Goal: Task Accomplishment & Management: Manage account settings

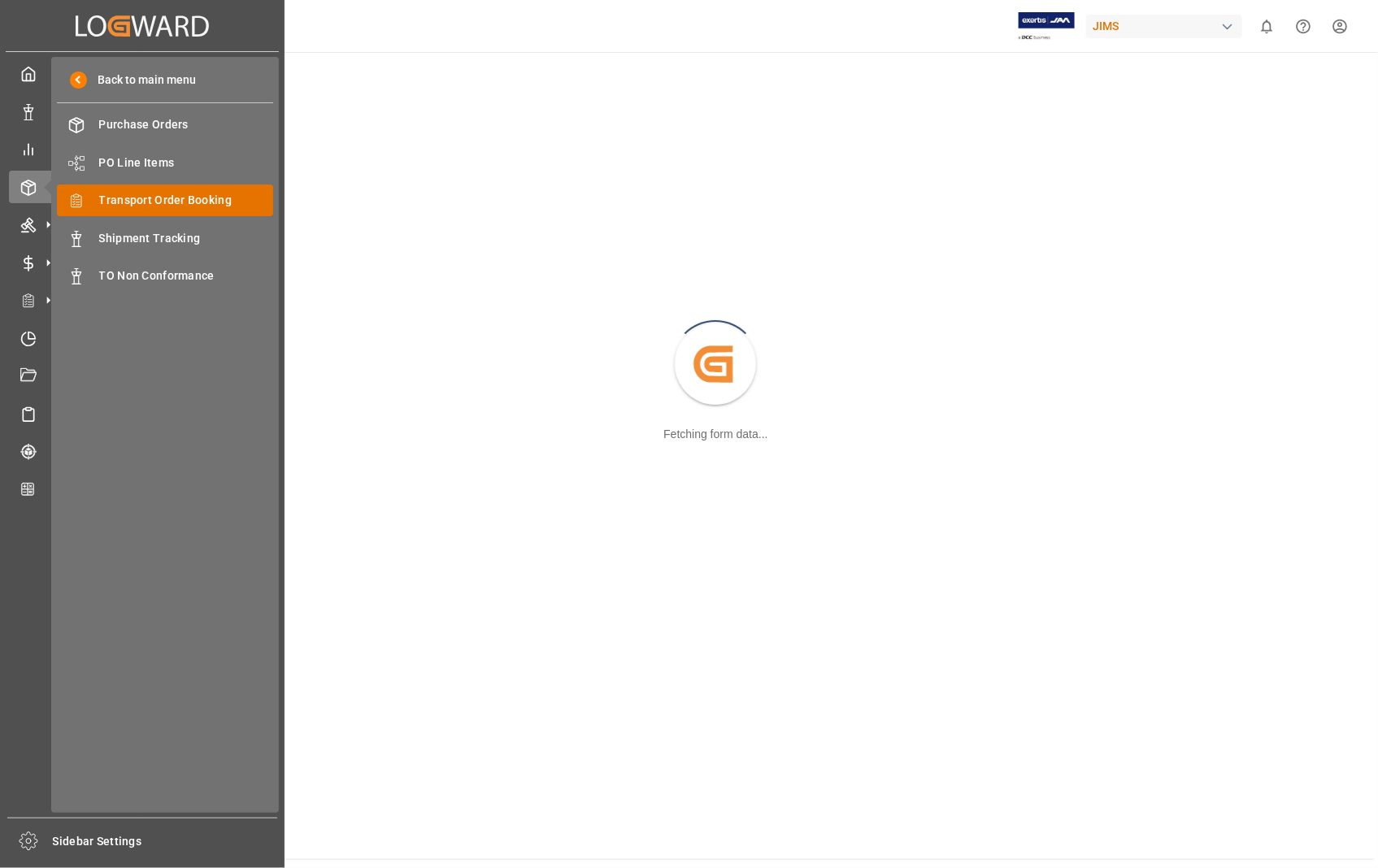
click at [199, 201] on span "Transport Order Booking" at bounding box center [186, 200] width 174 height 17
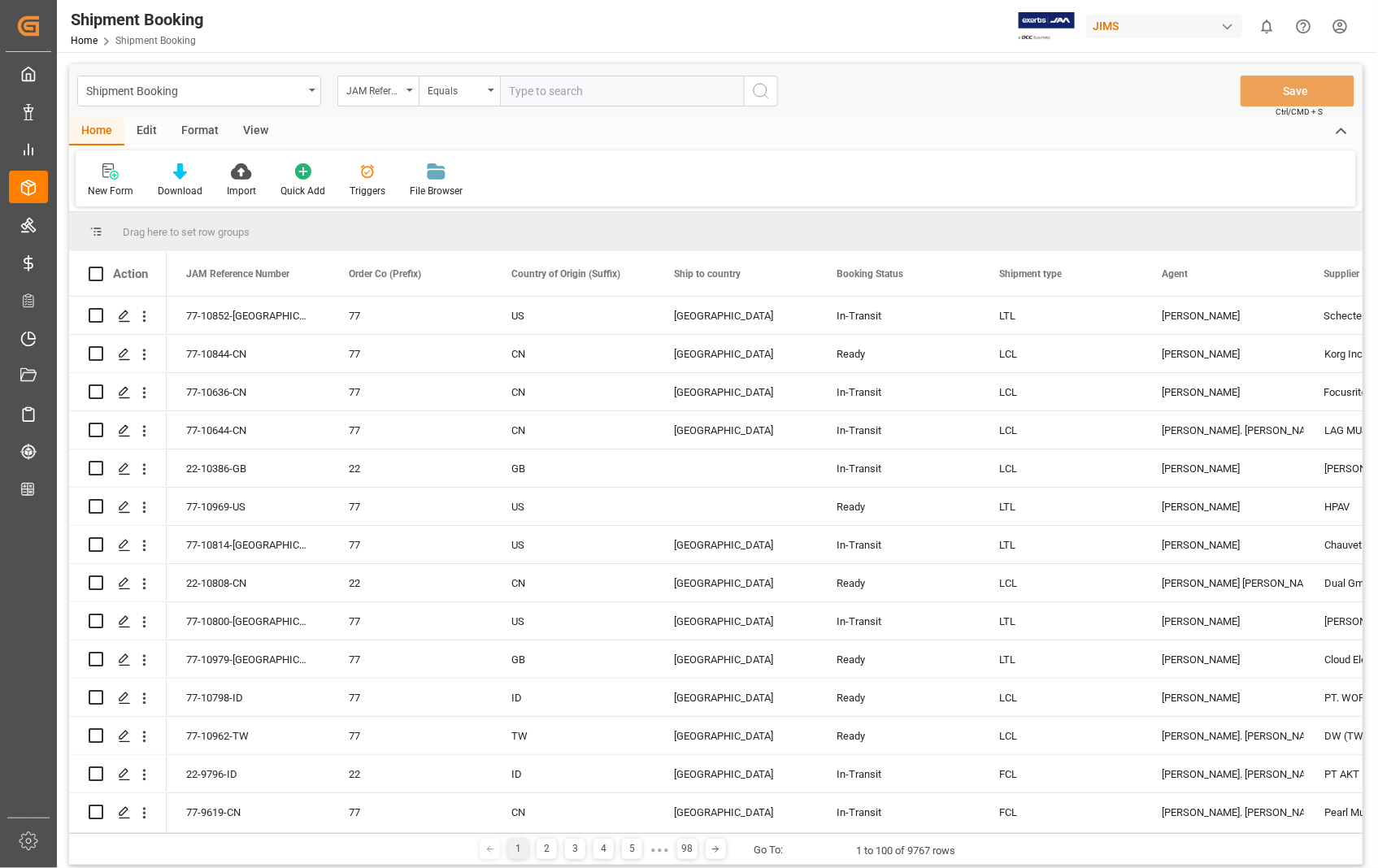
click at [656, 100] on input "text" at bounding box center [622, 91] width 244 height 31
paste input "22-10595-[GEOGRAPHIC_DATA]"
type input "22-10595-[GEOGRAPHIC_DATA]"
click at [766, 96] on line "search button" at bounding box center [767, 97] width 3 height 3
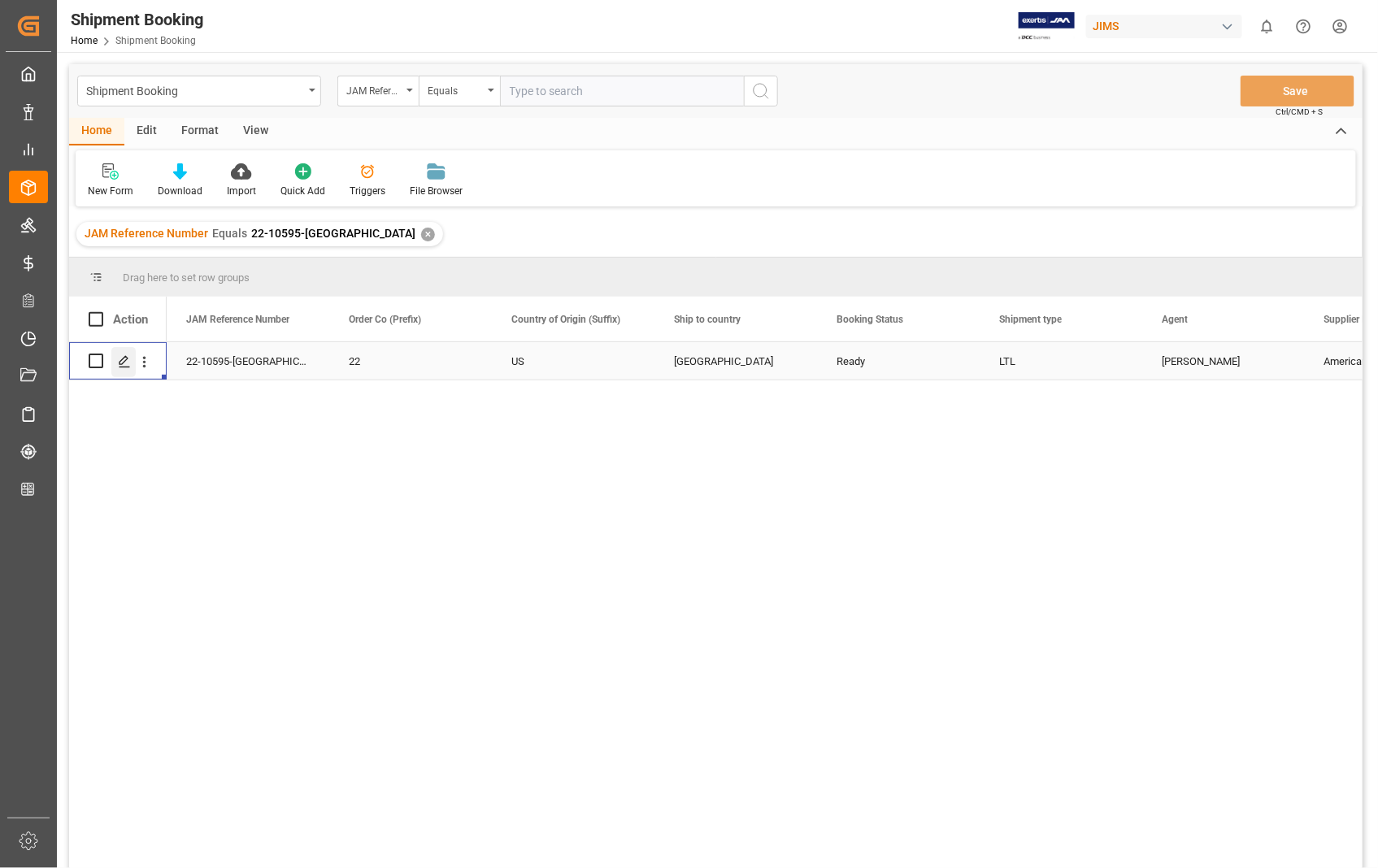
click at [120, 367] on icon "Press SPACE to select this row." at bounding box center [125, 362] width 13 height 13
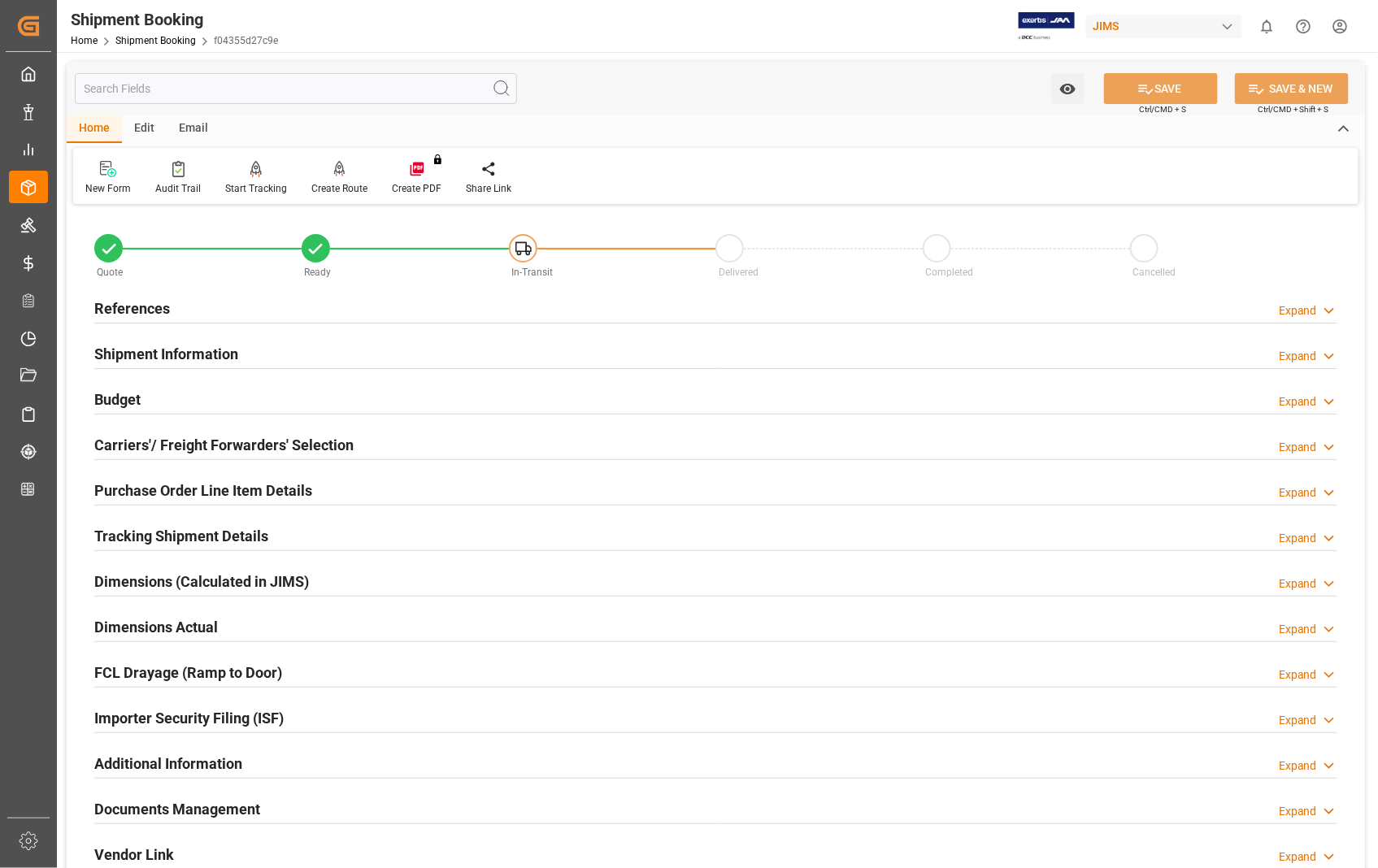
click at [212, 443] on h2 "Carriers'/ Freight Forwarders' Selection" at bounding box center [224, 445] width 259 height 22
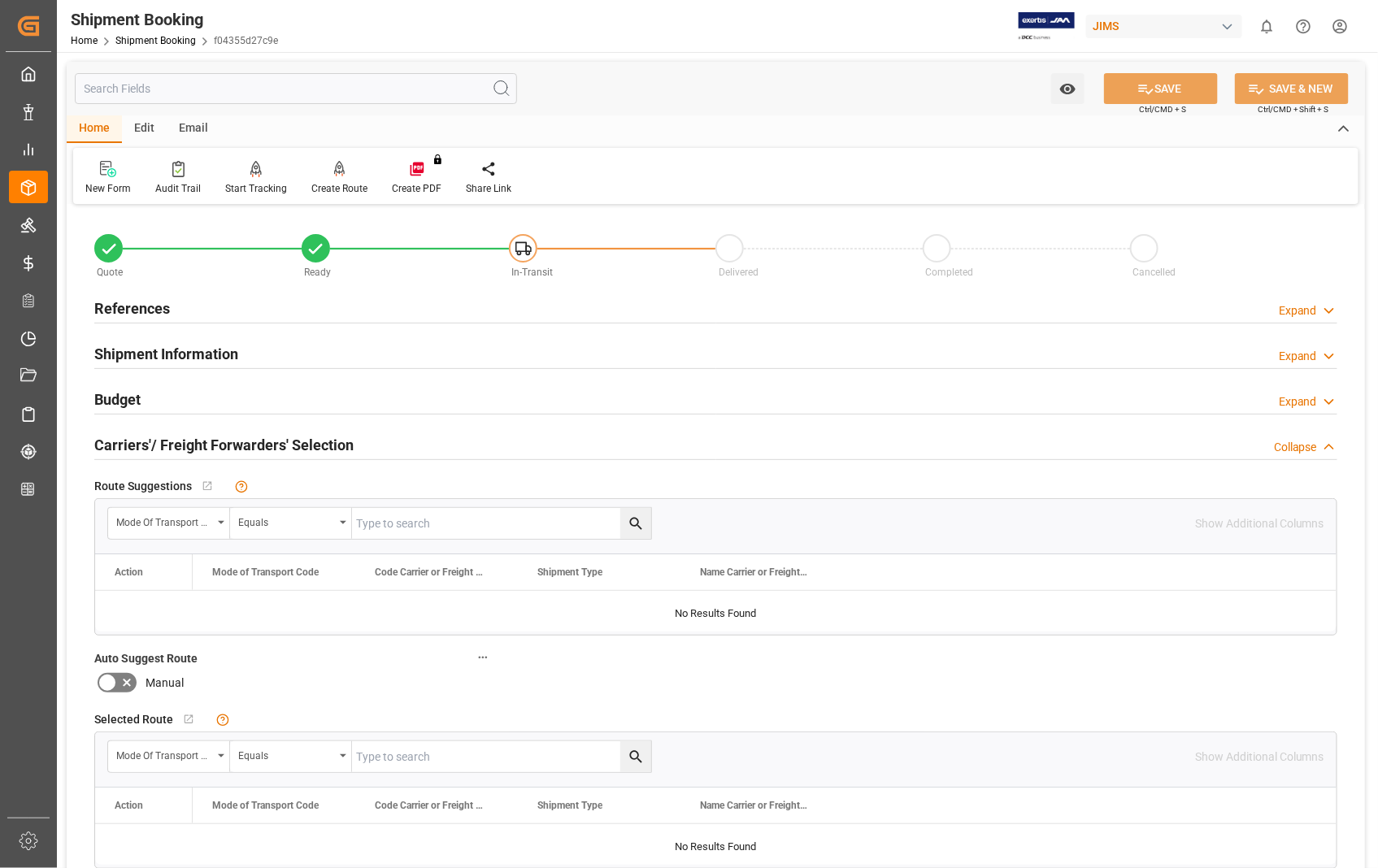
click at [212, 443] on h2 "Carriers'/ Freight Forwarders' Selection" at bounding box center [224, 445] width 259 height 22
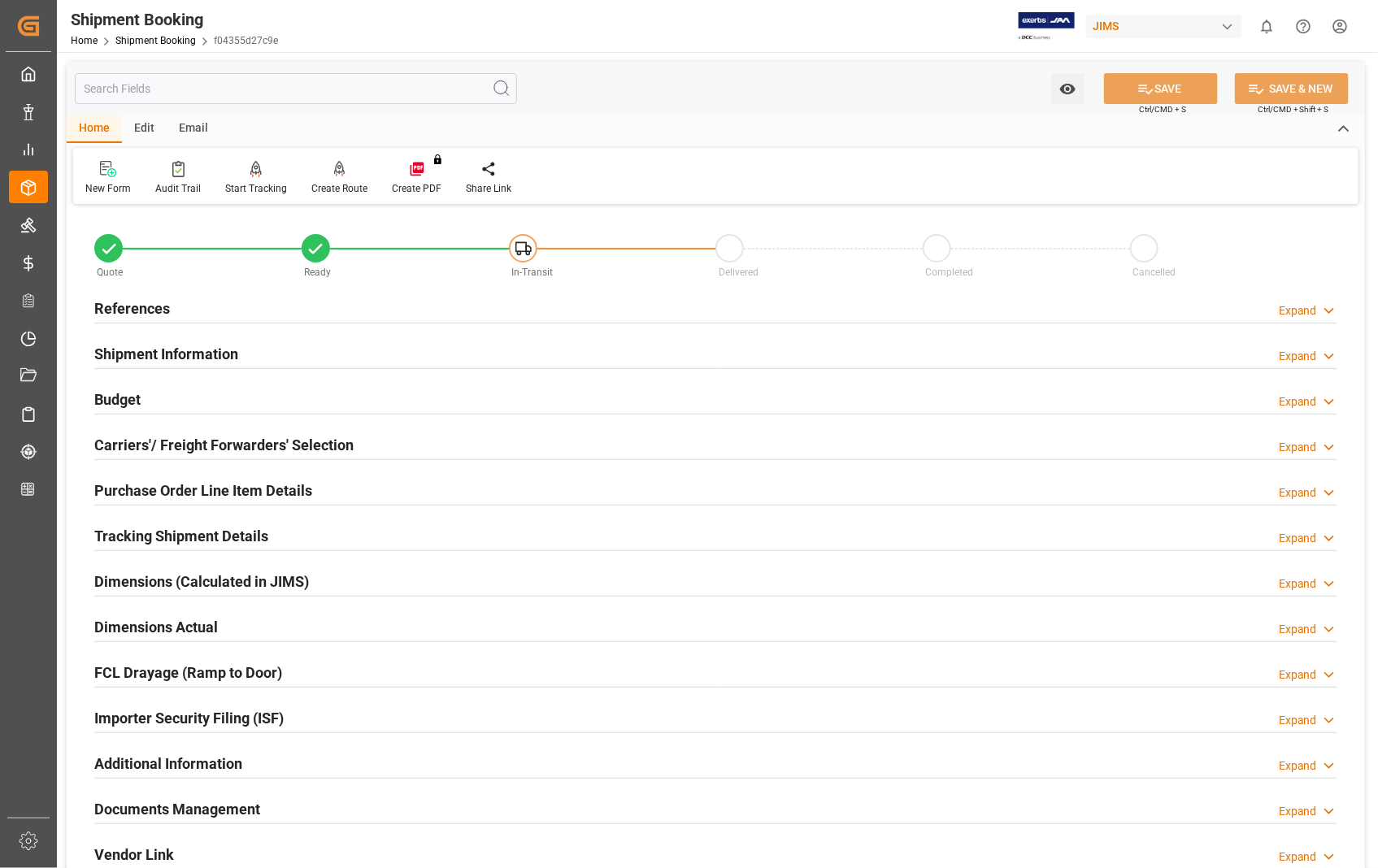
click at [192, 814] on h2 "Documents Management" at bounding box center [178, 809] width 166 height 22
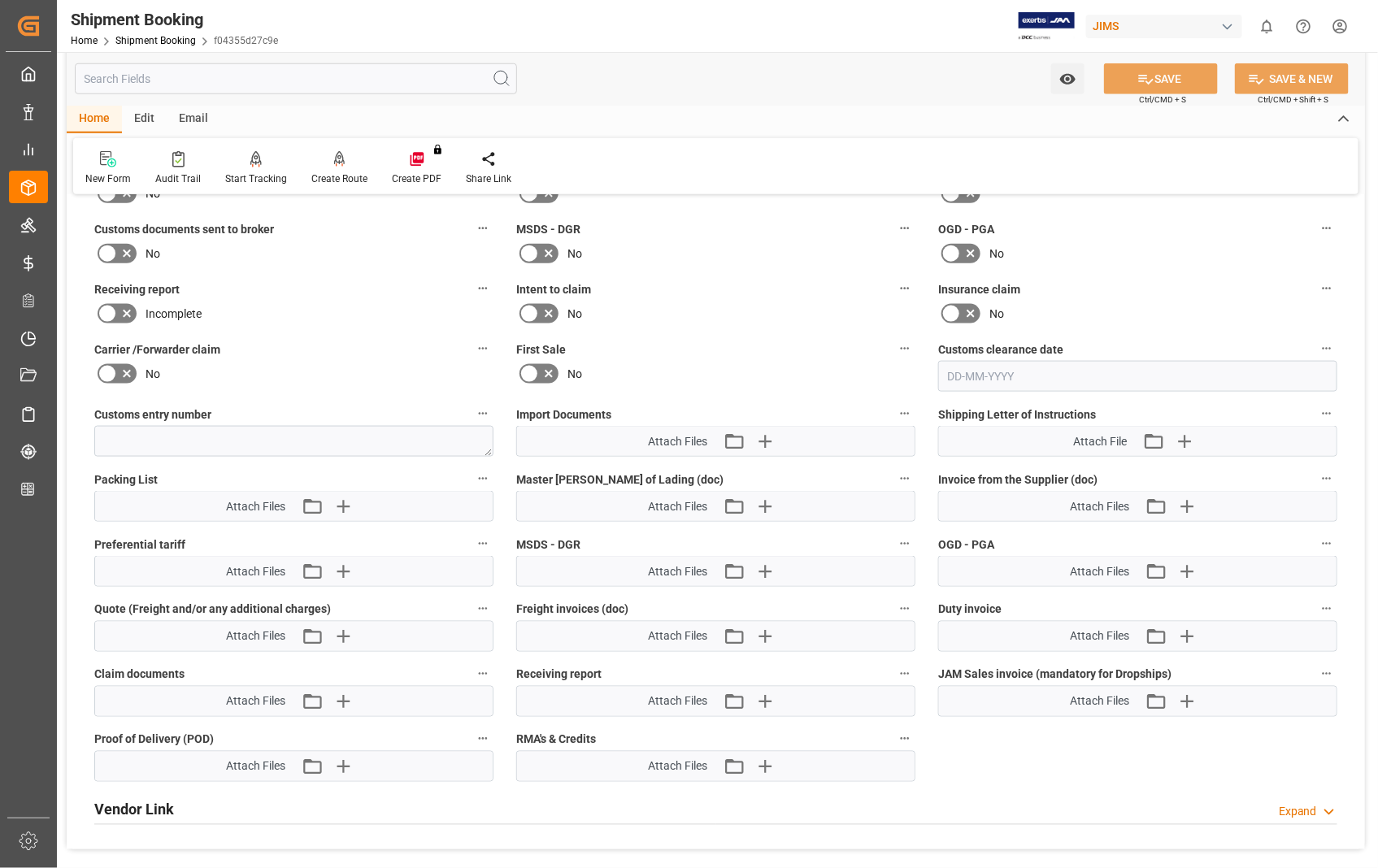
scroll to position [722, 0]
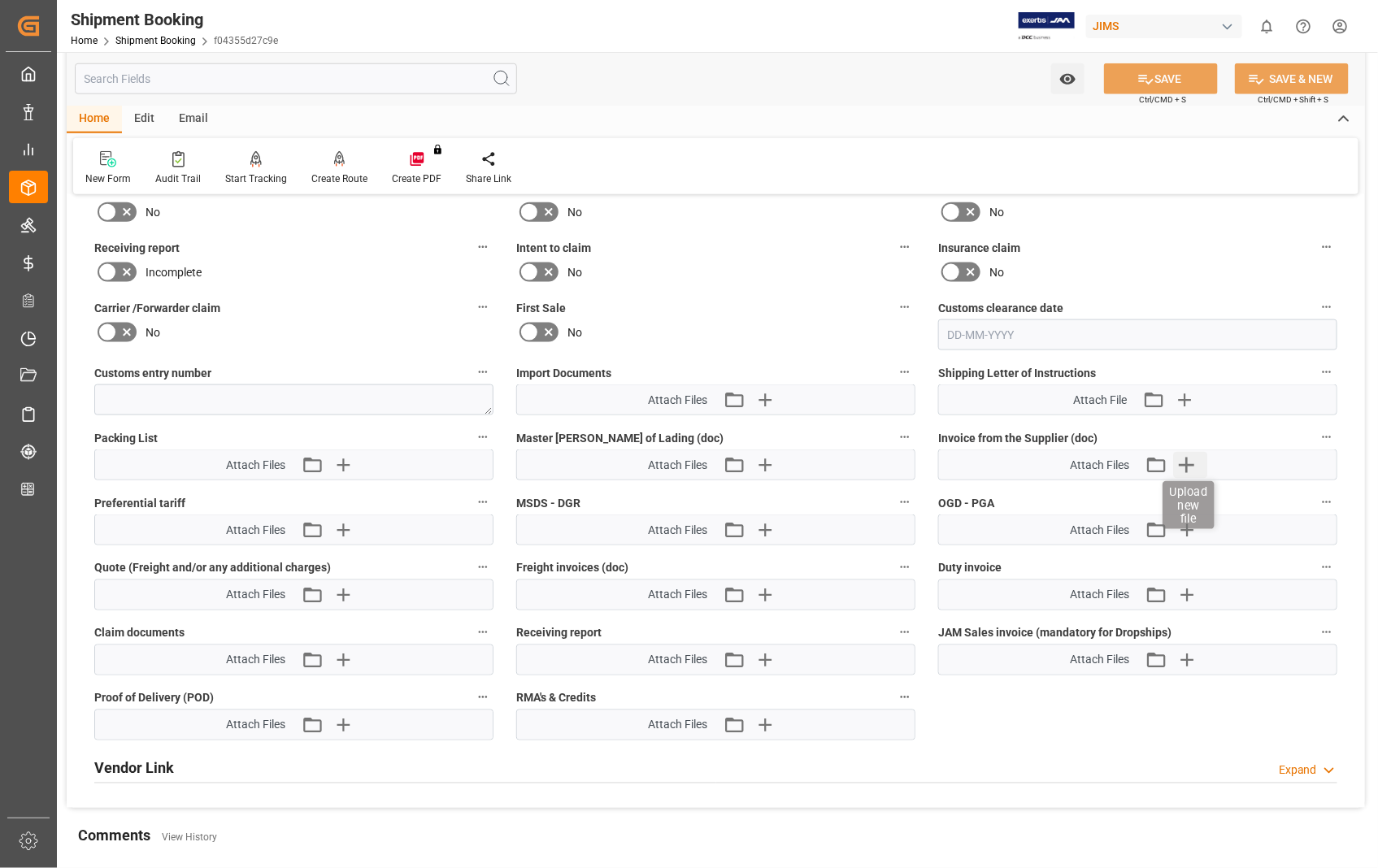
click at [1189, 465] on icon "button" at bounding box center [1186, 464] width 26 height 26
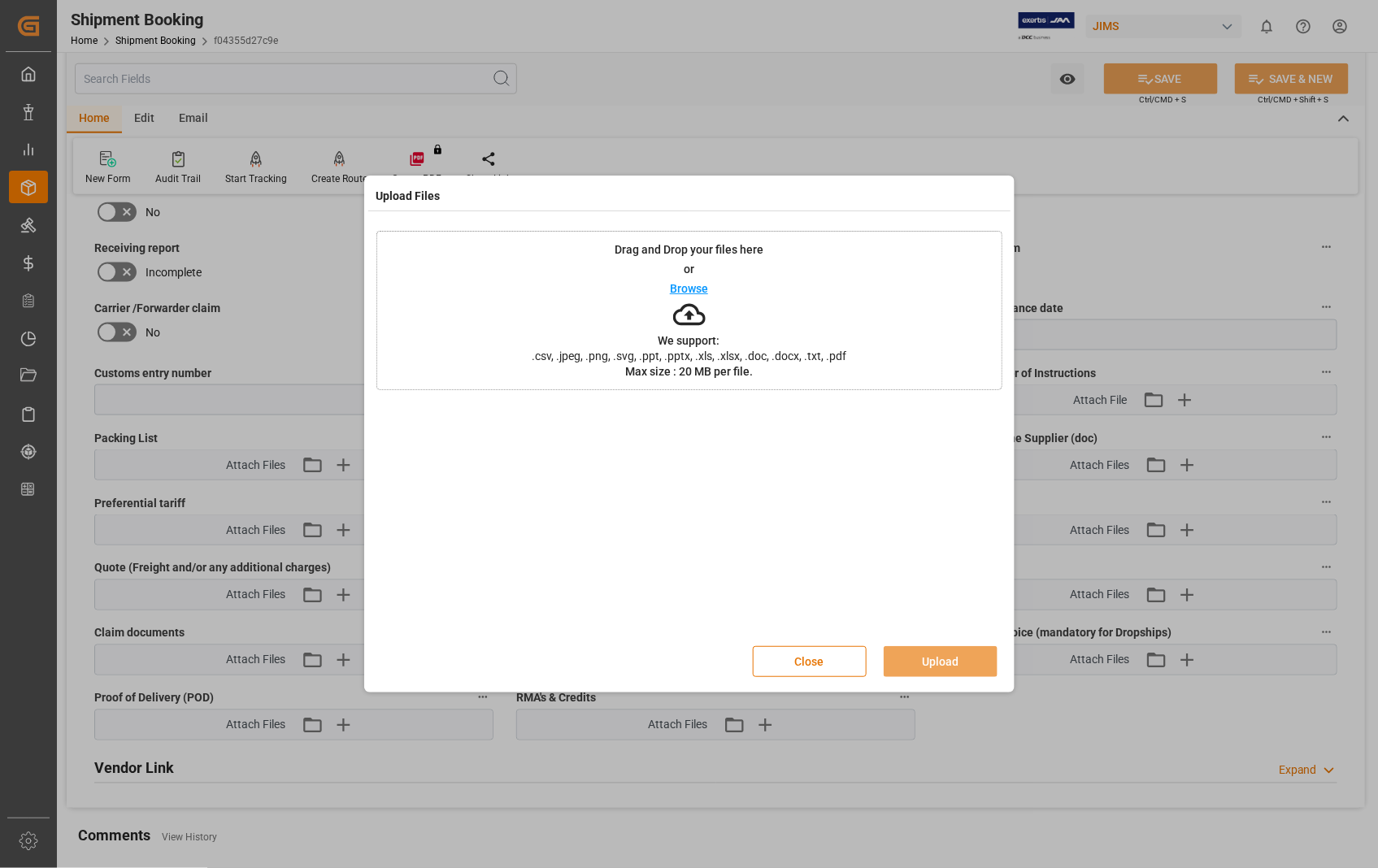
click at [692, 290] on p "Browse" at bounding box center [689, 289] width 38 height 12
click at [925, 663] on button "Upload" at bounding box center [940, 661] width 114 height 31
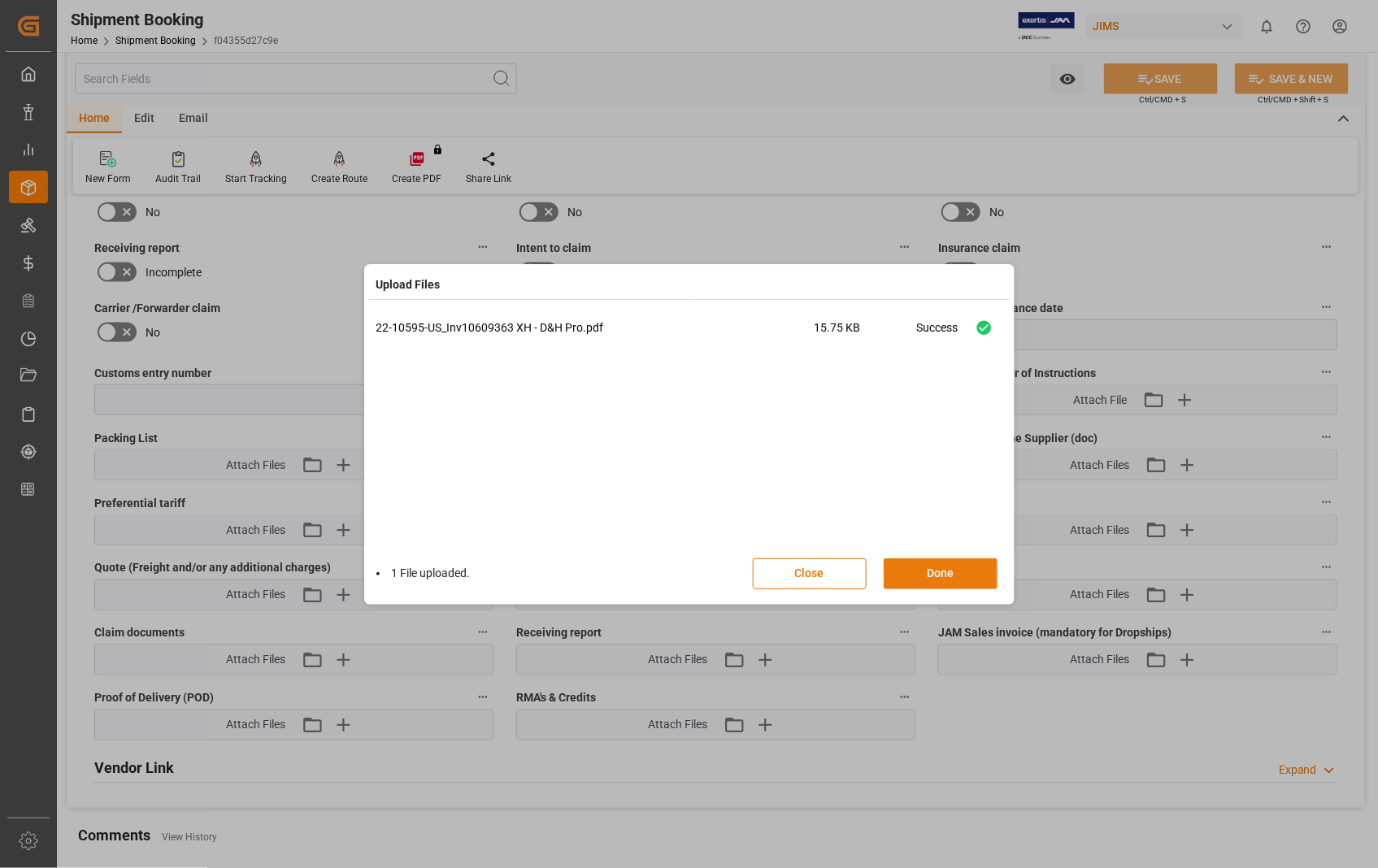
click at [922, 583] on button "Done" at bounding box center [940, 573] width 114 height 31
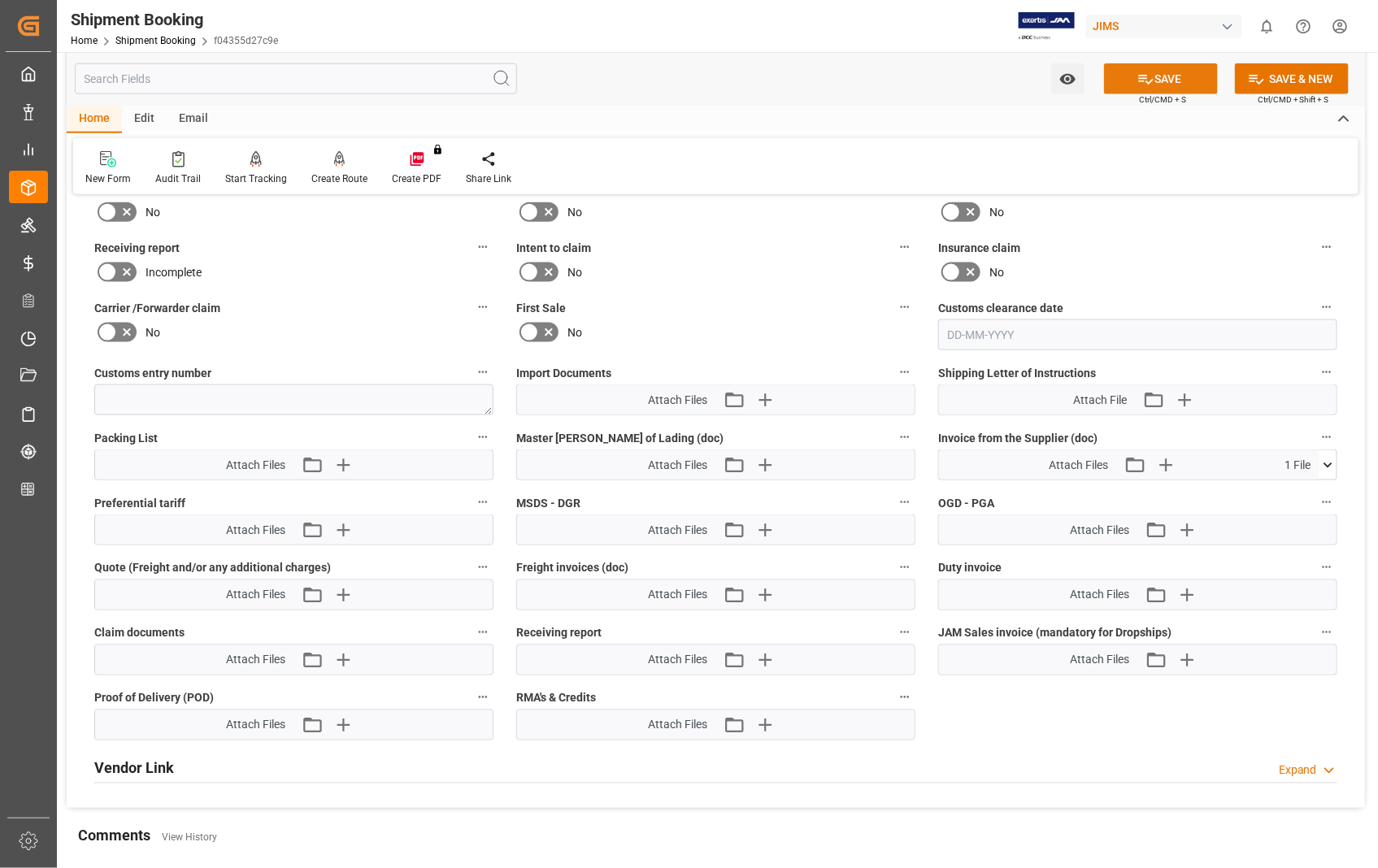
click at [1169, 79] on button "SAVE" at bounding box center [1160, 78] width 114 height 31
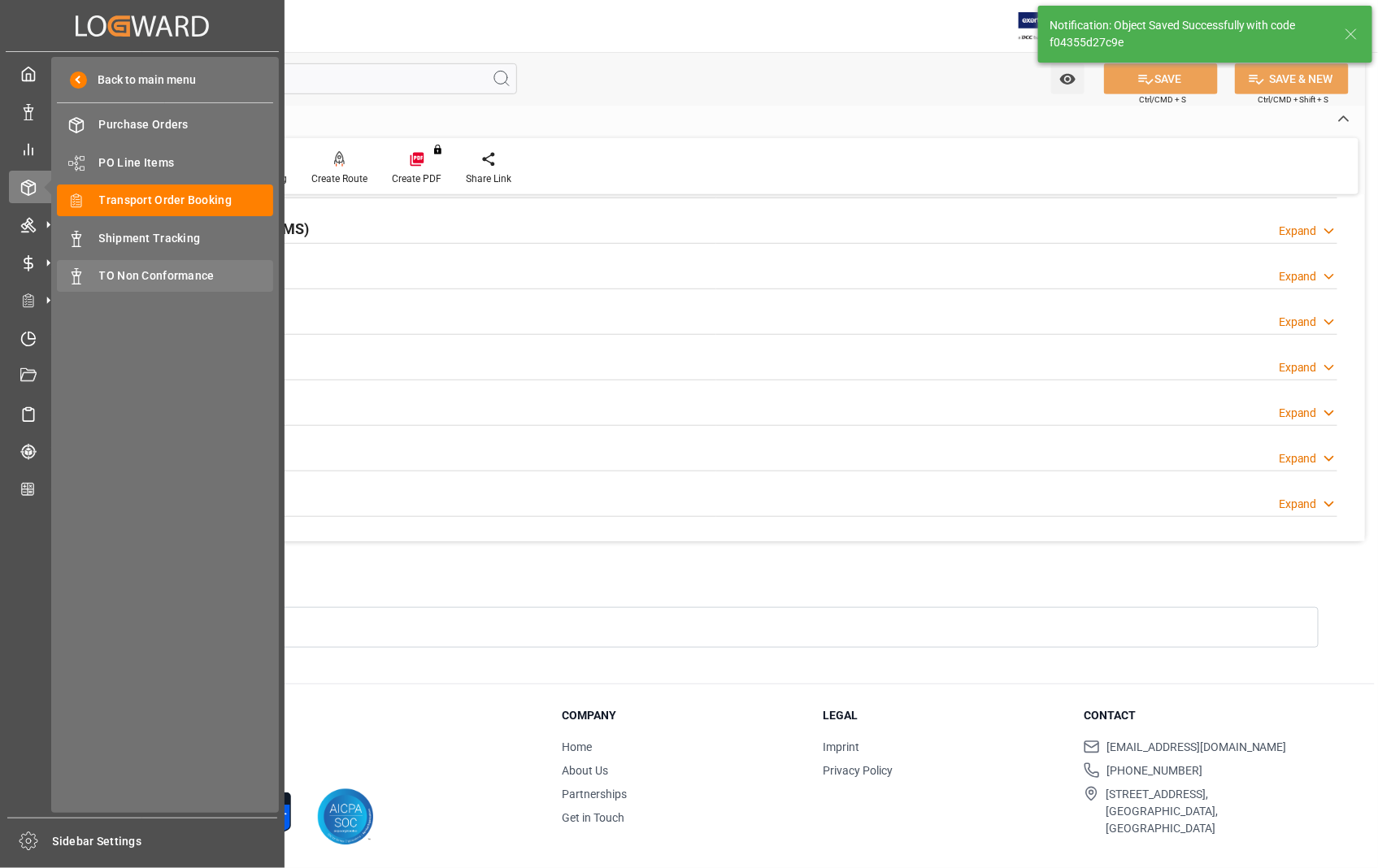
scroll to position [353, 0]
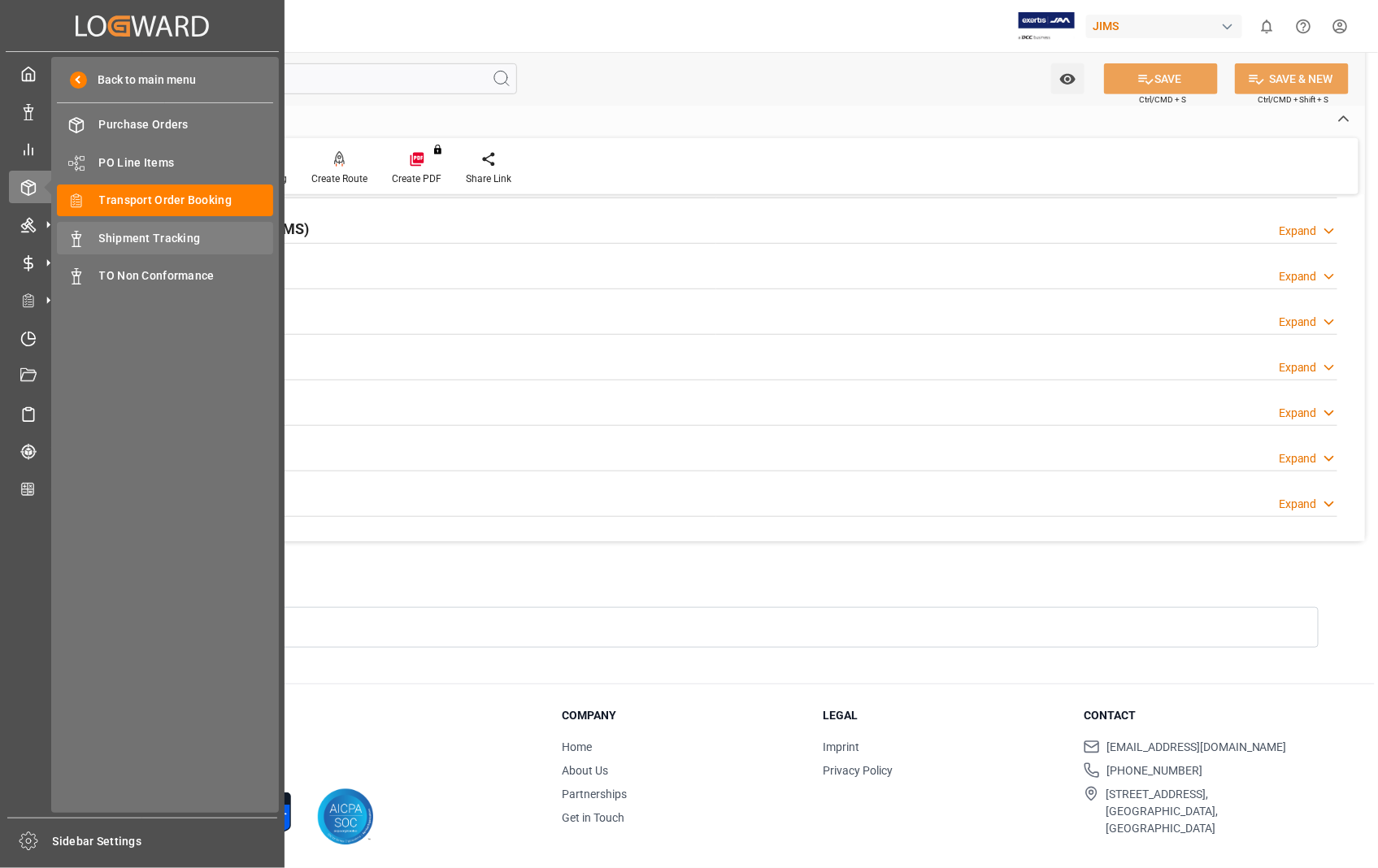
click at [169, 239] on span "Shipment Tracking" at bounding box center [186, 238] width 174 height 17
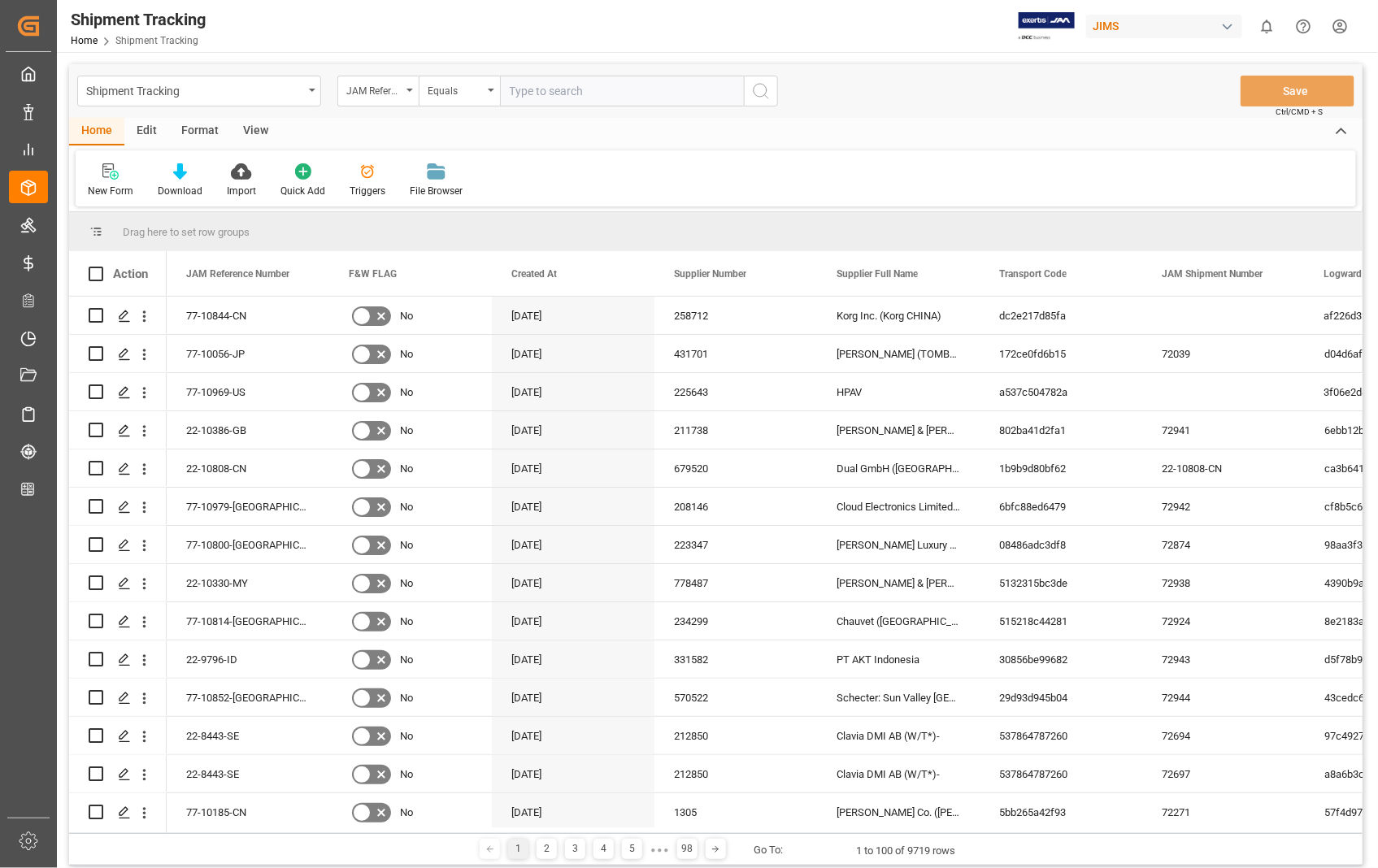
click at [574, 92] on input "text" at bounding box center [622, 91] width 244 height 31
type input "22-10595-[GEOGRAPHIC_DATA]"
click at [759, 91] on icon "search button" at bounding box center [760, 91] width 19 height 19
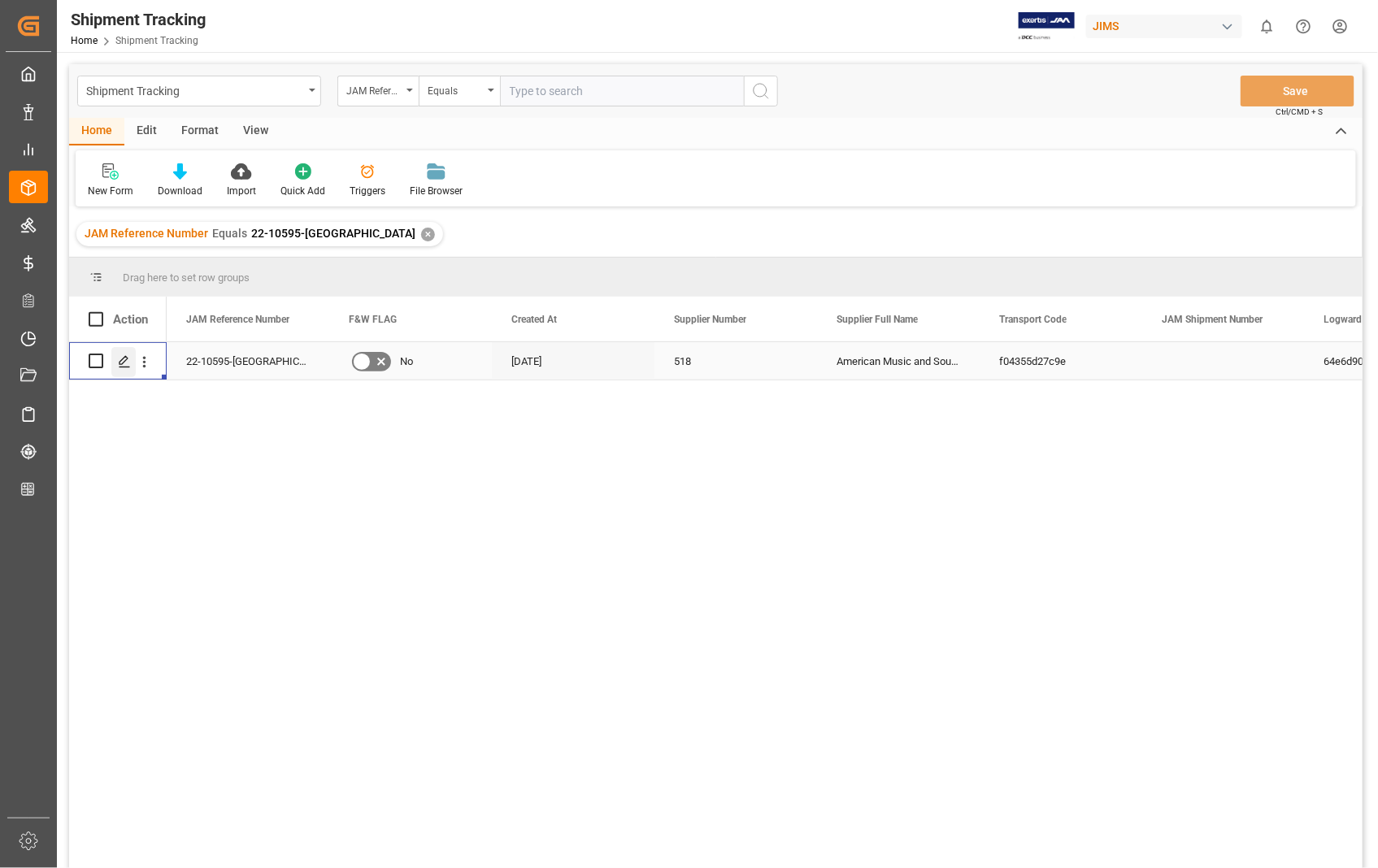
click at [123, 362] on polygon "Press SPACE to select this row." at bounding box center [124, 360] width 8 height 8
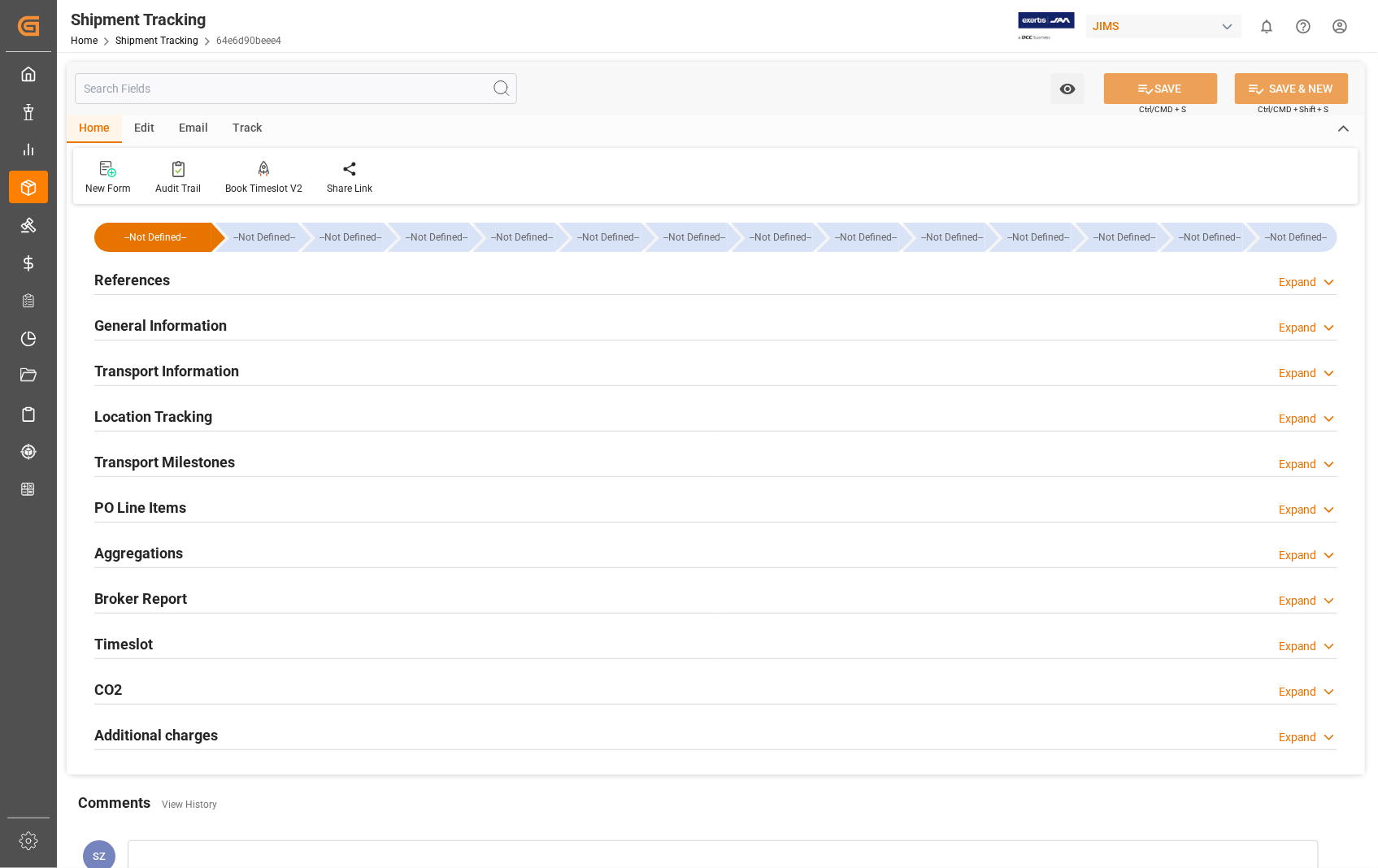
click at [111, 281] on h2 "References" at bounding box center [132, 280] width 76 height 22
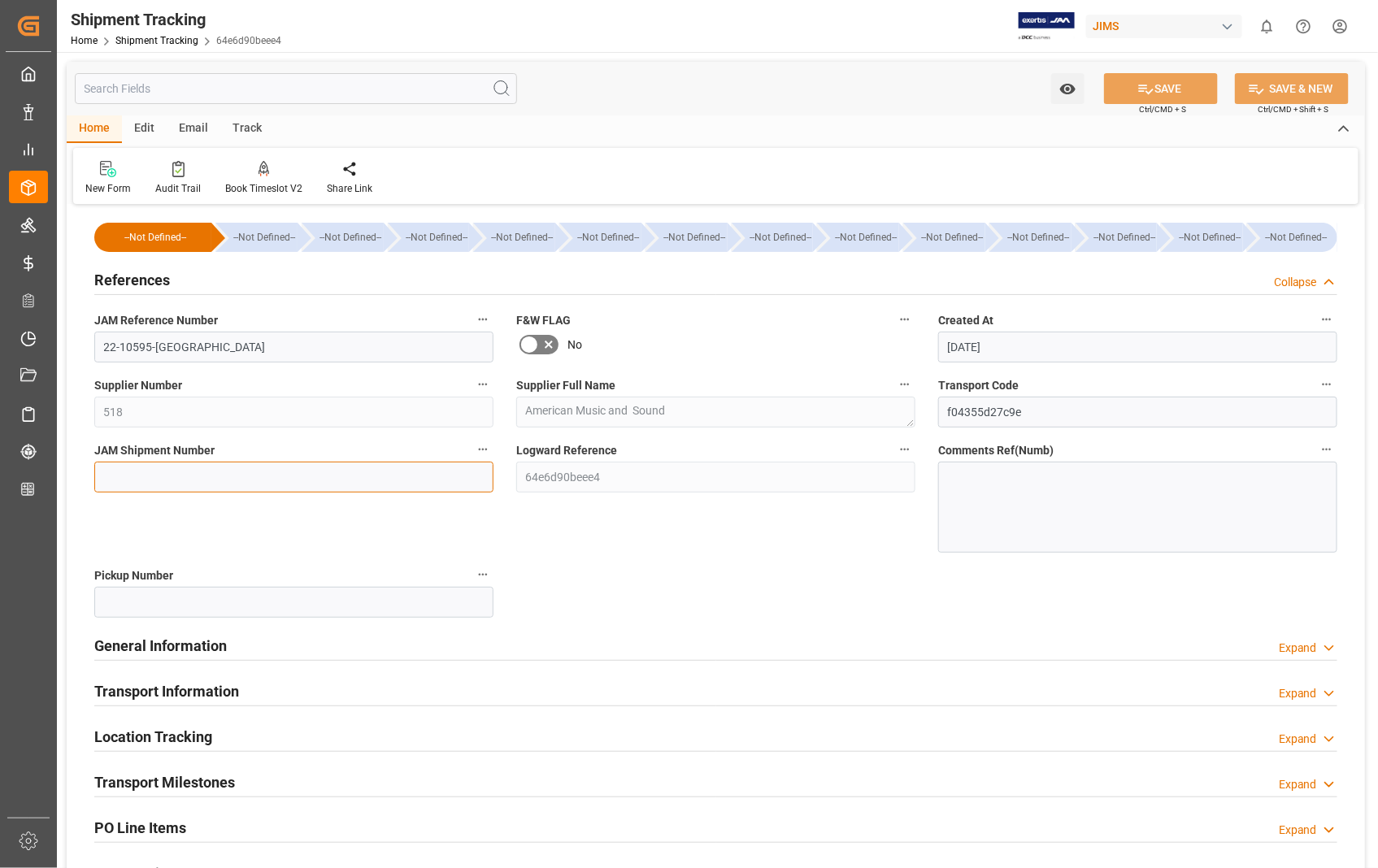
click at [214, 479] on input at bounding box center [294, 477] width 400 height 31
paste input "72946"
type input "72946"
click at [1167, 90] on button "SAVE" at bounding box center [1160, 88] width 114 height 31
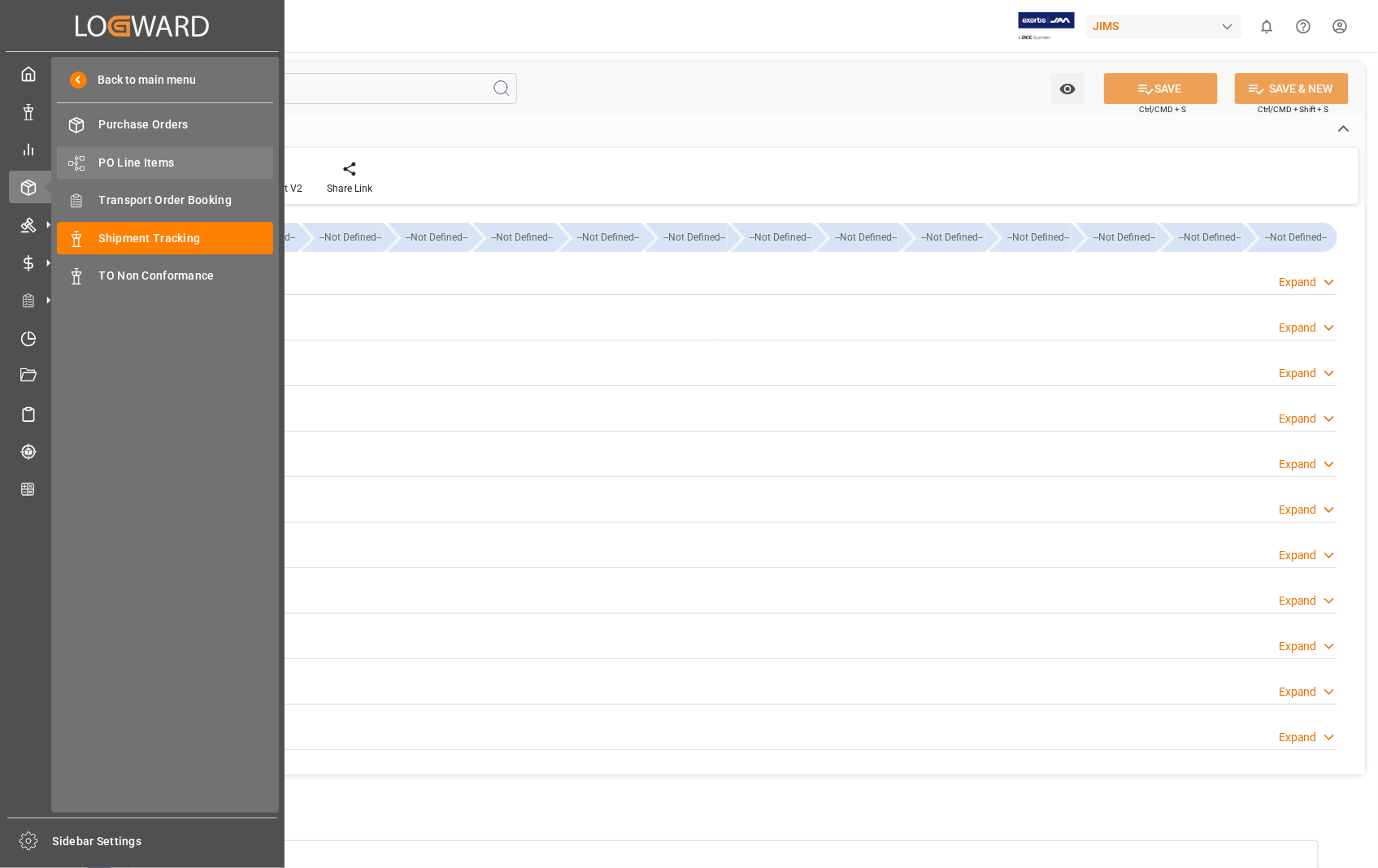
click at [142, 158] on span "PO Line Items" at bounding box center [186, 163] width 174 height 17
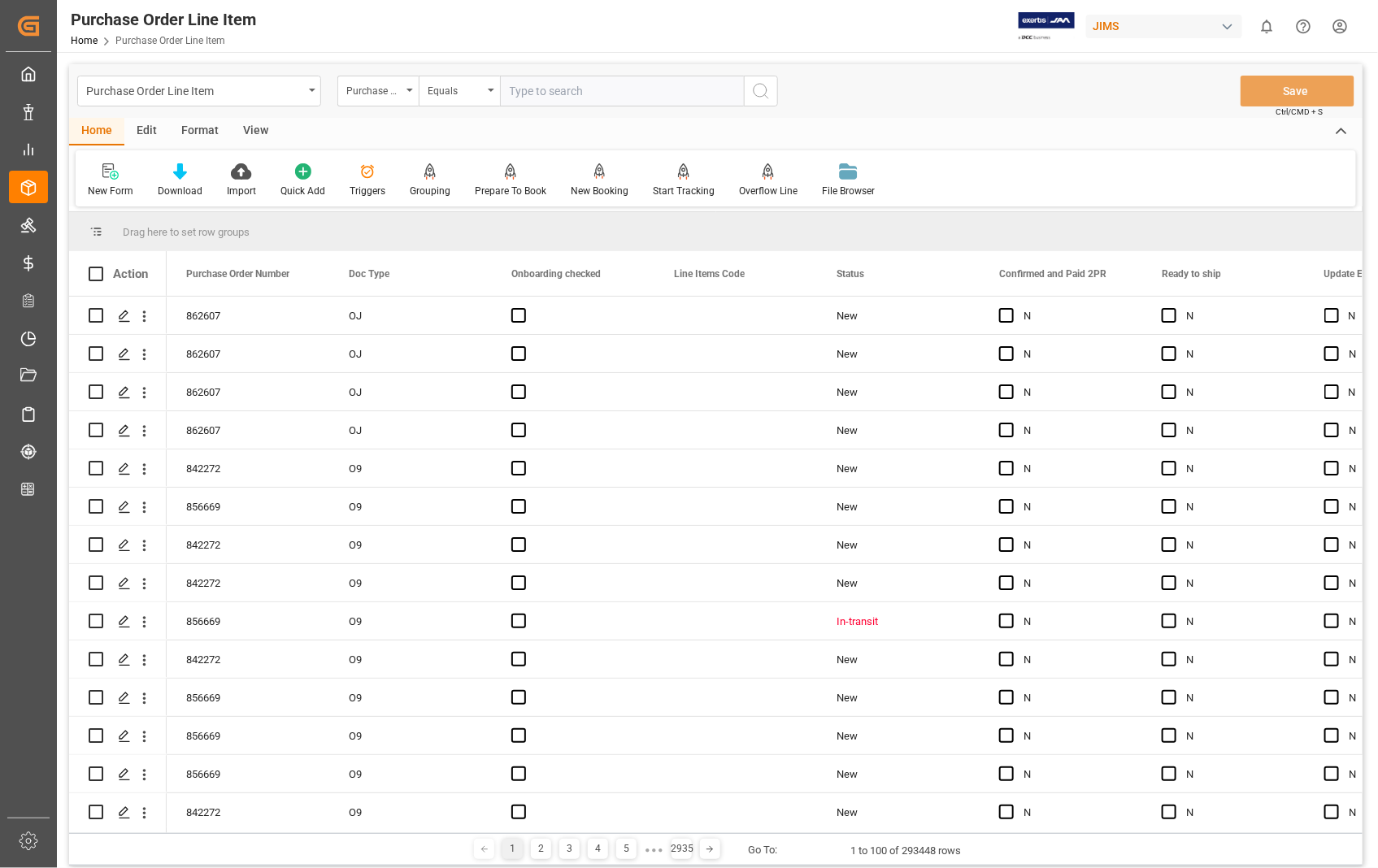
click at [606, 102] on input "text" at bounding box center [622, 91] width 244 height 31
type input "862607"
click at [754, 86] on icon "search button" at bounding box center [760, 91] width 19 height 19
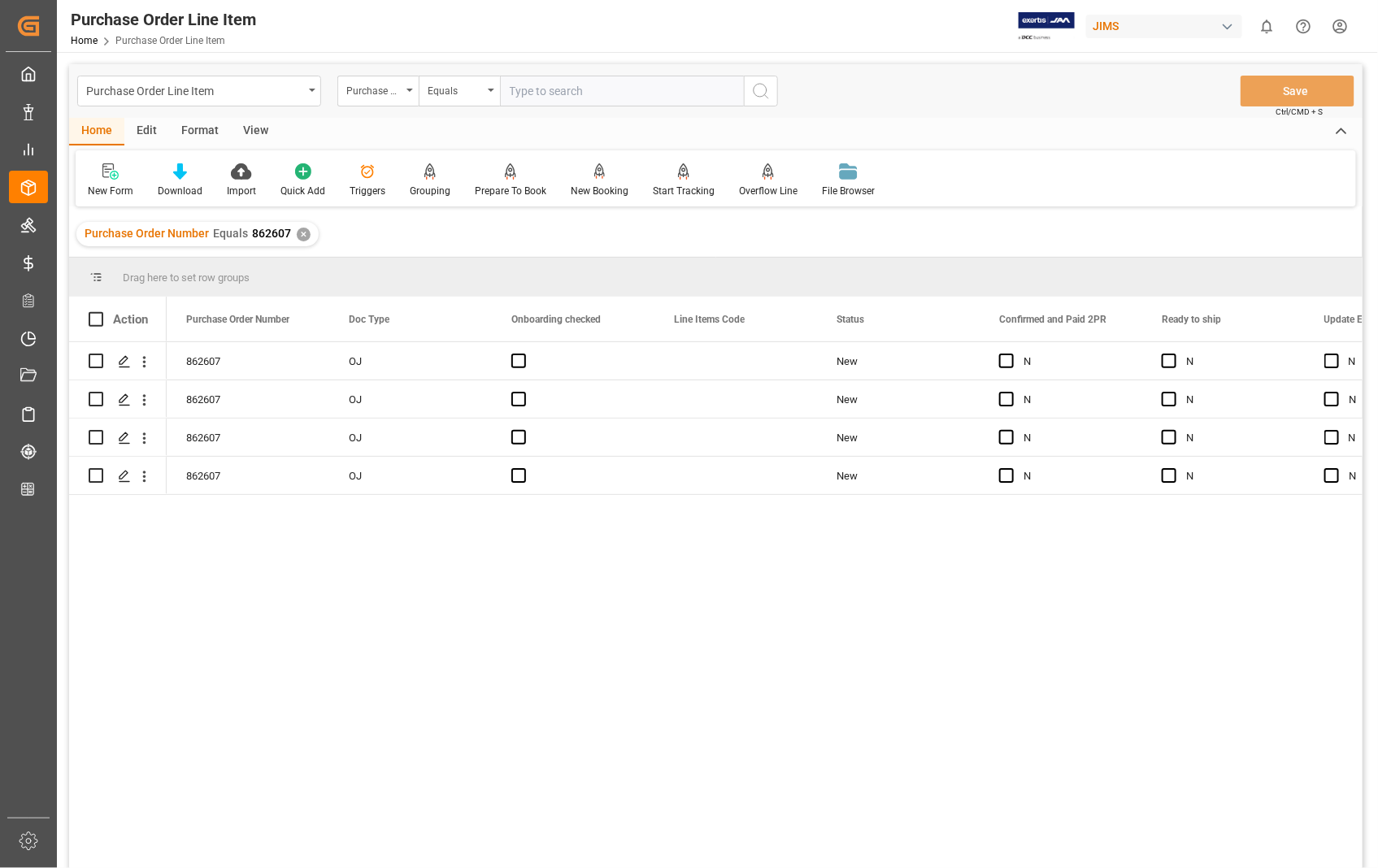
click at [248, 124] on div "View" at bounding box center [256, 131] width 50 height 27
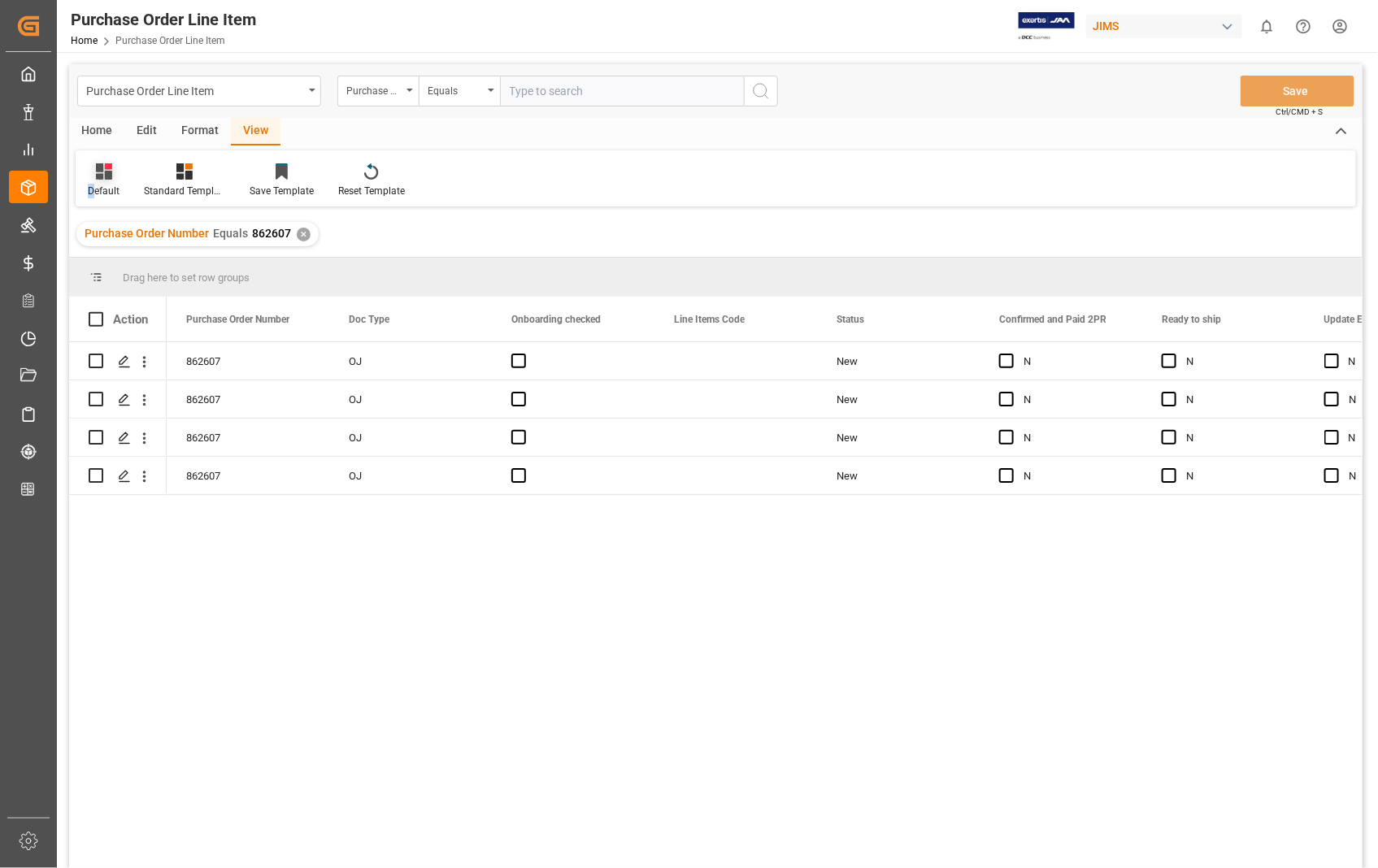
click at [92, 181] on div "Default" at bounding box center [104, 180] width 56 height 36
drag, startPoint x: 92, startPoint y: 181, endPoint x: 125, endPoint y: 265, distance: 90.2
click at [125, 265] on div "Sophia setting." at bounding box center [166, 262] width 142 height 17
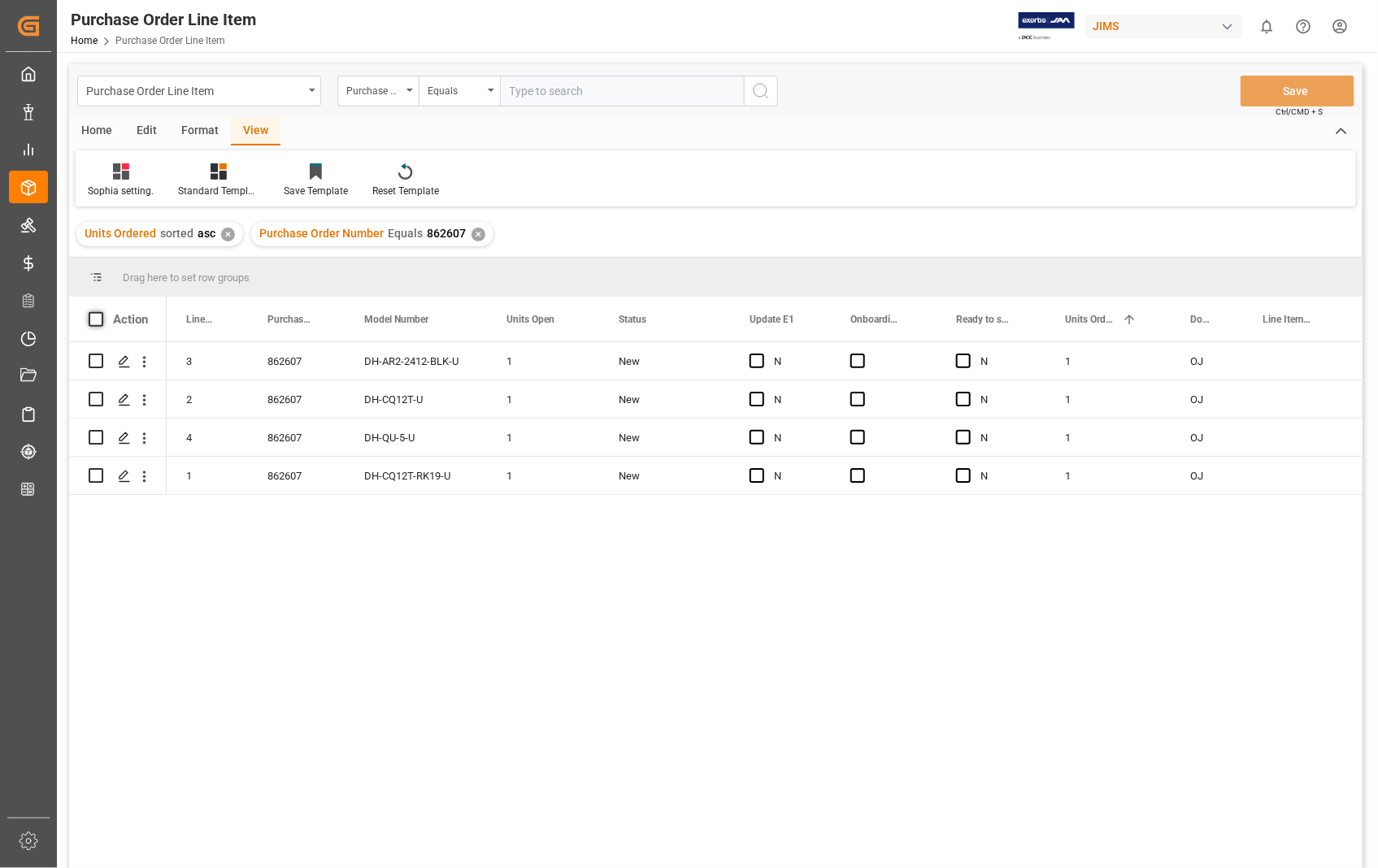
click at [101, 325] on span at bounding box center [96, 320] width 15 height 15
click at [101, 312] on input "checkbox" at bounding box center [101, 312] width 0 height 0
checkbox input "true"
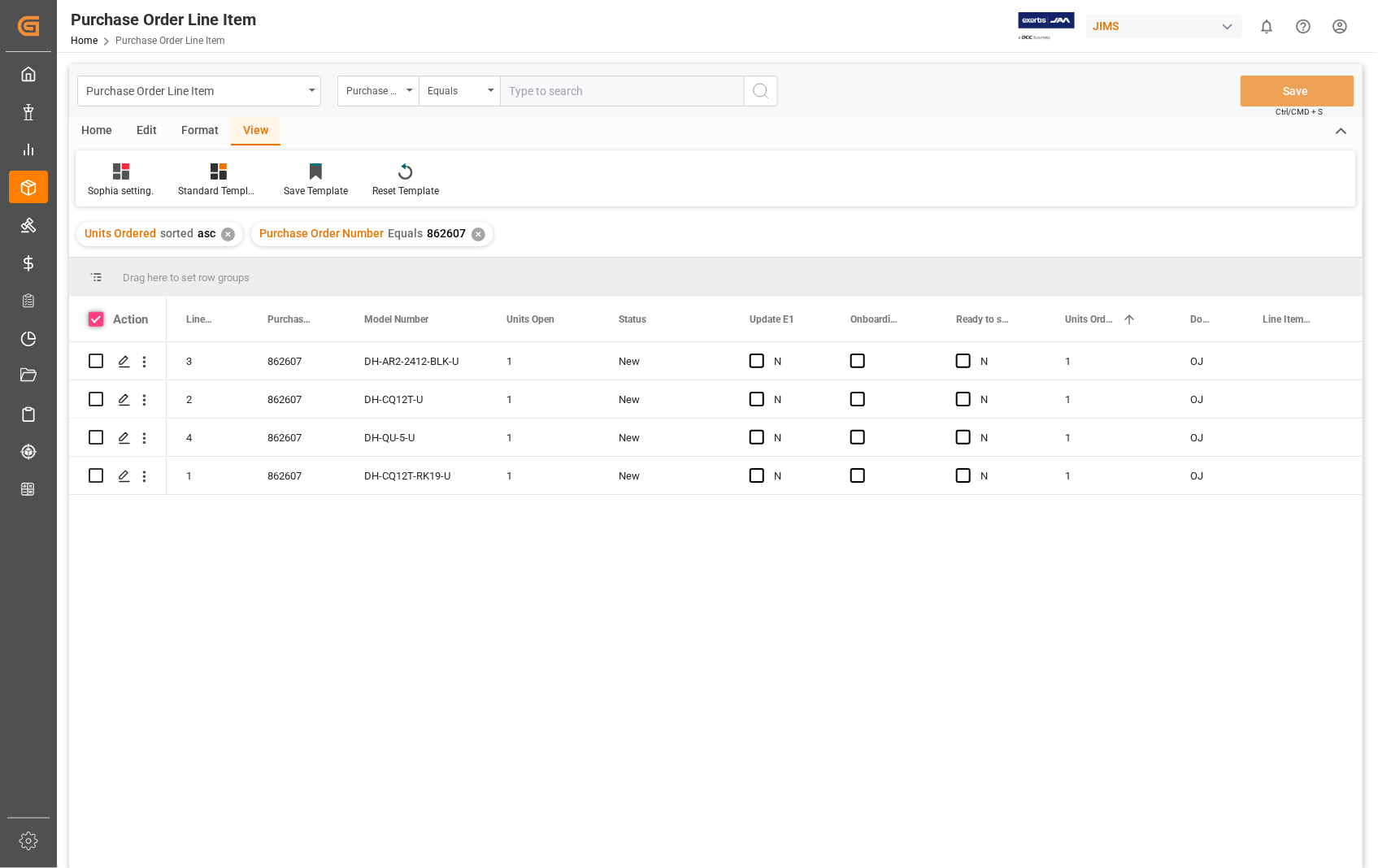
checkbox input "true"
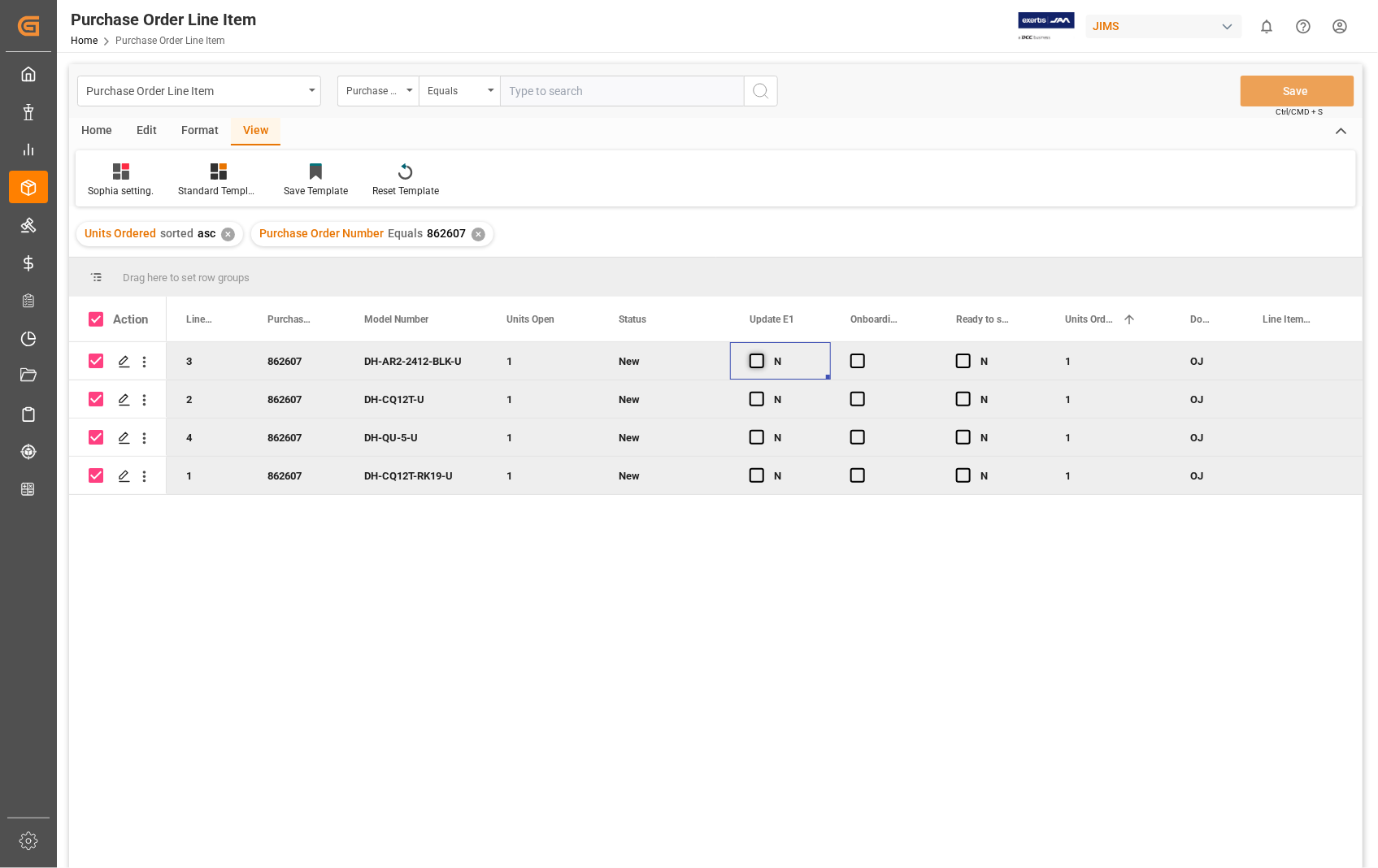
click at [752, 354] on span "Press SPACE to deselect this row." at bounding box center [757, 361] width 15 height 15
click at [762, 354] on input "Press SPACE to deselect this row." at bounding box center [762, 354] width 0 height 0
drag, startPoint x: 829, startPoint y: 377, endPoint x: 807, endPoint y: 451, distance: 77.2
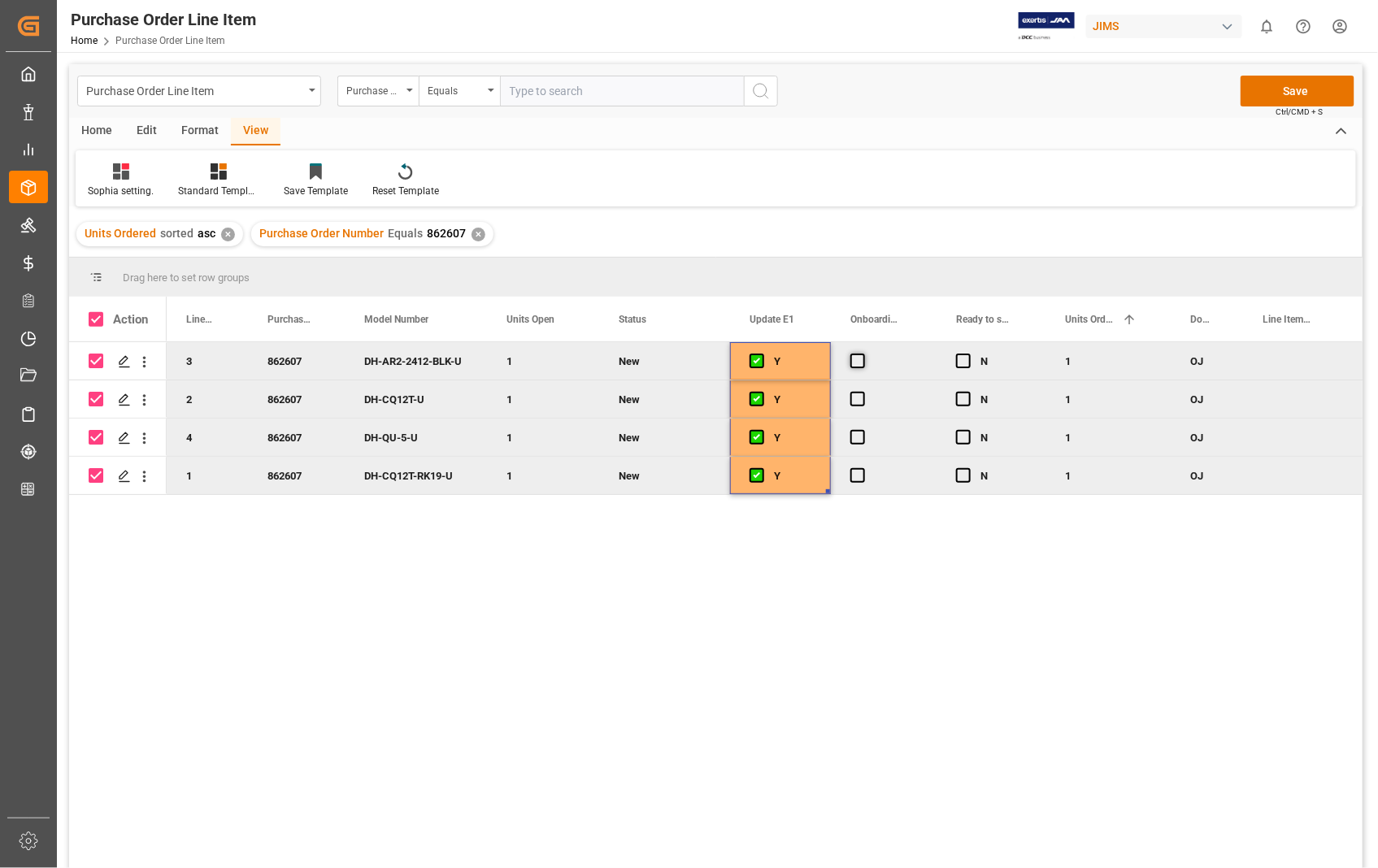
click at [851, 356] on span "Press SPACE to deselect this row." at bounding box center [858, 361] width 15 height 15
click at [862, 354] on input "Press SPACE to deselect this row." at bounding box center [862, 354] width 0 height 0
drag, startPoint x: 934, startPoint y: 376, endPoint x: 905, endPoint y: 461, distance: 89.8
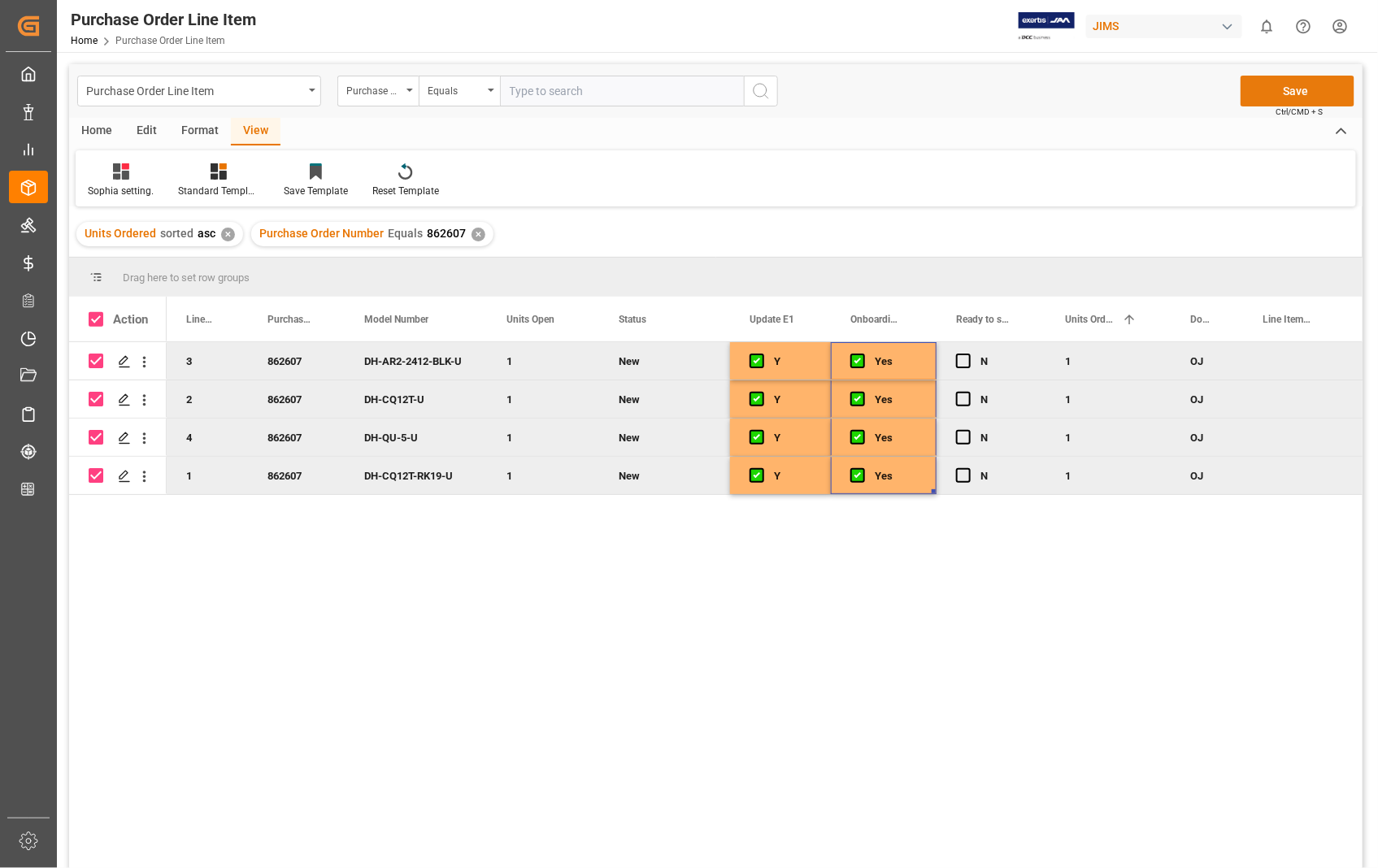
click at [1297, 93] on button "Save" at bounding box center [1297, 91] width 114 height 31
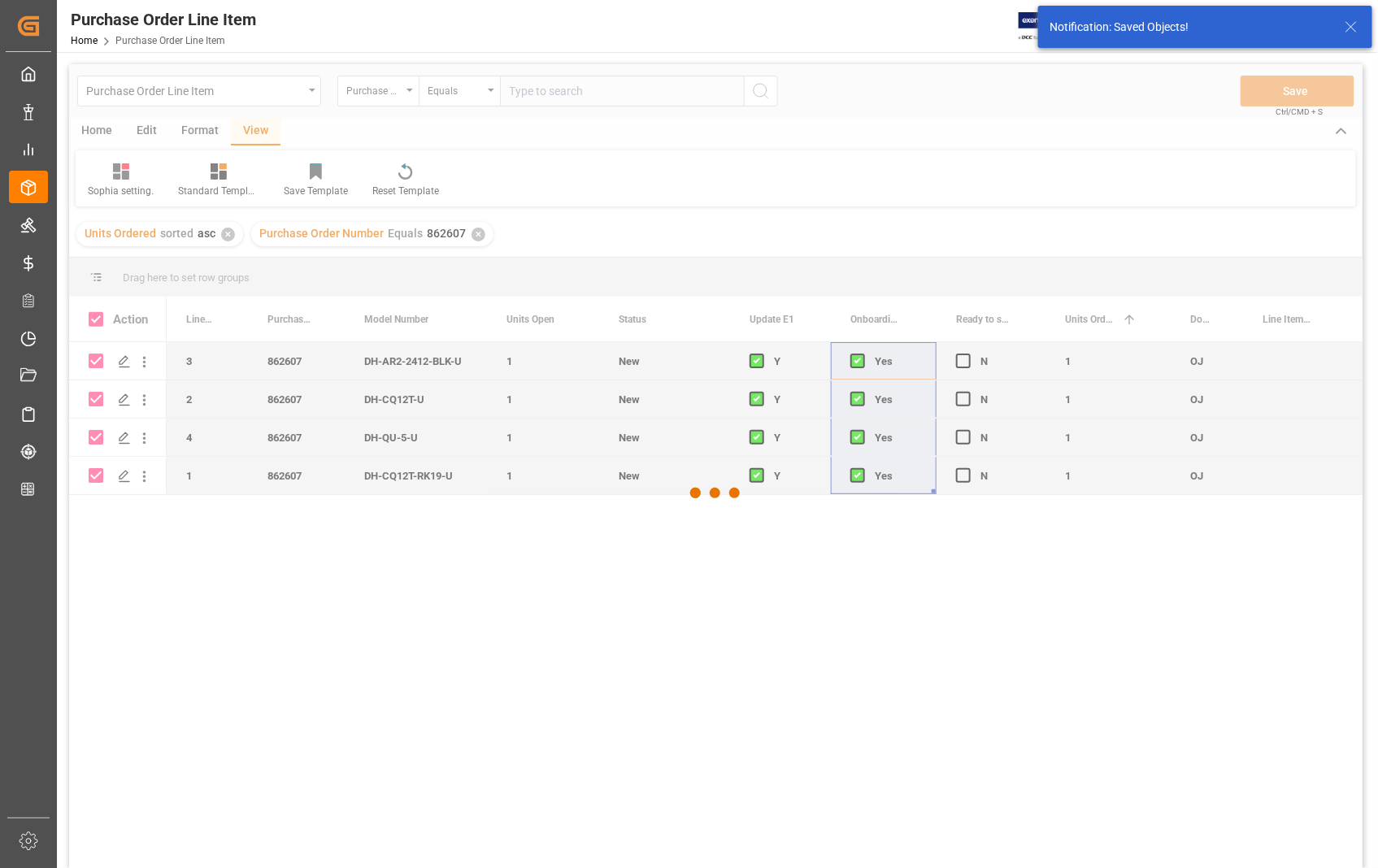
checkbox input "false"
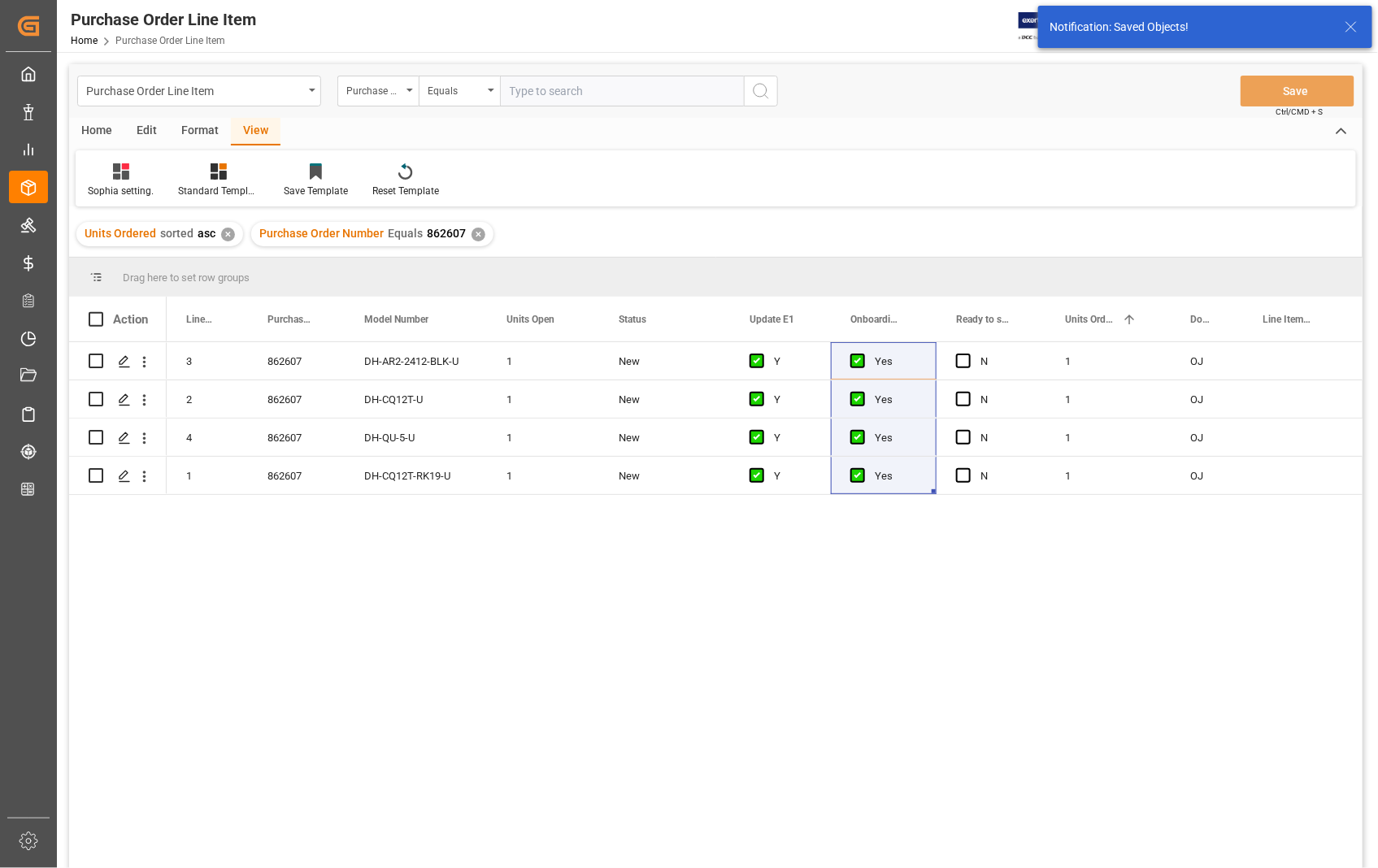
drag, startPoint x: 105, startPoint y: 320, endPoint x: 87, endPoint y: 318, distance: 18.1
click at [96, 319] on div at bounding box center [101, 320] width 24 height 15
click at [92, 316] on span at bounding box center [96, 320] width 15 height 15
click at [101, 312] on input "checkbox" at bounding box center [101, 312] width 0 height 0
checkbox input "true"
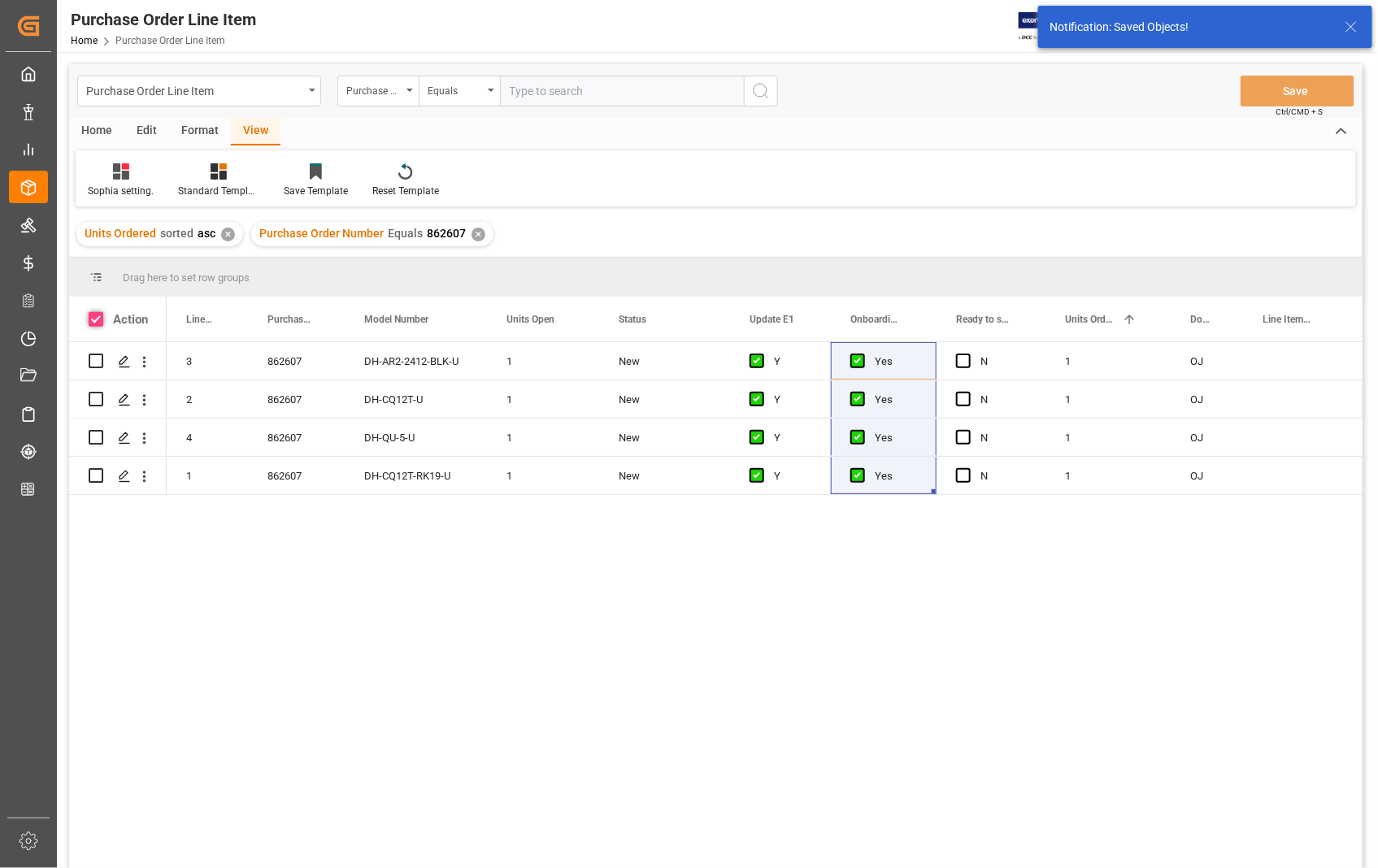
checkbox input "true"
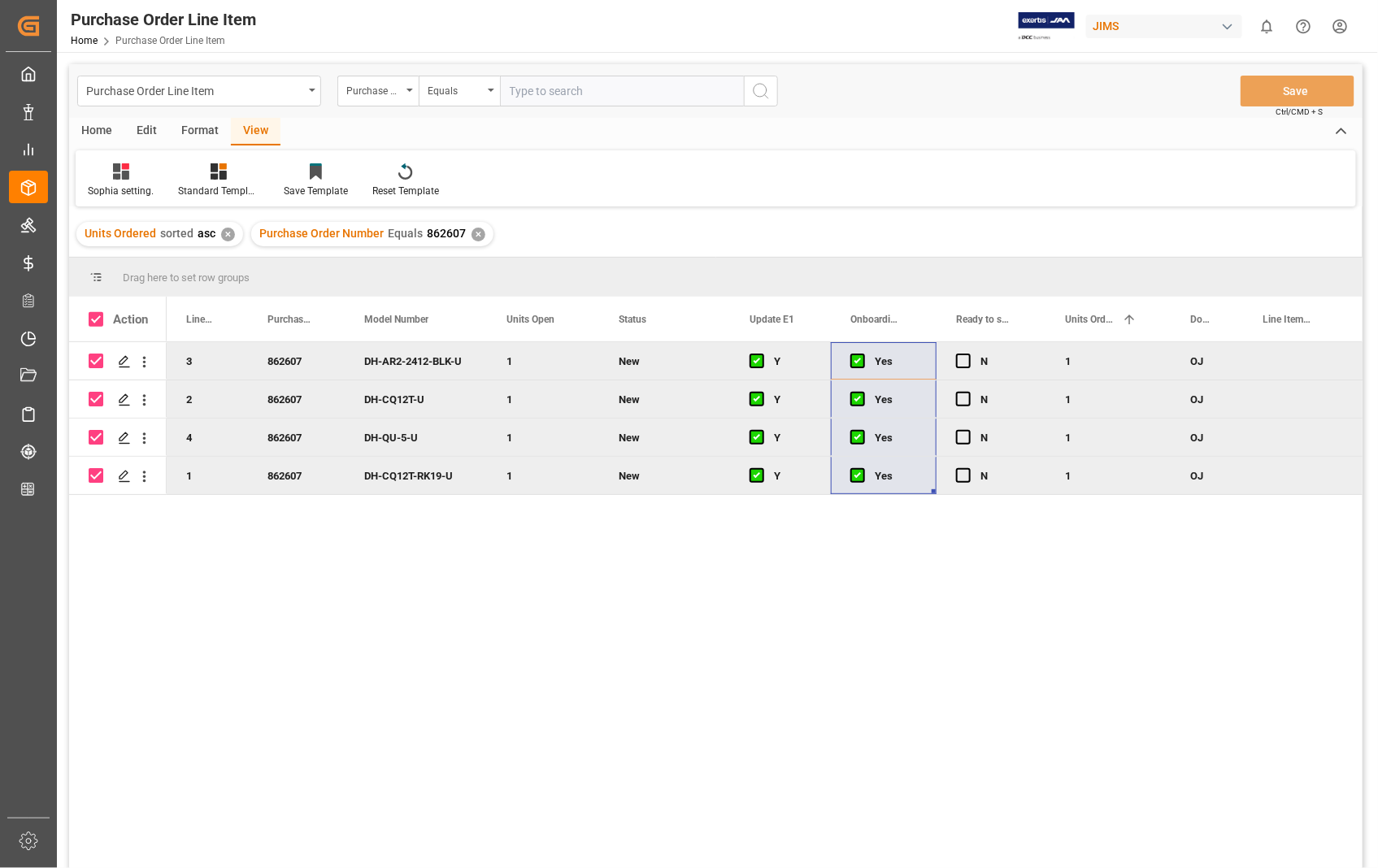
click at [96, 136] on div "Home" at bounding box center [96, 131] width 56 height 27
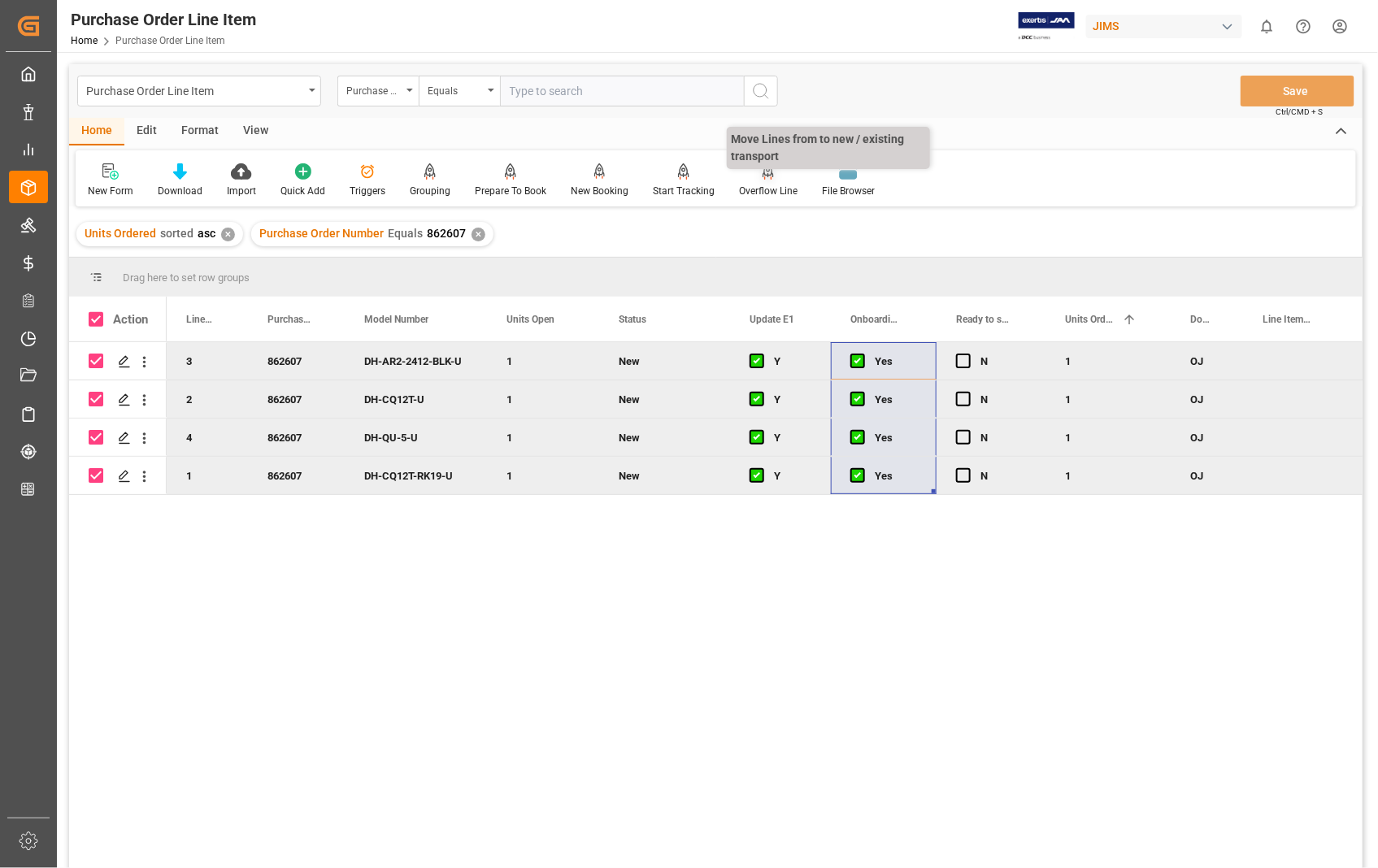
click at [777, 190] on div "Overflow Line" at bounding box center [768, 191] width 58 height 15
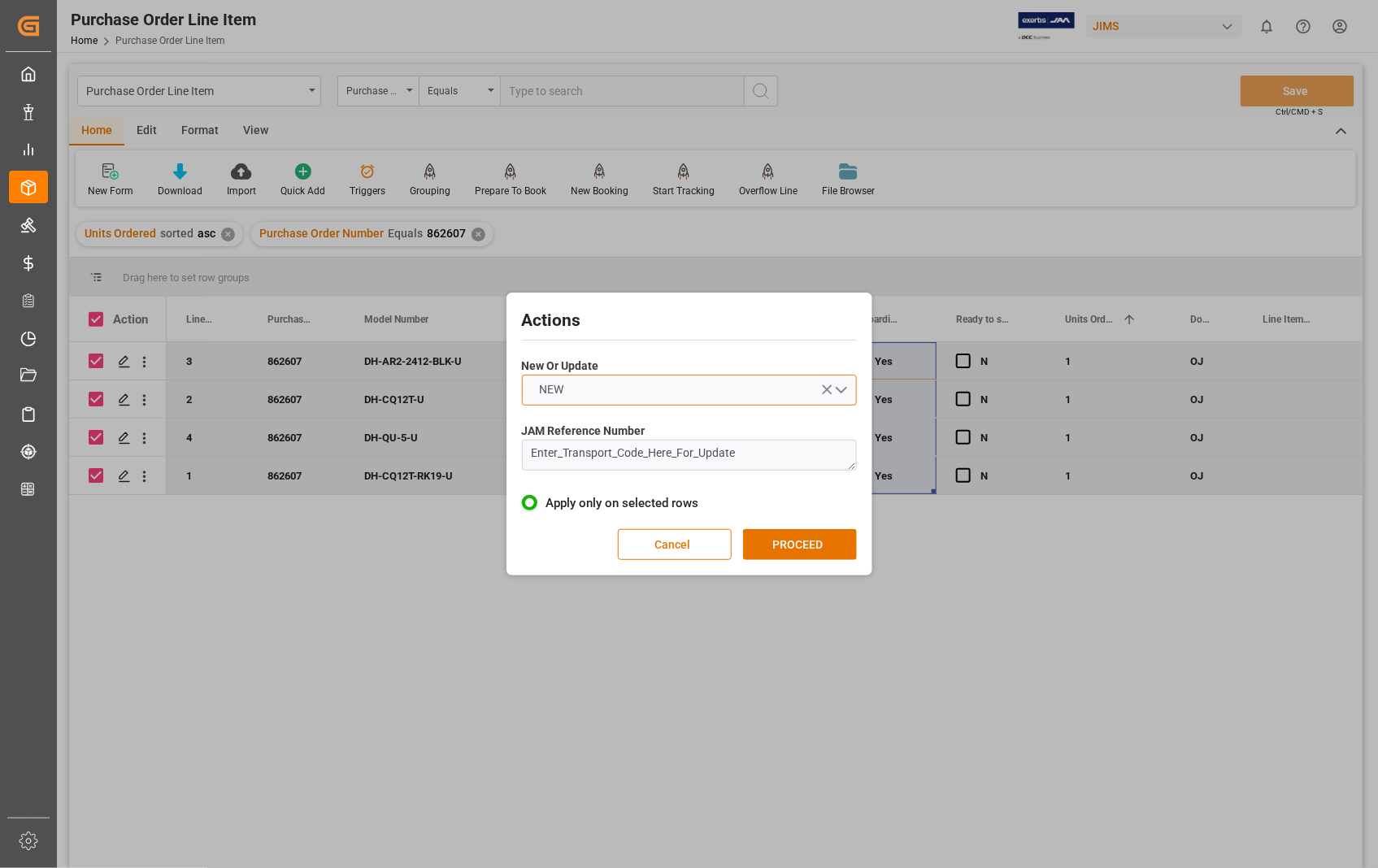
click at [846, 386] on button "NEW" at bounding box center [689, 390] width 335 height 31
click at [590, 429] on div "UPDATE" at bounding box center [689, 428] width 333 height 34
drag, startPoint x: 769, startPoint y: 457, endPoint x: 526, endPoint y: 454, distance: 243.0
click at [526, 454] on textarea "Enter_Transport_Code_Here_For_Update" at bounding box center [689, 454] width 335 height 31
paste textarea "22-10595-[GEOGRAPHIC_DATA]"
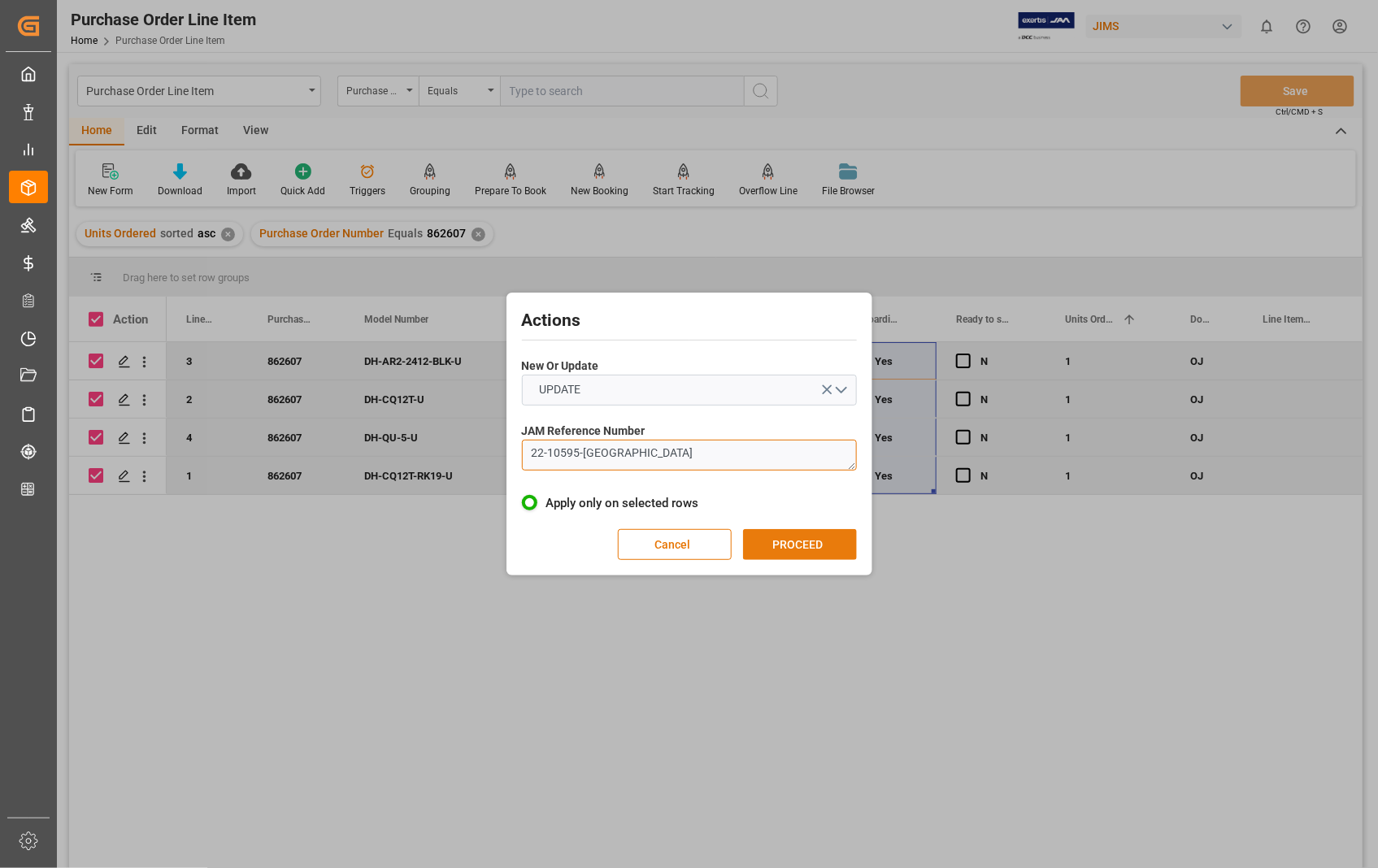
type textarea "22-10595-[GEOGRAPHIC_DATA]"
click at [797, 542] on button "PROCEED" at bounding box center [799, 544] width 114 height 31
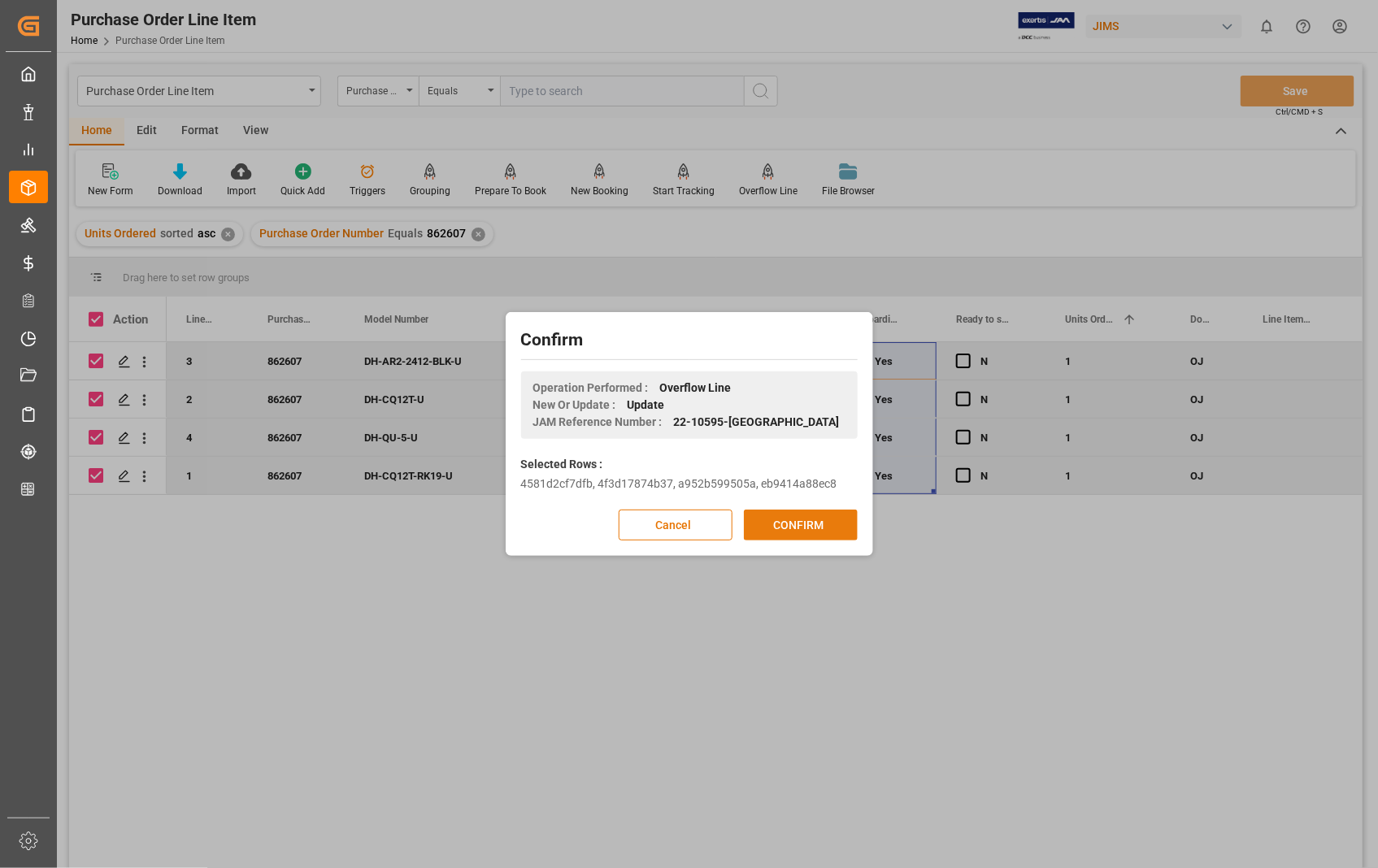
click at [797, 526] on button "CONFIRM" at bounding box center [800, 525] width 114 height 31
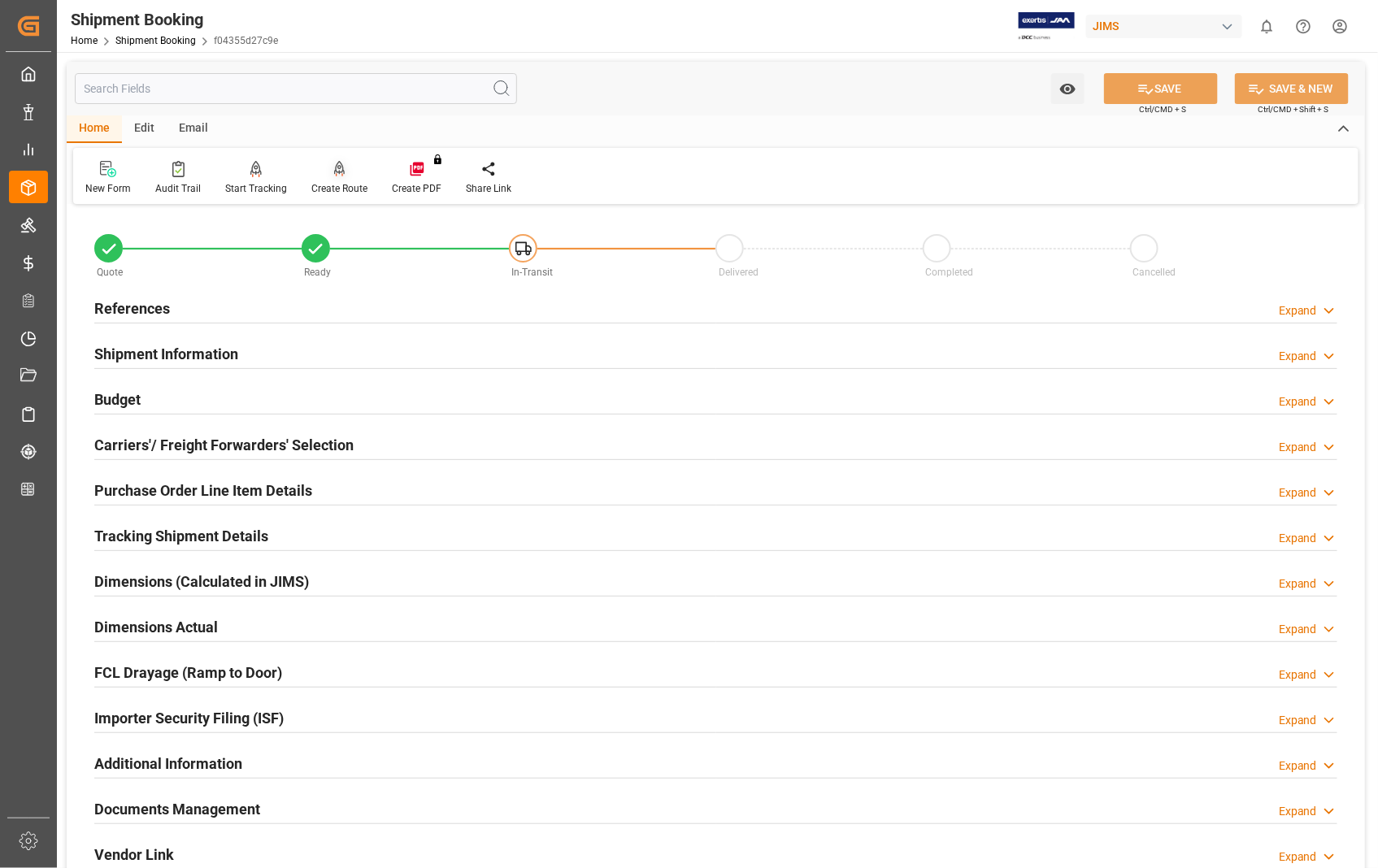
click at [337, 179] on div "Create Route" at bounding box center [339, 178] width 81 height 36
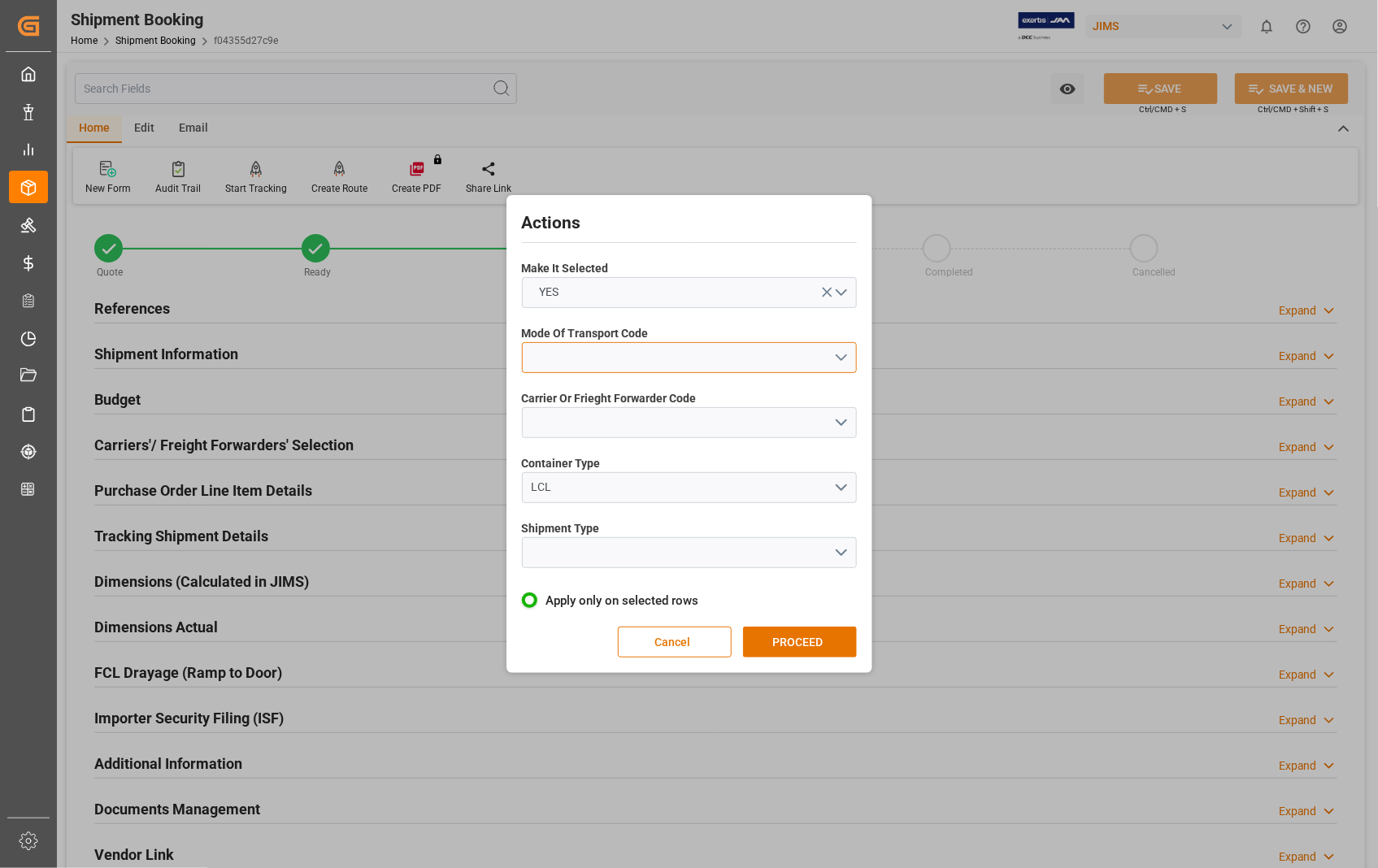
click at [841, 358] on button "open menu" at bounding box center [689, 357] width 335 height 31
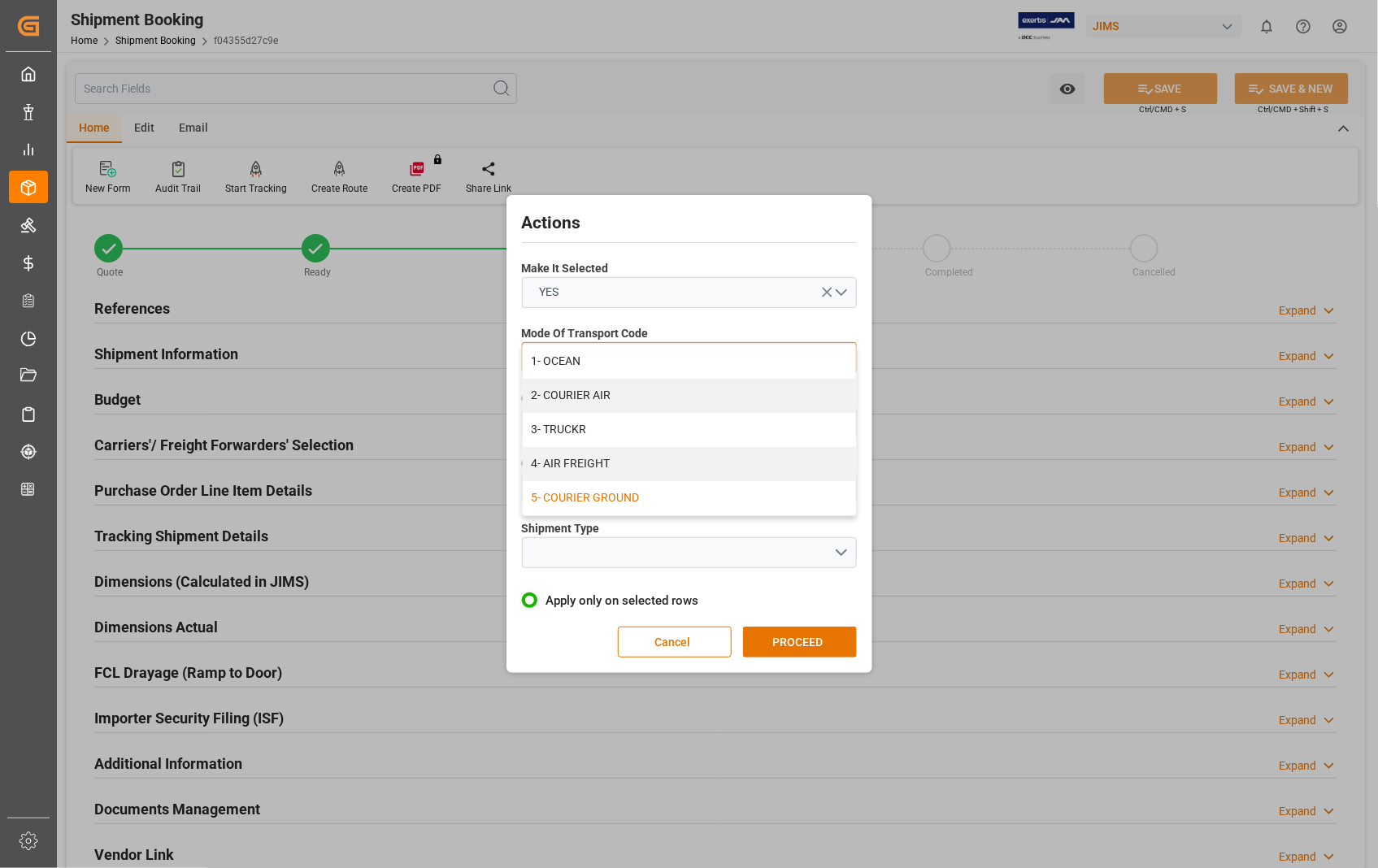
click at [616, 501] on div "5- COURIER GROUND" at bounding box center [689, 498] width 333 height 34
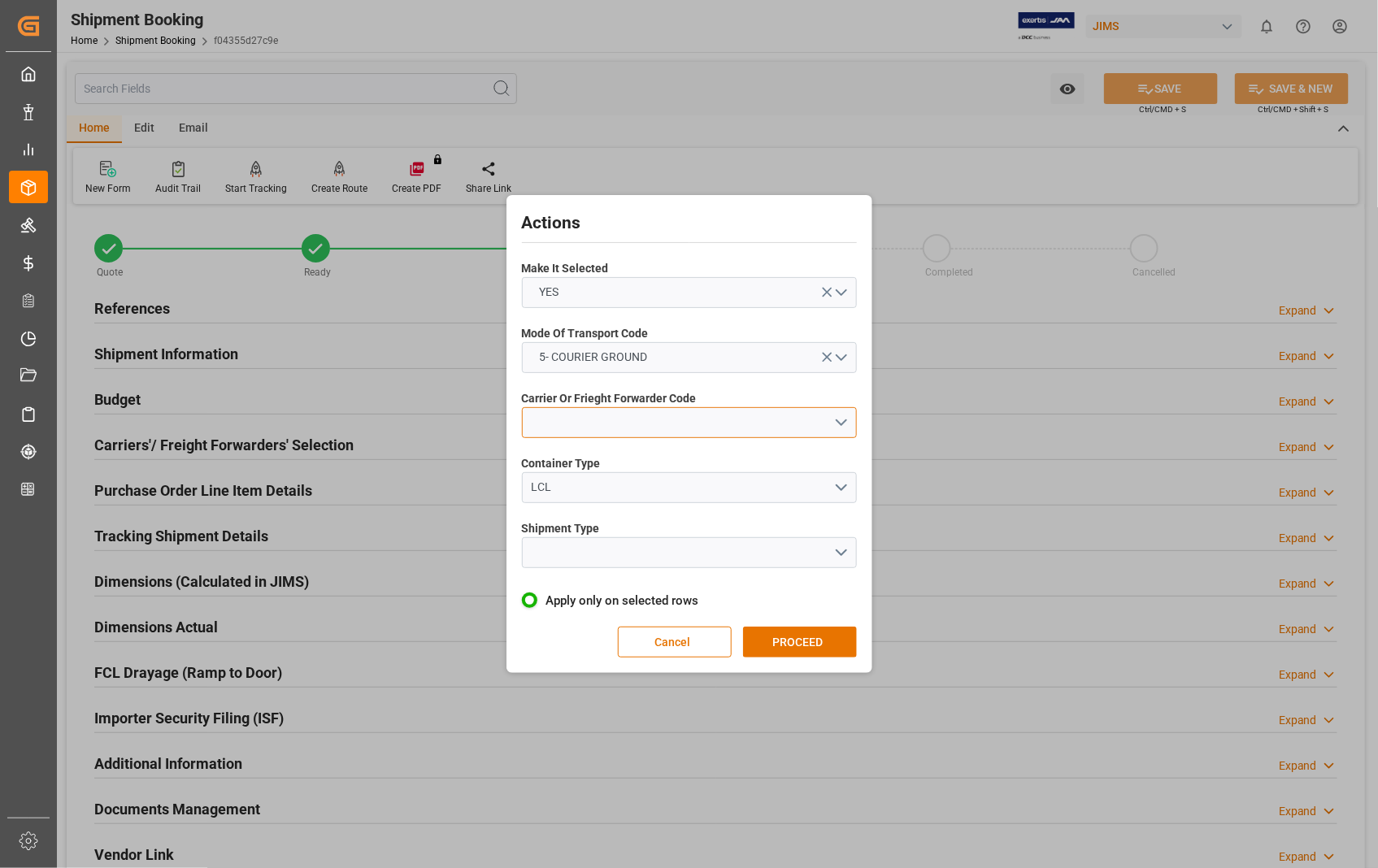
click at [846, 423] on button "open menu" at bounding box center [689, 422] width 335 height 31
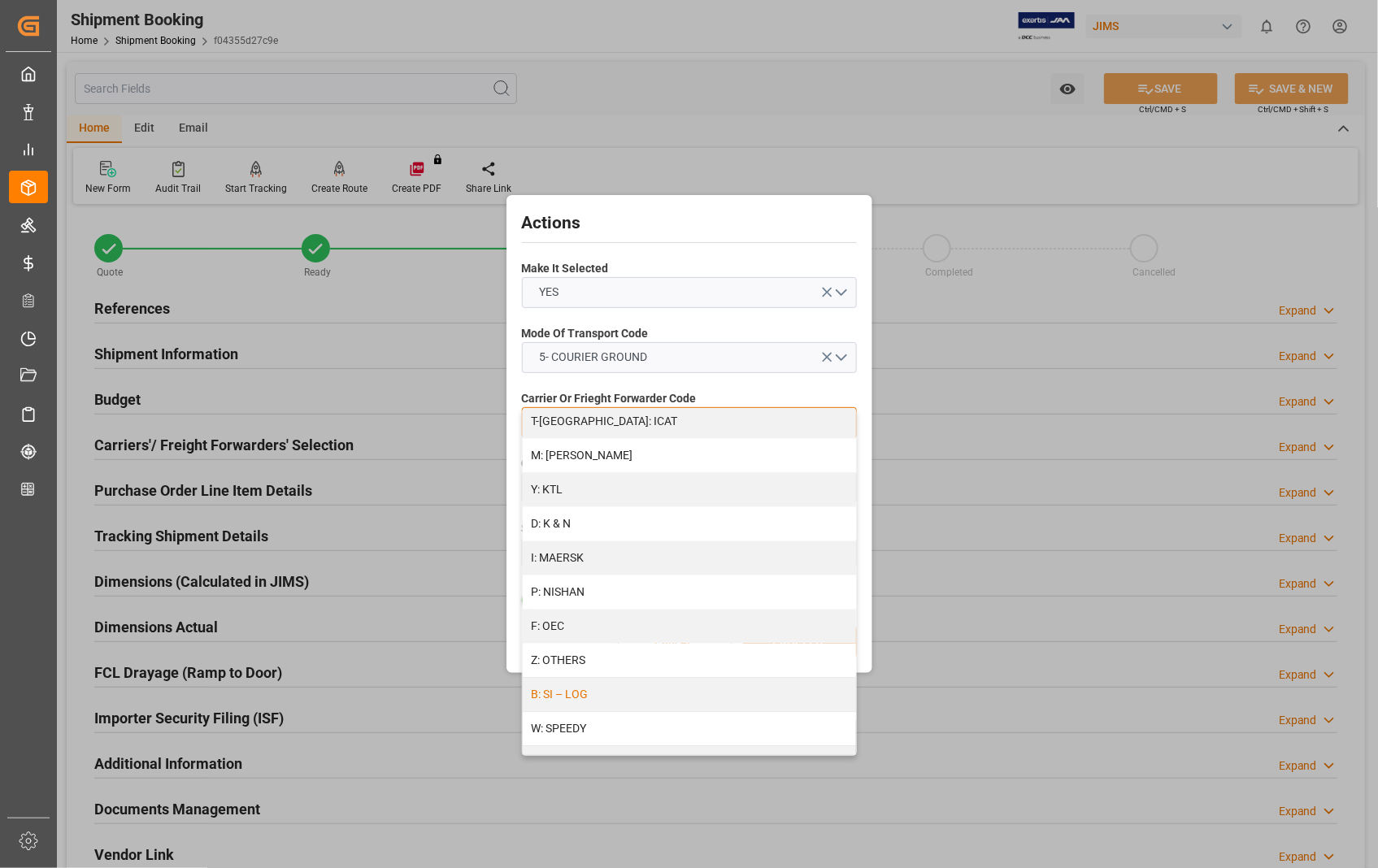
scroll to position [831, 0]
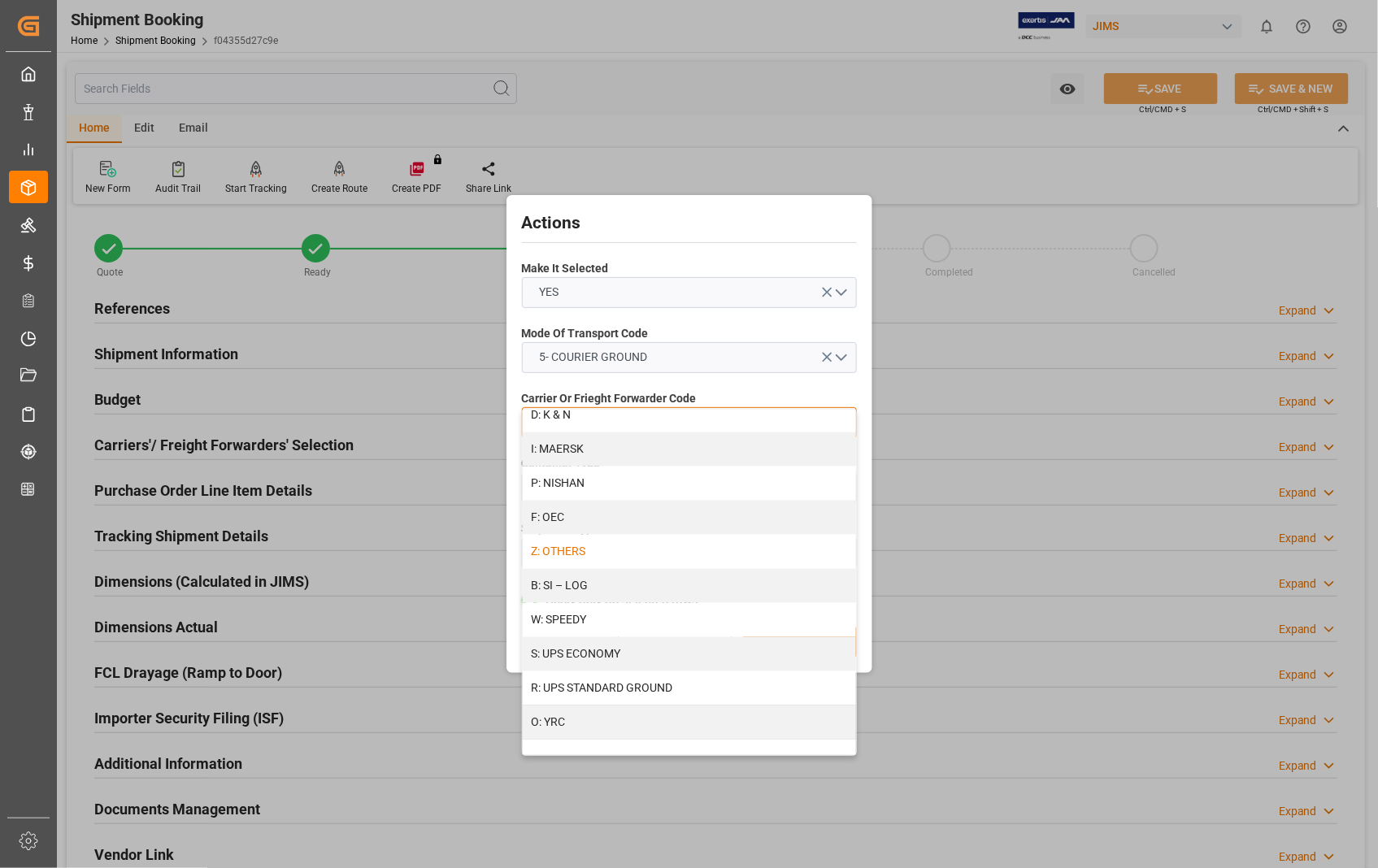
click at [583, 549] on div "Z: OTHERS" at bounding box center [689, 552] width 333 height 34
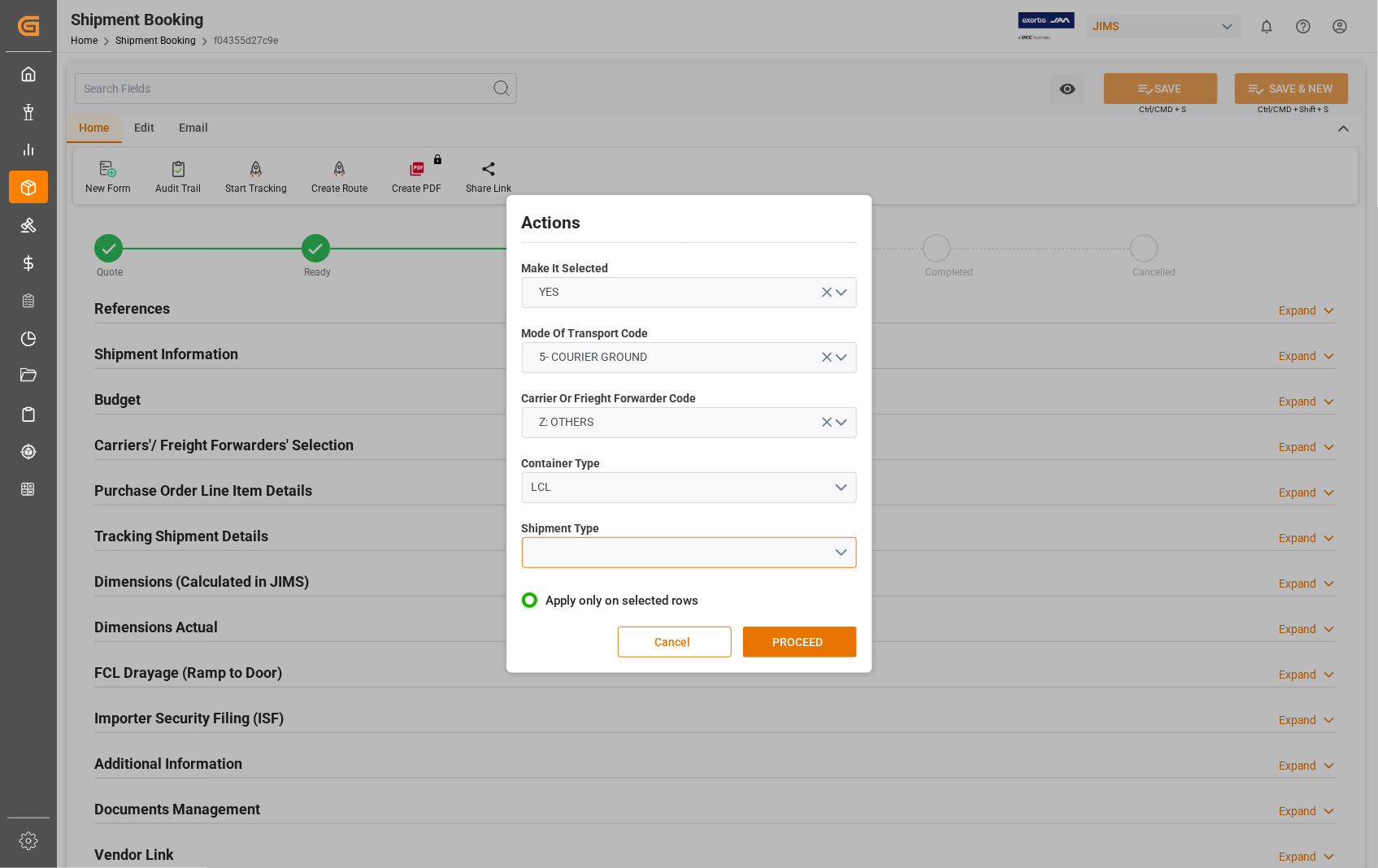
click at [851, 553] on button "open menu" at bounding box center [689, 552] width 335 height 31
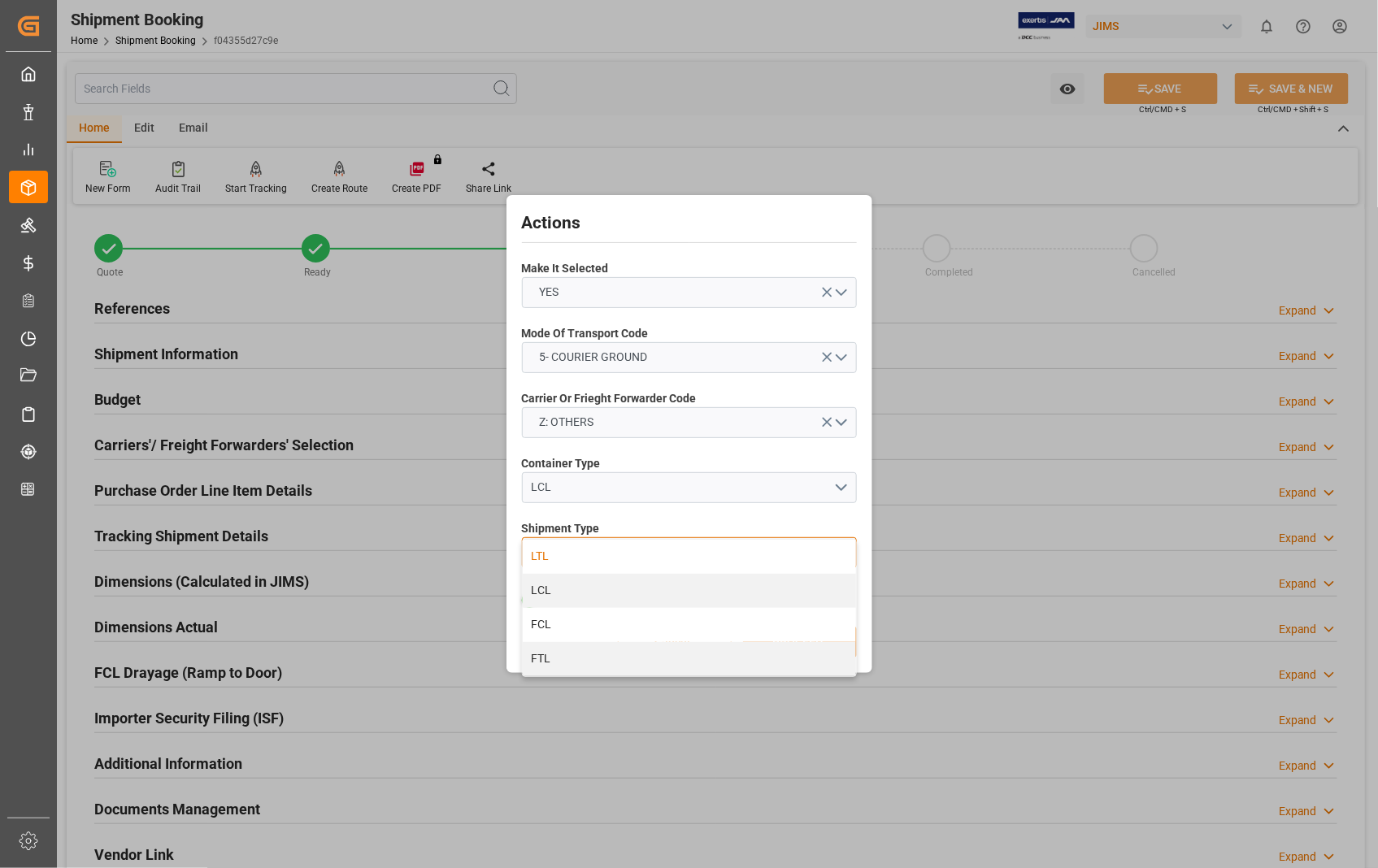
click at [571, 559] on div "LTL" at bounding box center [689, 557] width 333 height 34
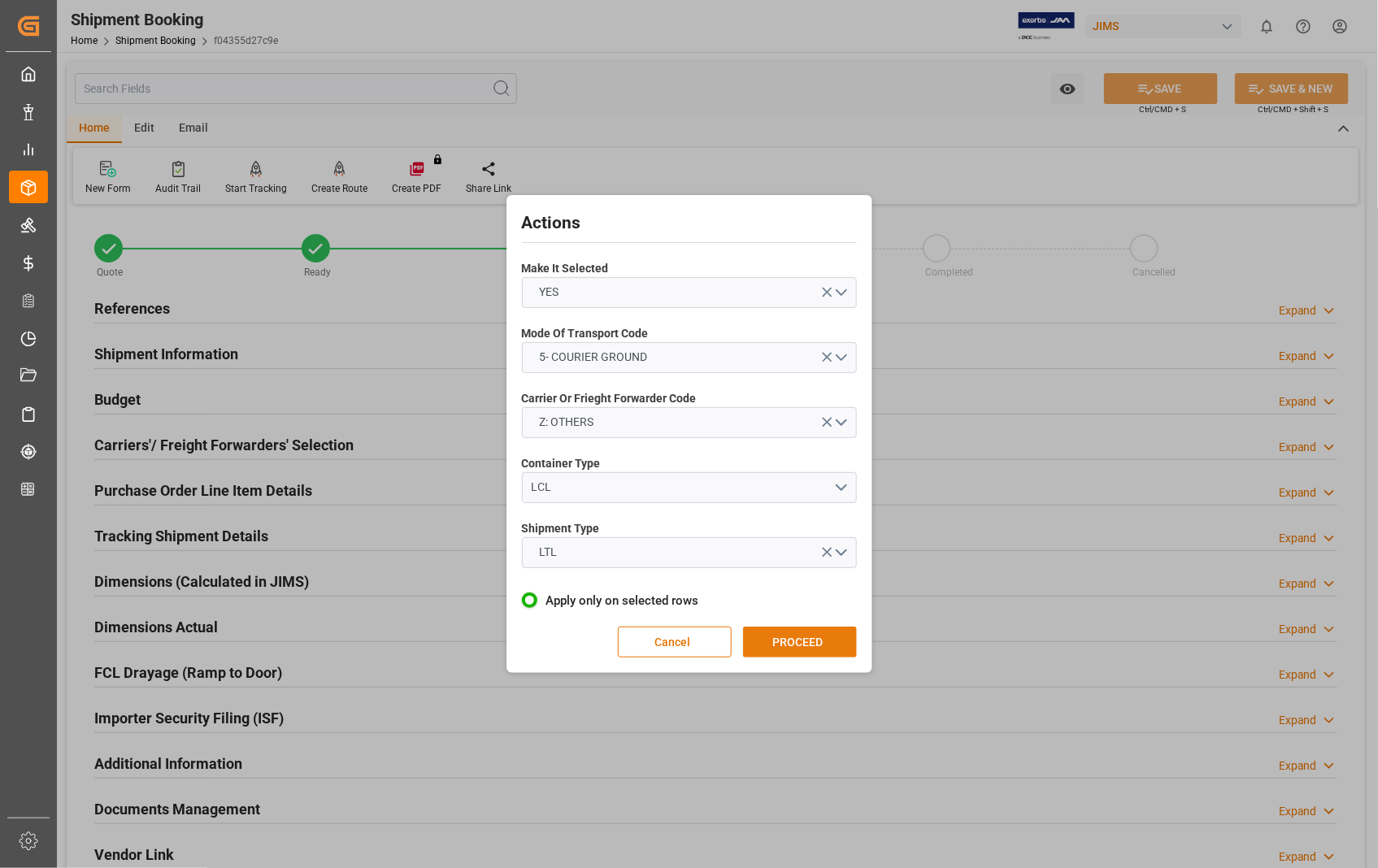
click at [787, 635] on button "PROCEED" at bounding box center [799, 642] width 114 height 31
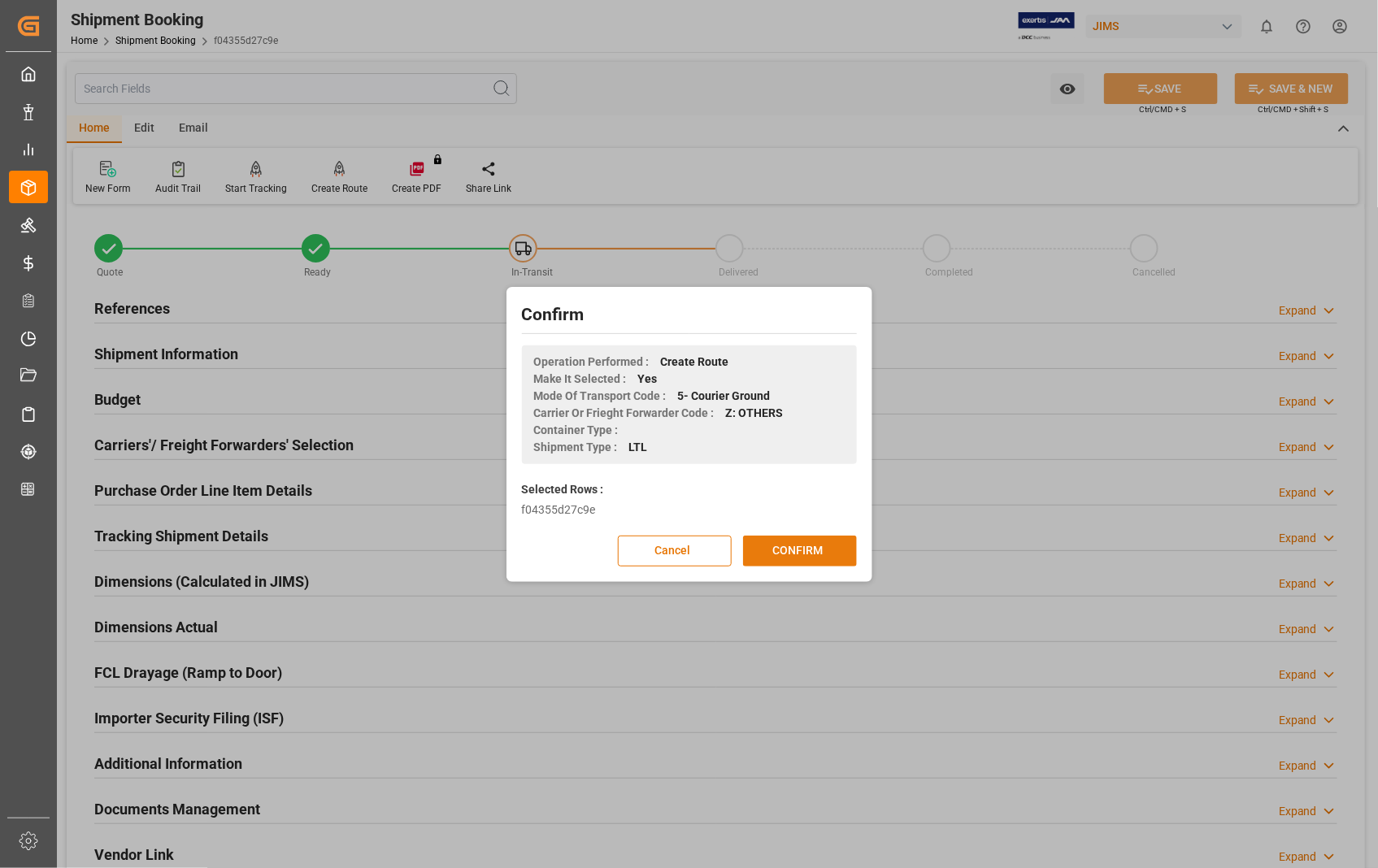
click at [822, 557] on button "CONFIRM" at bounding box center [799, 551] width 114 height 31
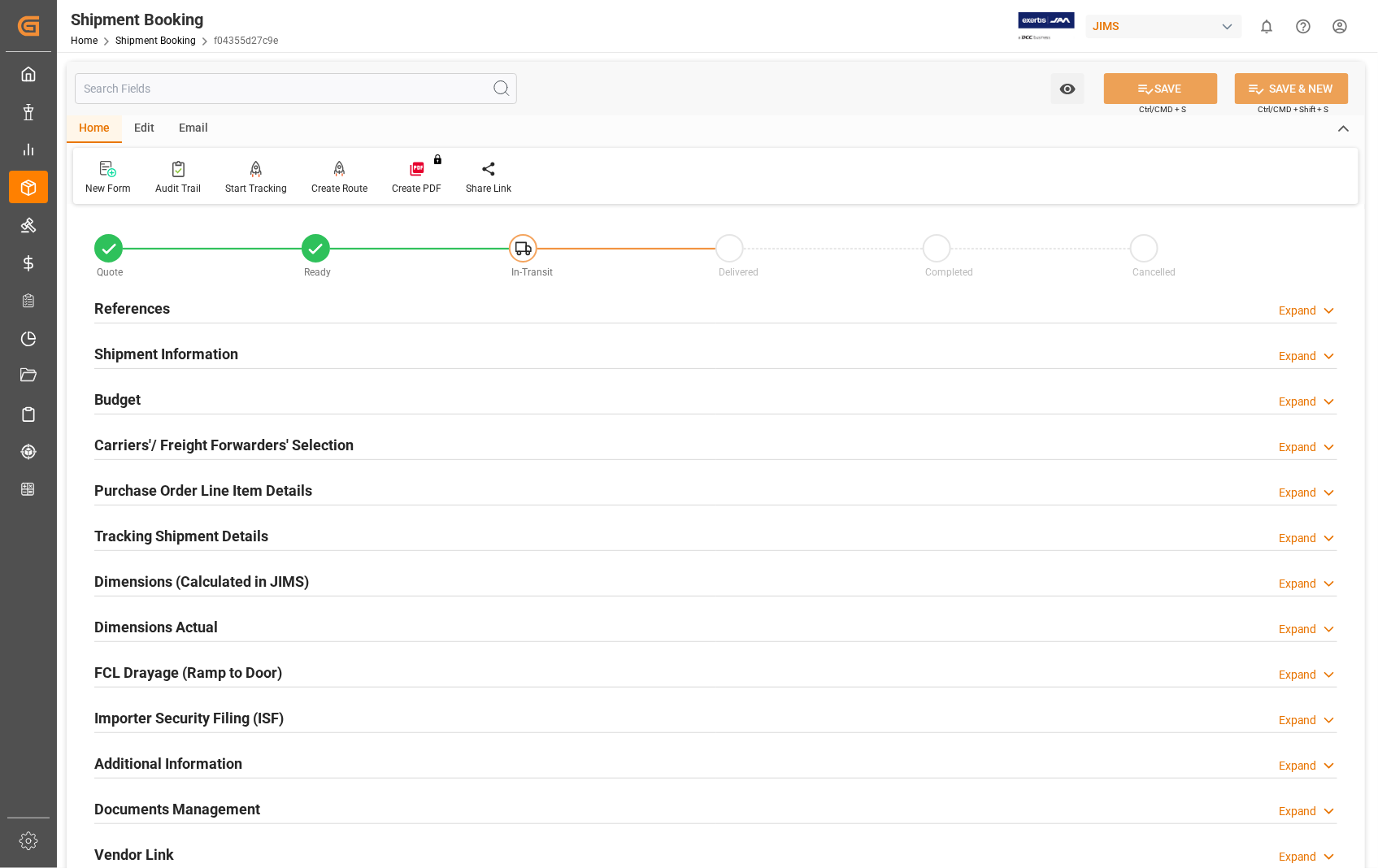
click at [320, 447] on h2 "Carriers'/ Freight Forwarders' Selection" at bounding box center [224, 445] width 259 height 22
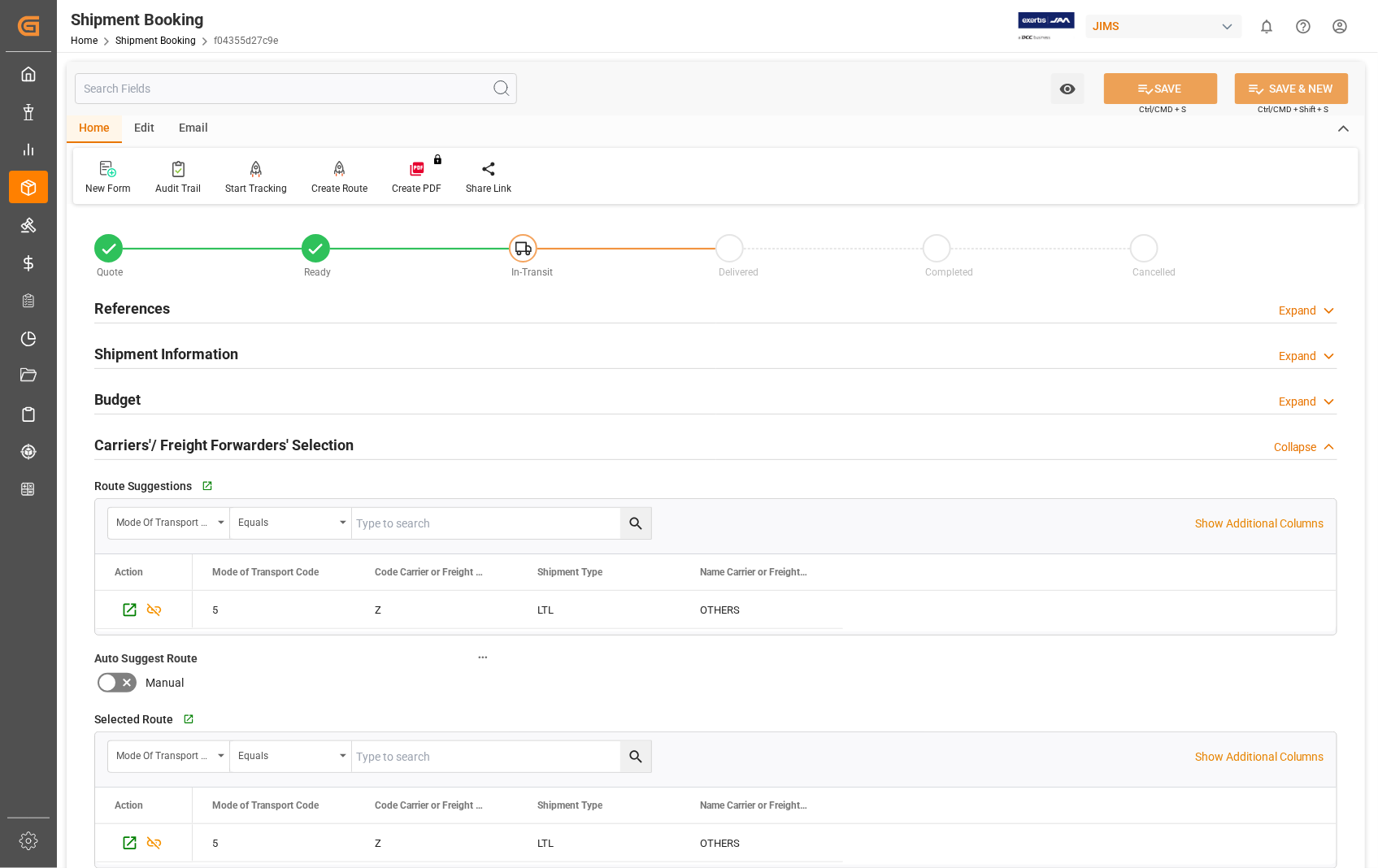
click at [320, 447] on h2 "Carriers'/ Freight Forwarders' Selection" at bounding box center [224, 445] width 259 height 22
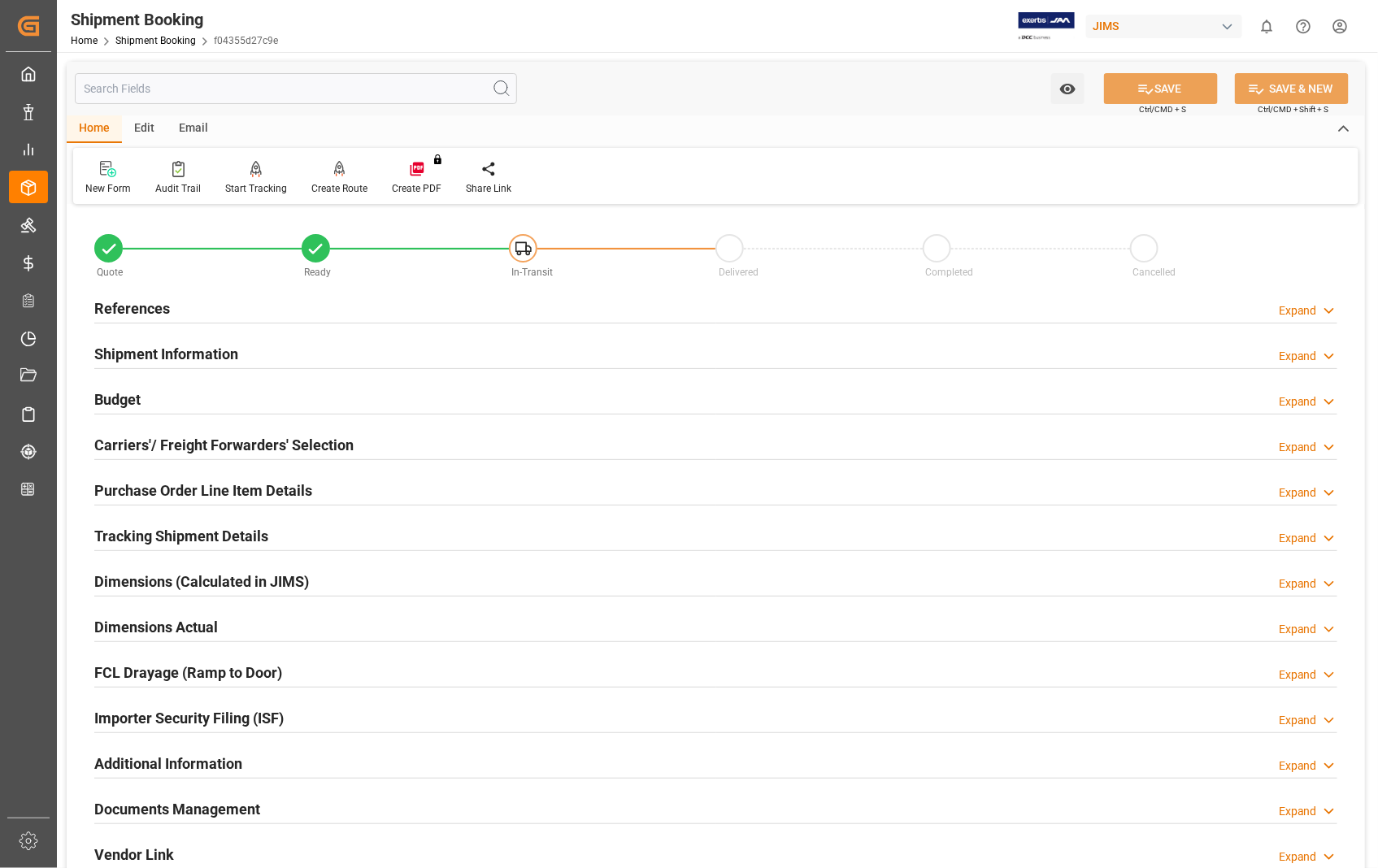
click at [141, 490] on h2 "Purchase Order Line Item Details" at bounding box center [204, 490] width 218 height 22
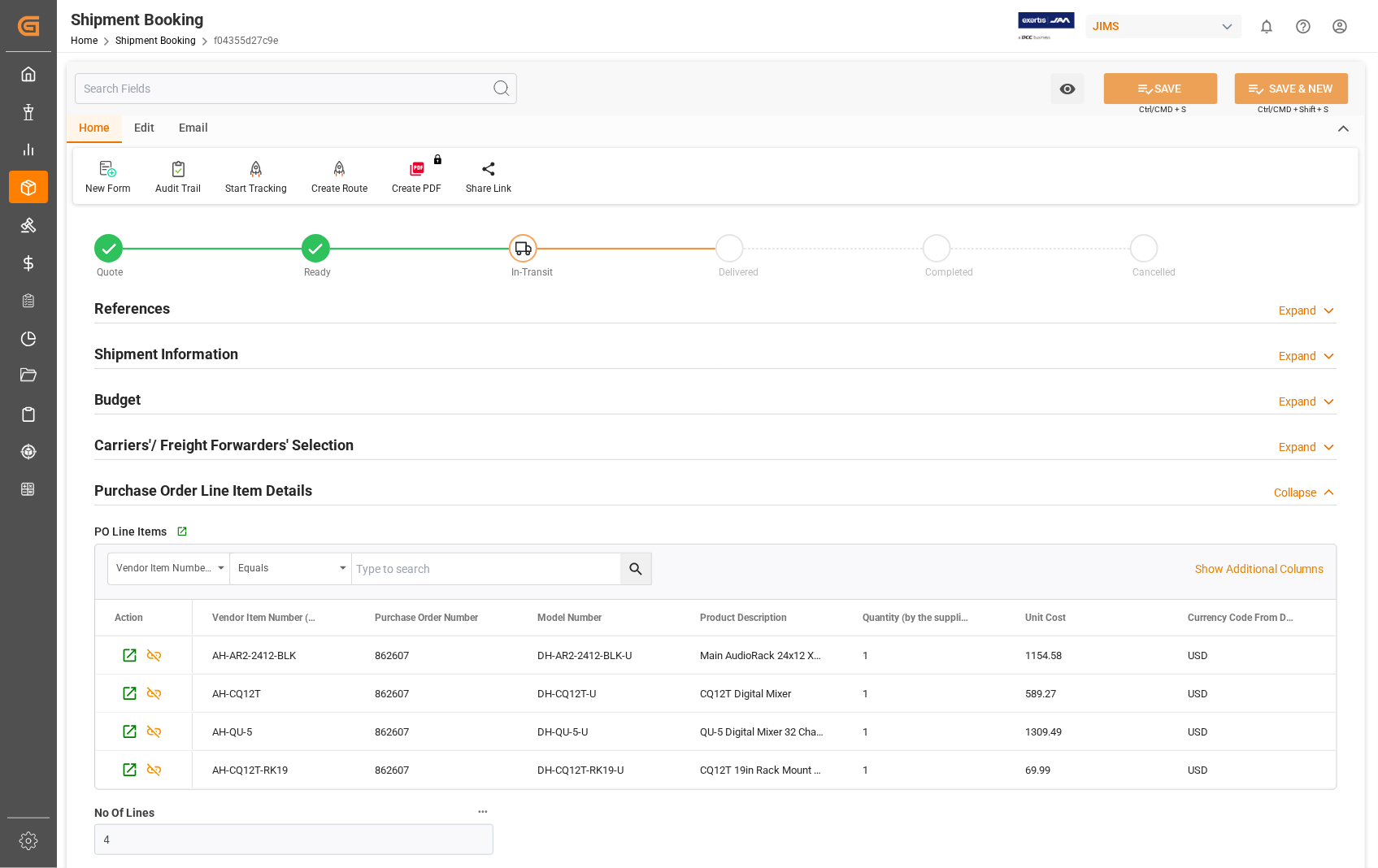
click at [141, 490] on h2 "Purchase Order Line Item Details" at bounding box center [204, 490] width 218 height 22
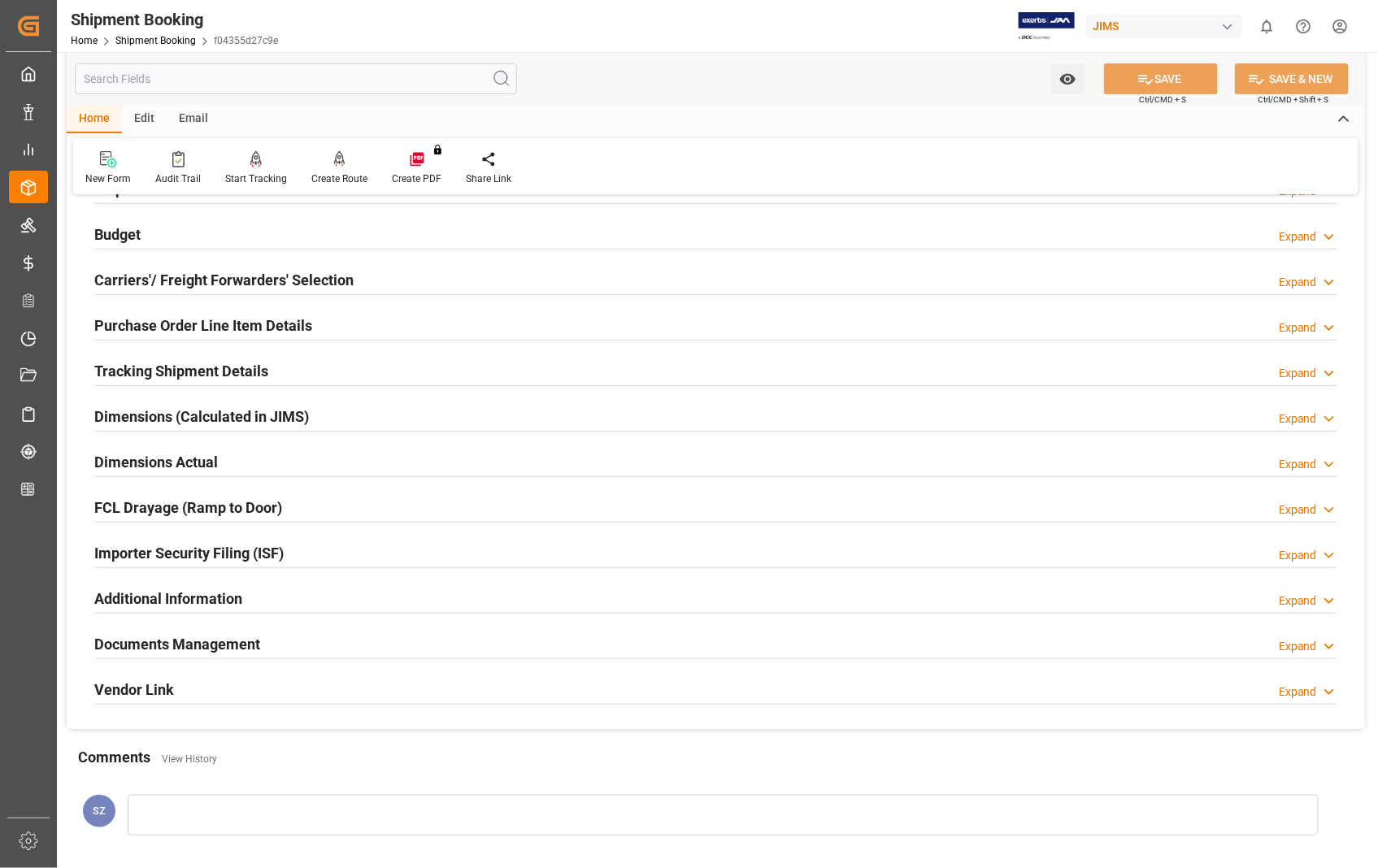
scroll to position [180, 0]
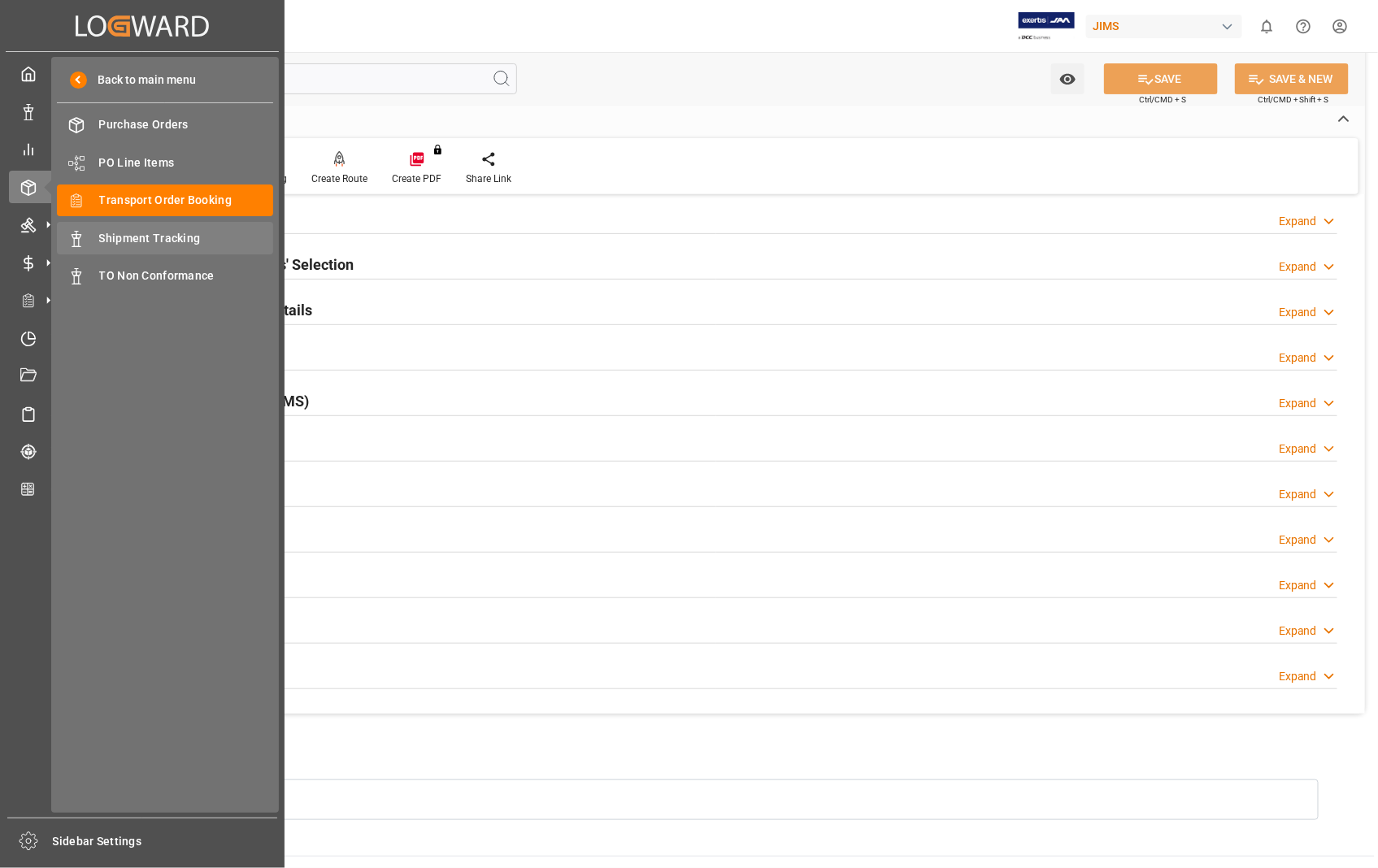
click at [120, 233] on span "Shipment Tracking" at bounding box center [186, 238] width 174 height 17
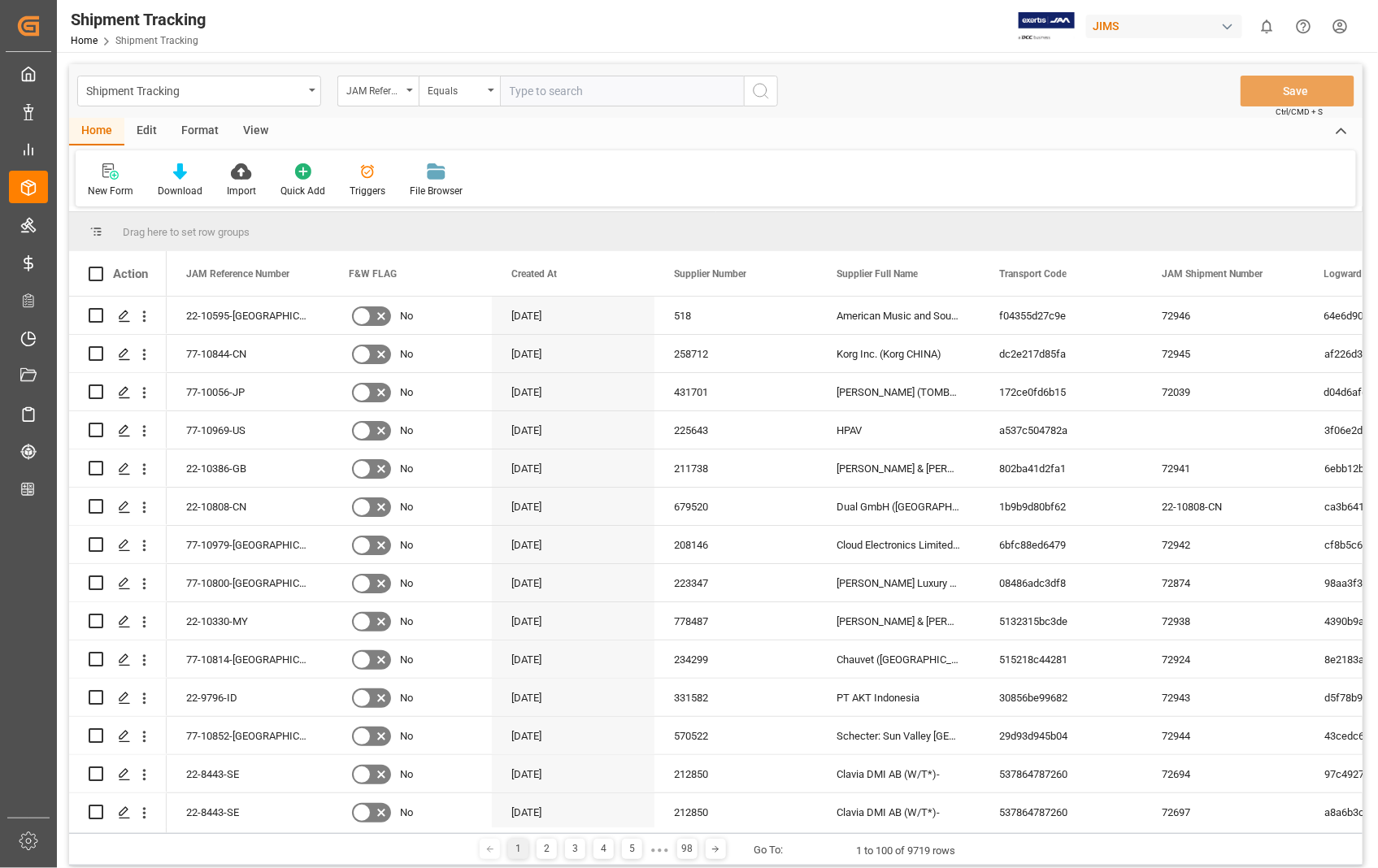
click at [630, 98] on input "text" at bounding box center [622, 91] width 244 height 31
click at [123, 315] on icon "Press SPACE to select this row." at bounding box center [125, 316] width 13 height 13
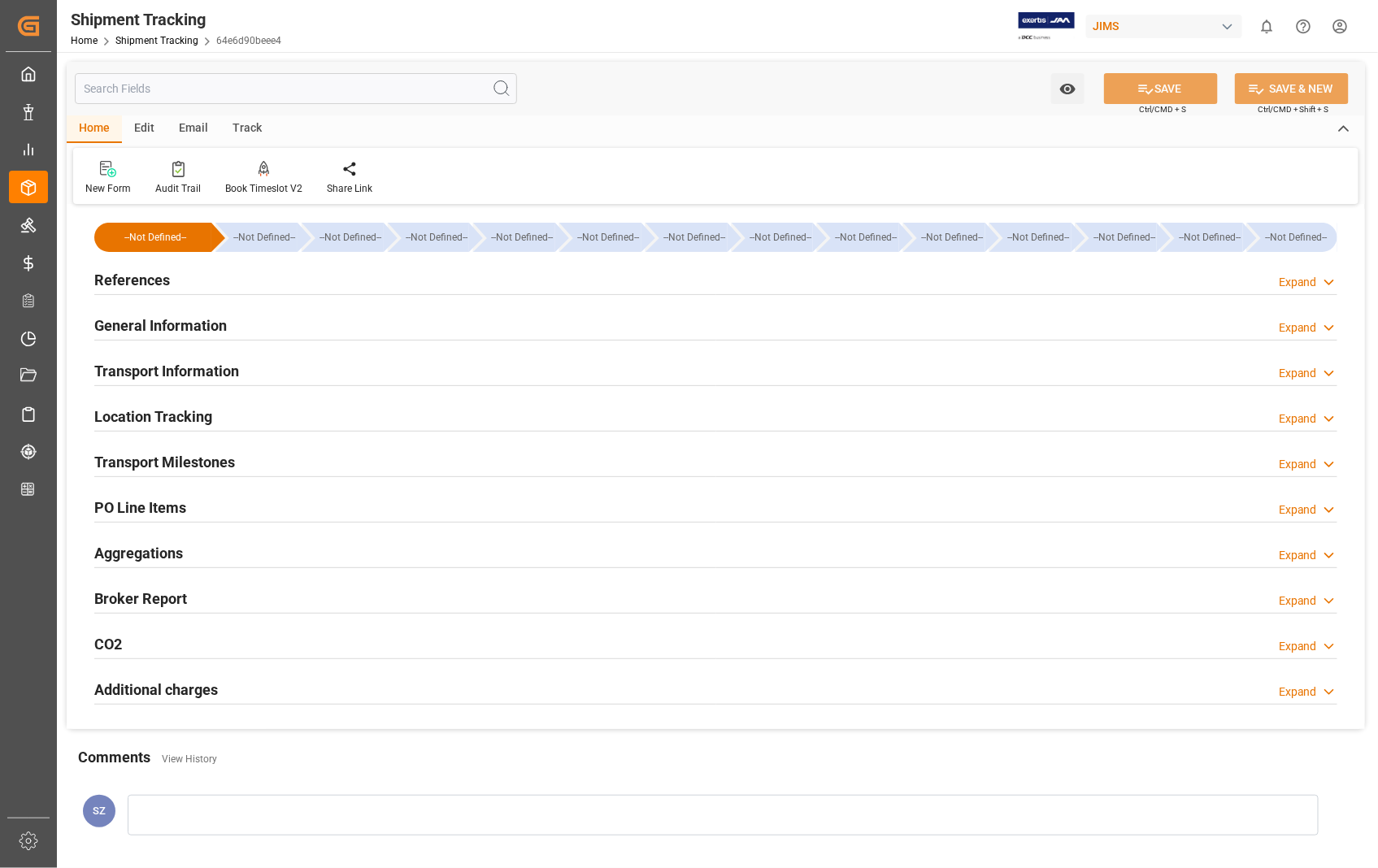
click at [177, 370] on h2 "Transport Information" at bounding box center [167, 371] width 145 height 22
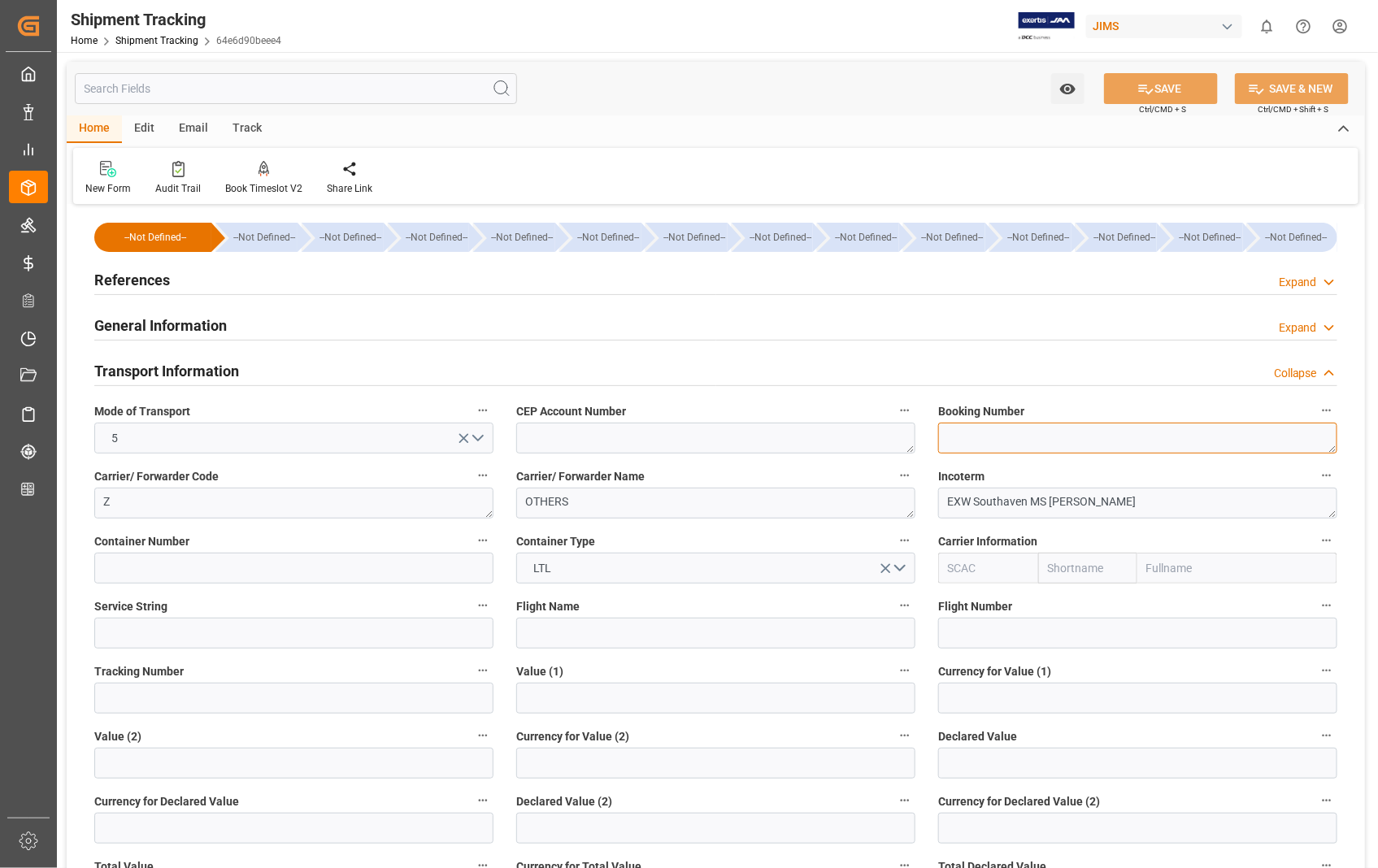
click at [1011, 434] on textarea at bounding box center [1137, 438] width 400 height 31
click at [1030, 448] on textarea at bounding box center [1137, 438] width 400 height 31
paste textarea "Pick-Up At Warehouse"
type textarea "Pick-Up At Warehouse"
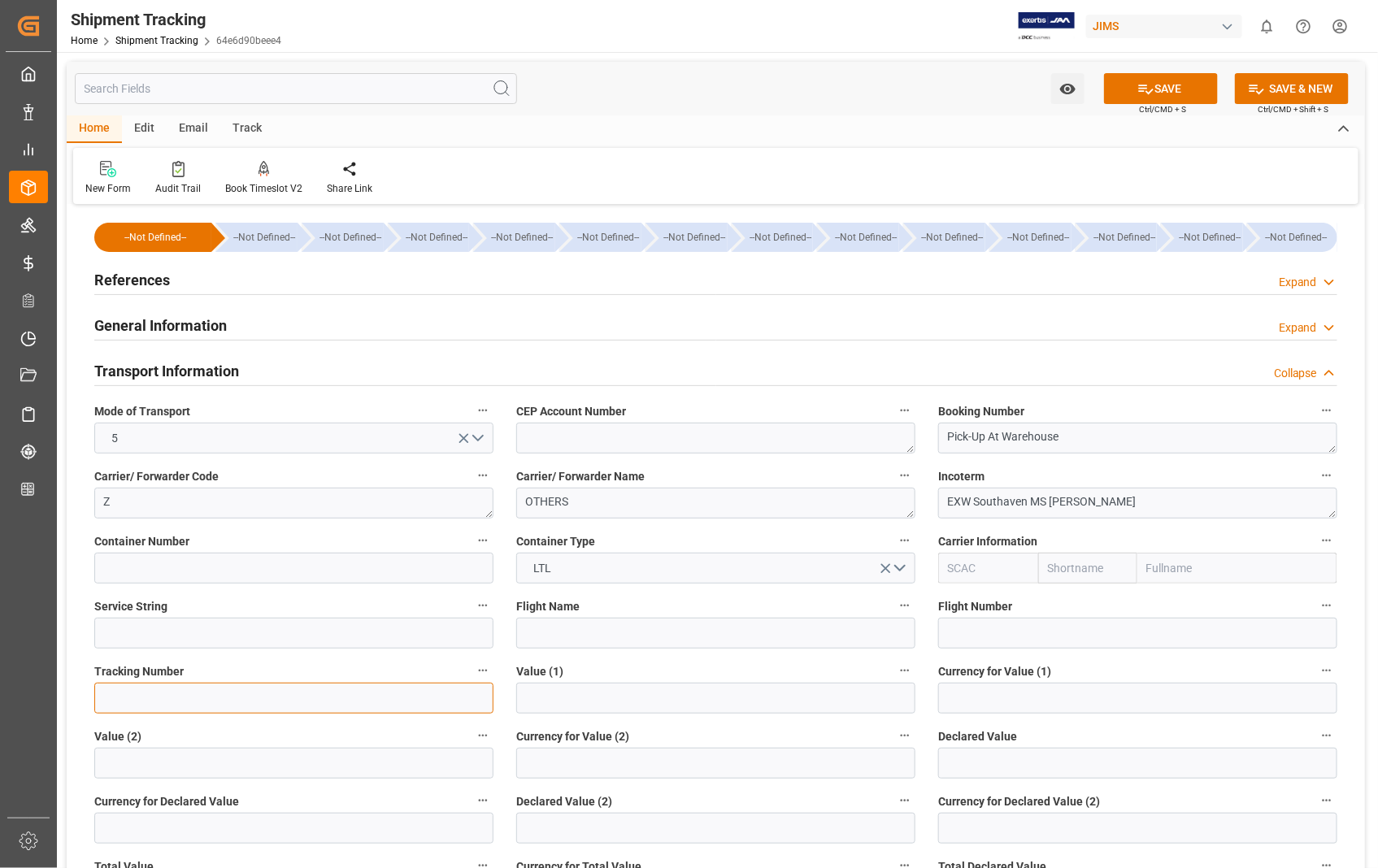
click at [169, 697] on input at bounding box center [294, 698] width 400 height 31
paste input "Pick-Up At Warehouse"
type input "Pick-Up At Warehouse"
click at [1181, 83] on button "SAVE" at bounding box center [1160, 88] width 114 height 31
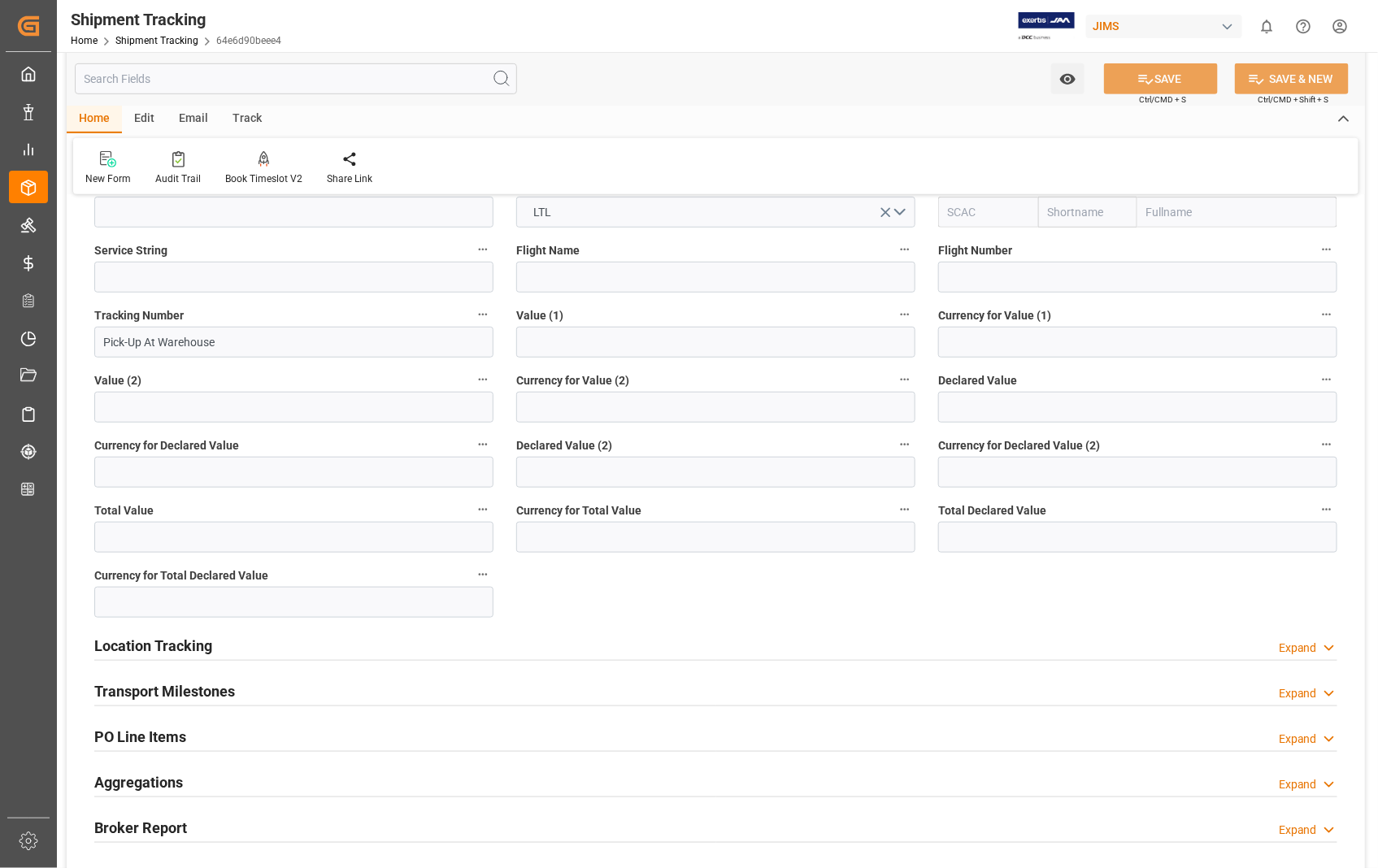
scroll to position [542, 0]
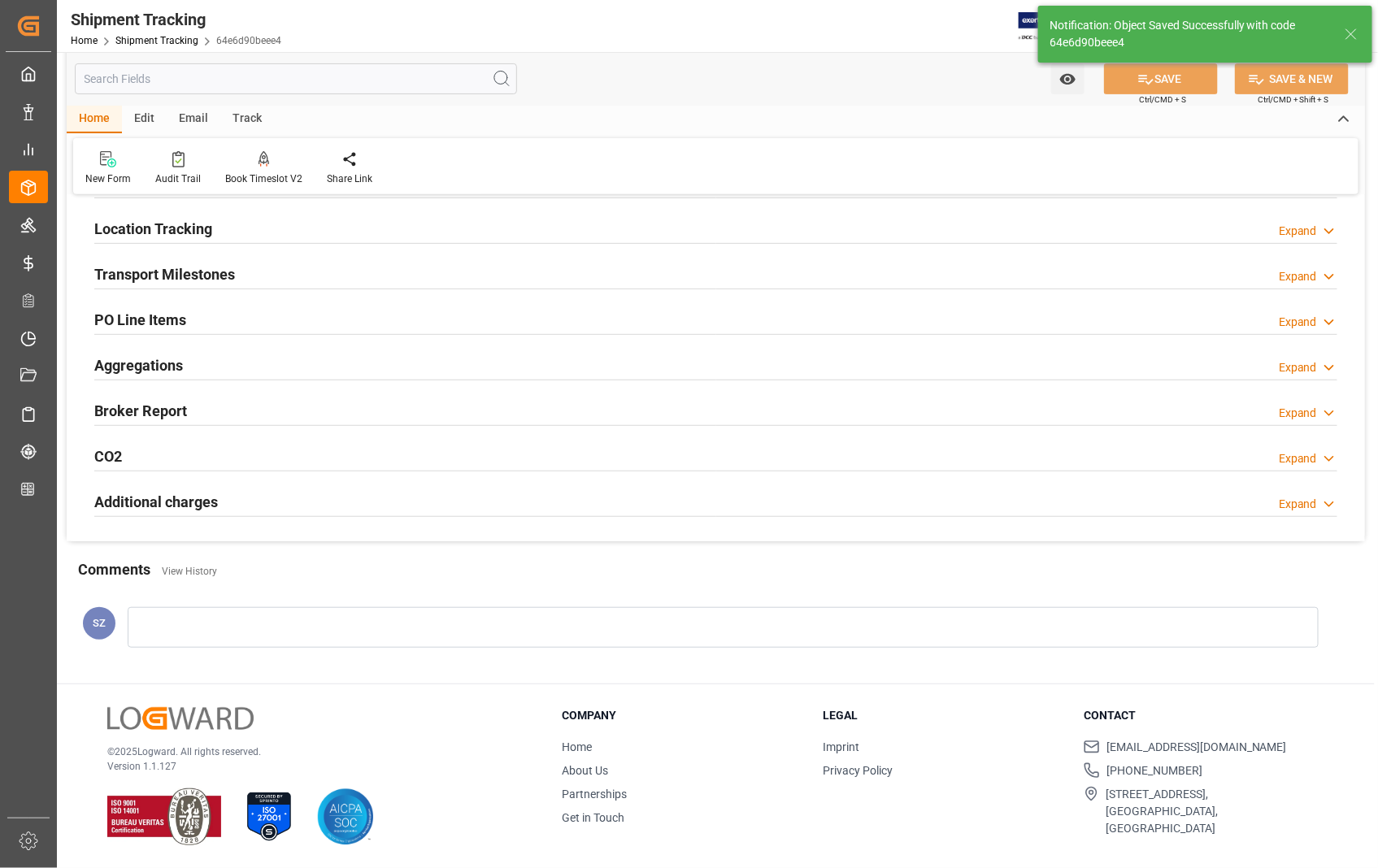
click at [167, 509] on div "--Not Defined-- --Not Defined-- --Not Defined-- --Not Defined-- --Not Defined--…" at bounding box center [715, 281] width 1298 height 520
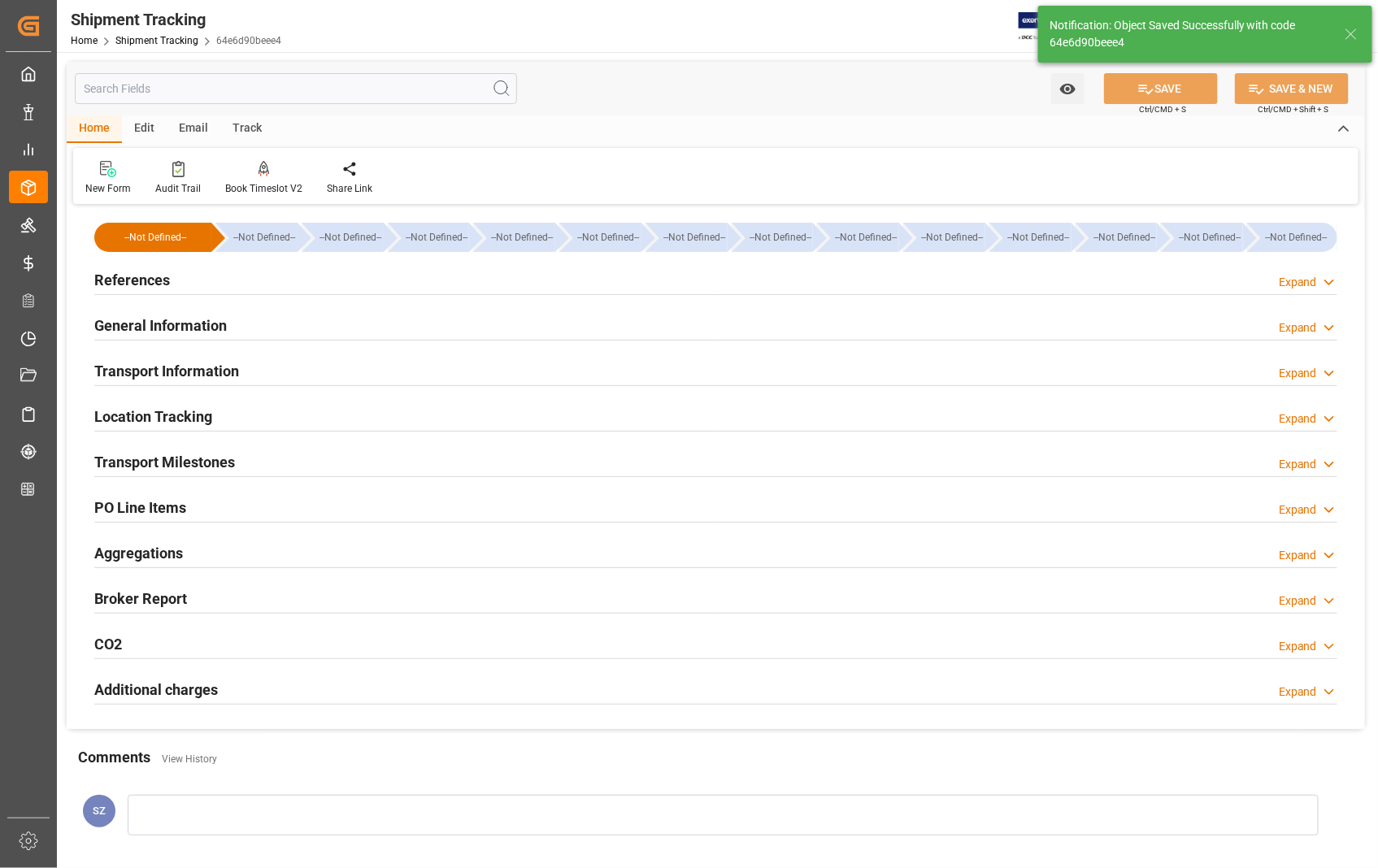
click at [160, 466] on h2 "Transport Milestones" at bounding box center [164, 462] width 140 height 22
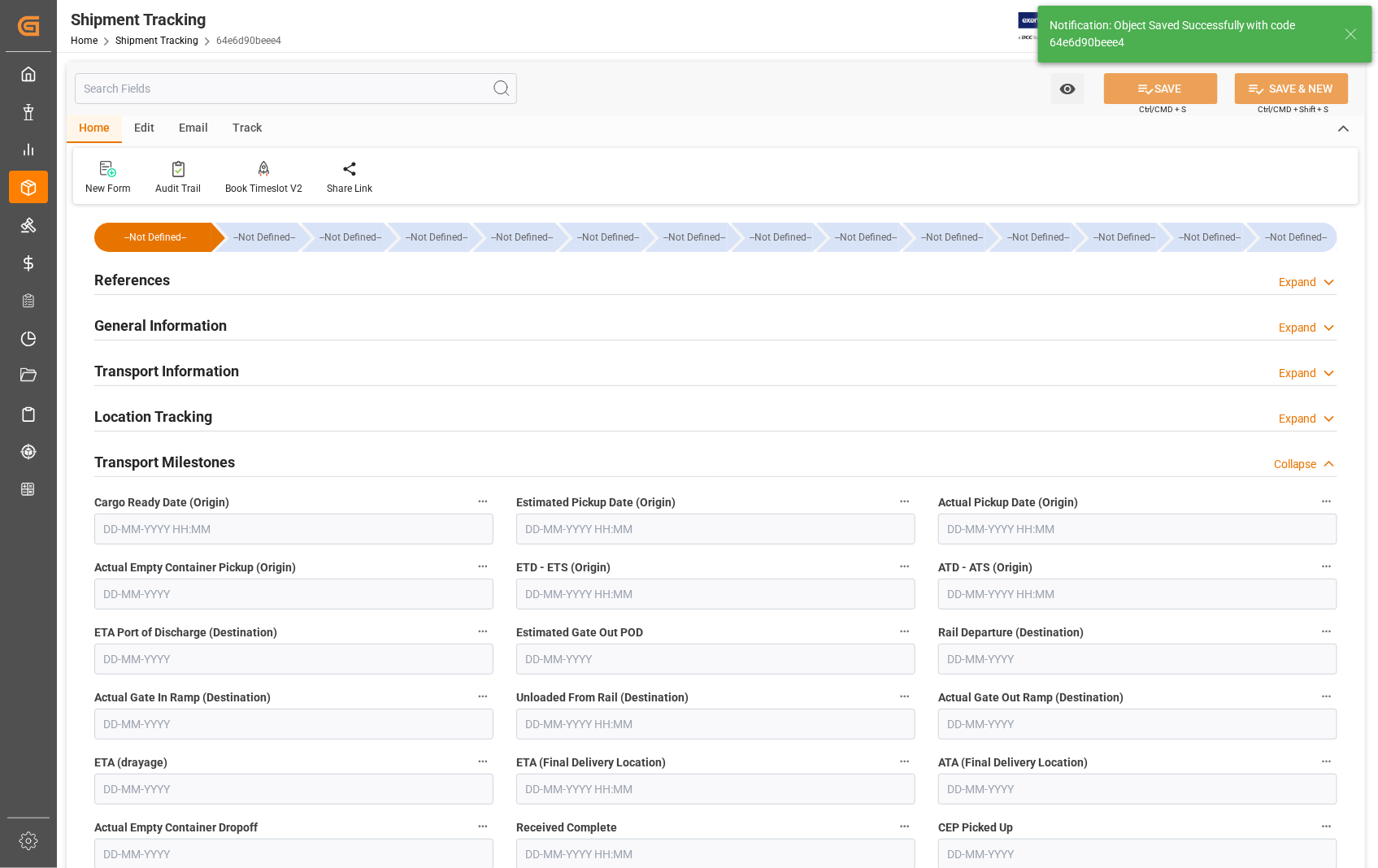
click at [694, 524] on input "text" at bounding box center [715, 529] width 400 height 31
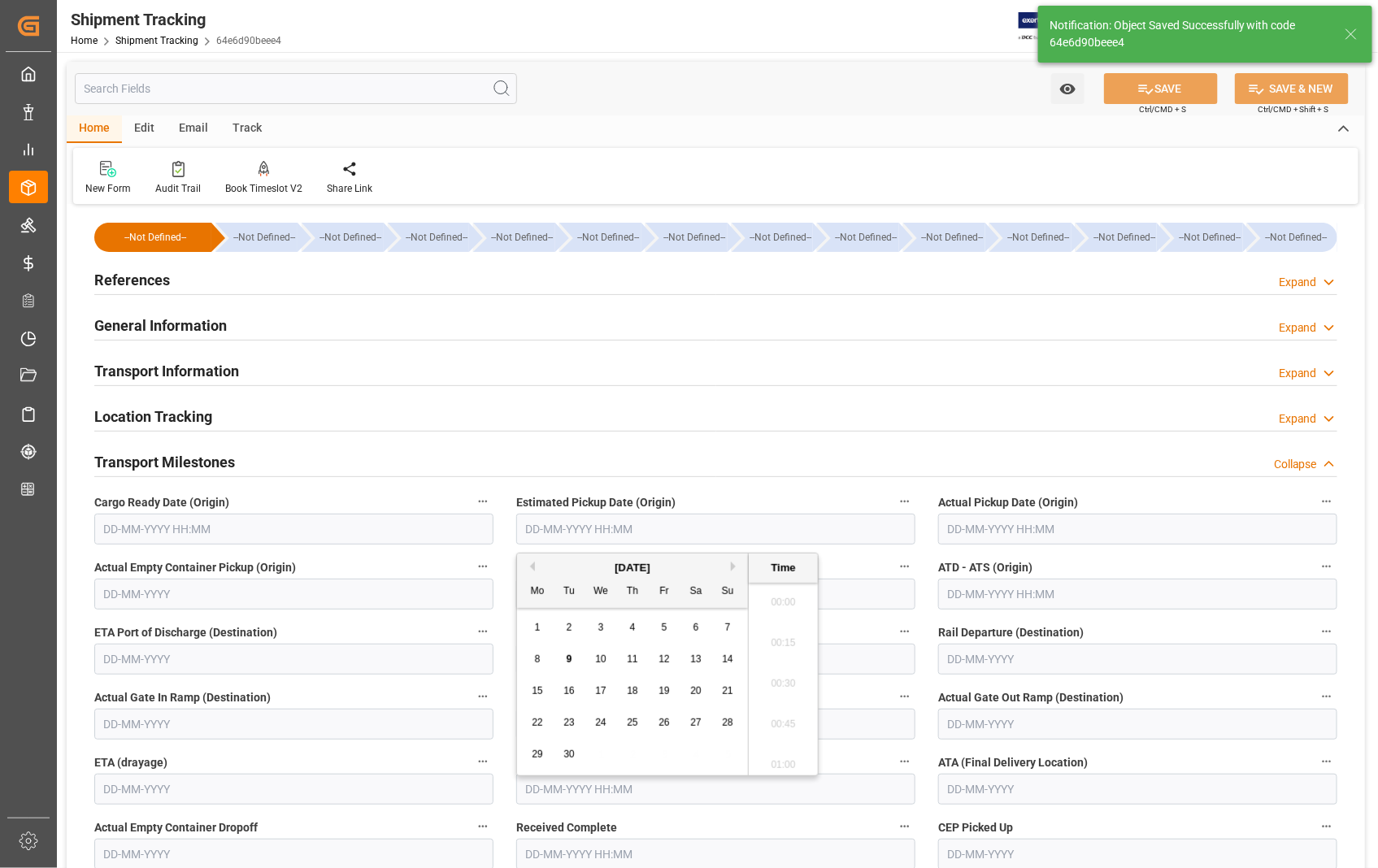
scroll to position [1875, 0]
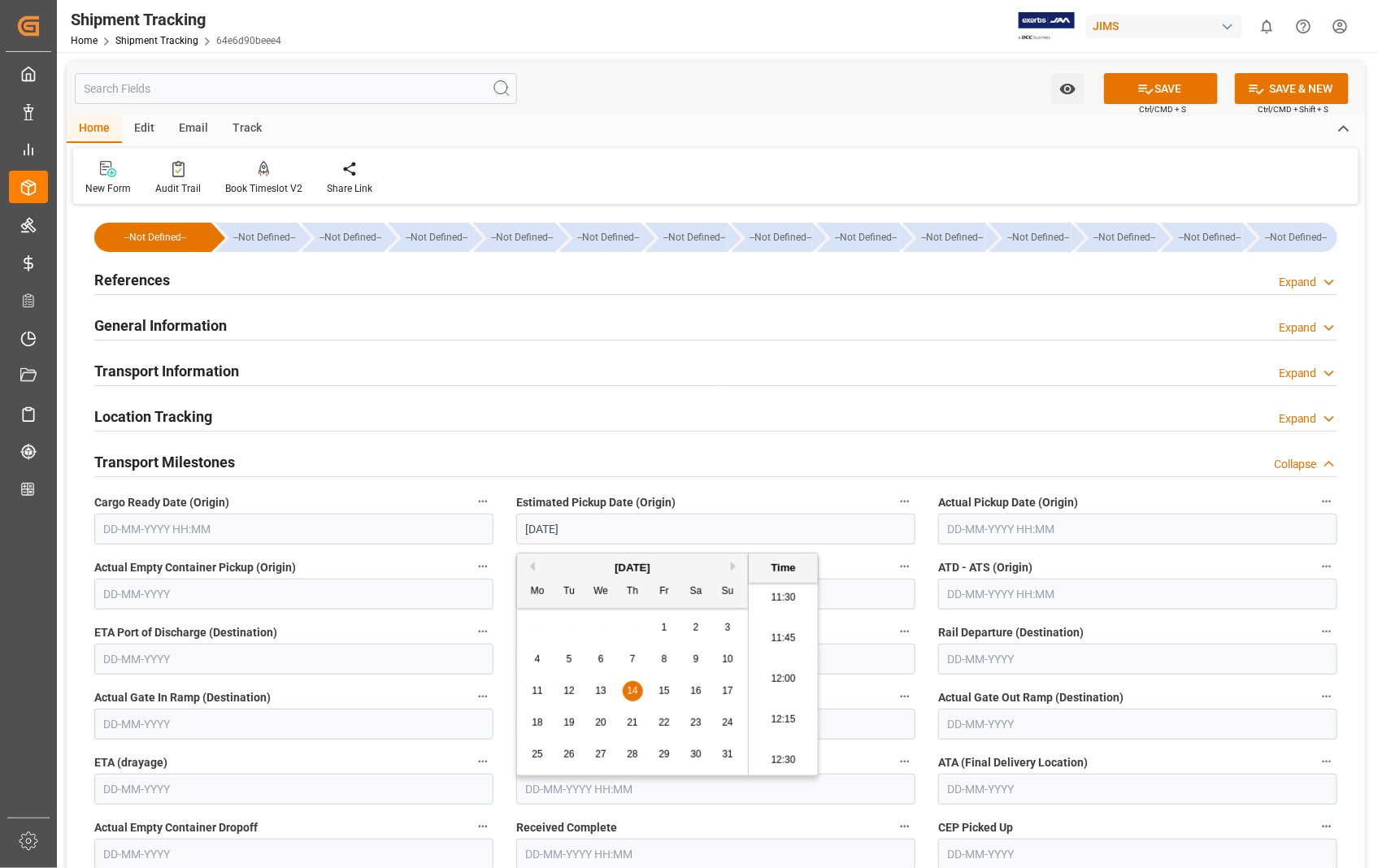
type input "[DATE] 00:00"
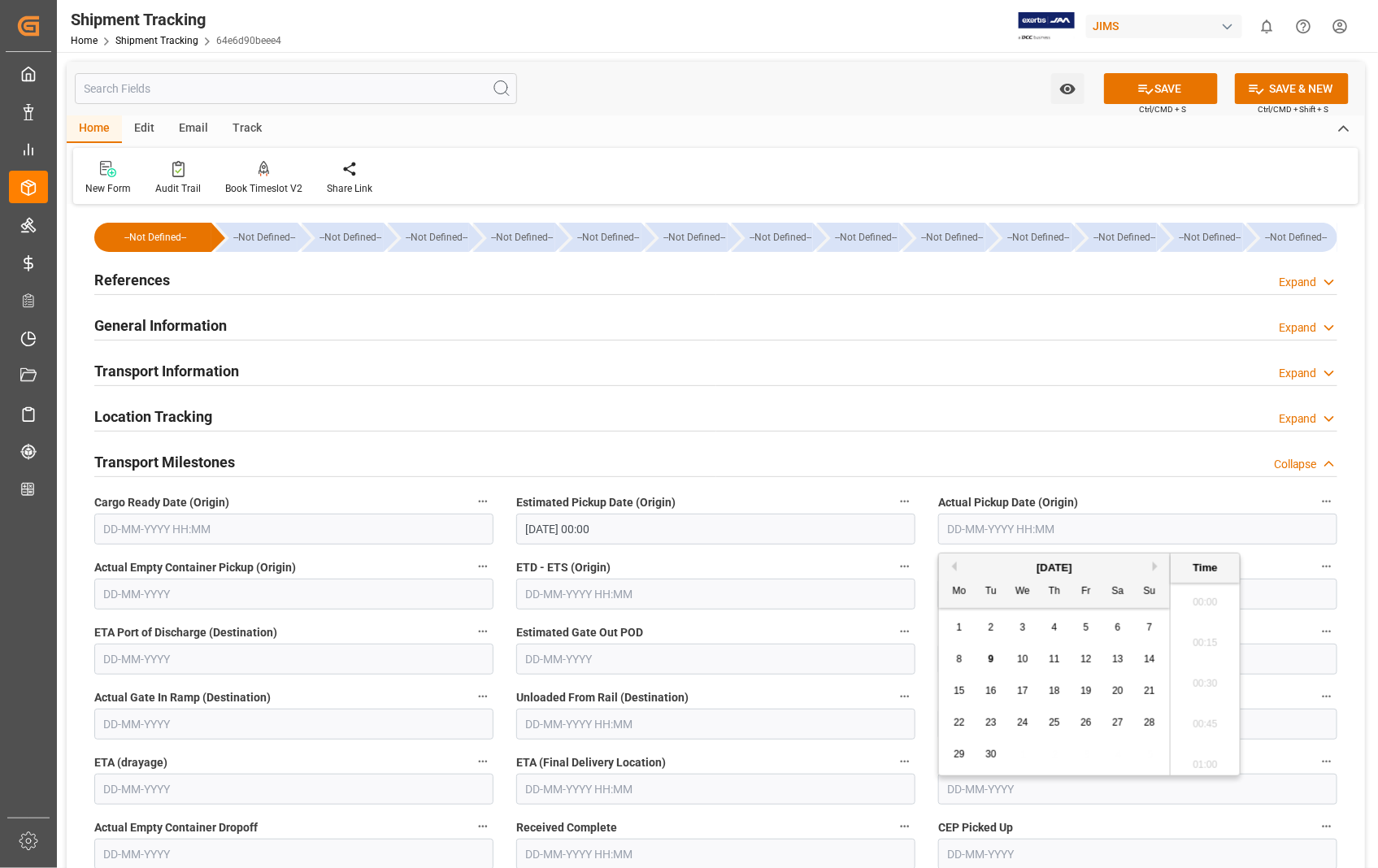
click at [1143, 540] on input "text" at bounding box center [1137, 529] width 400 height 31
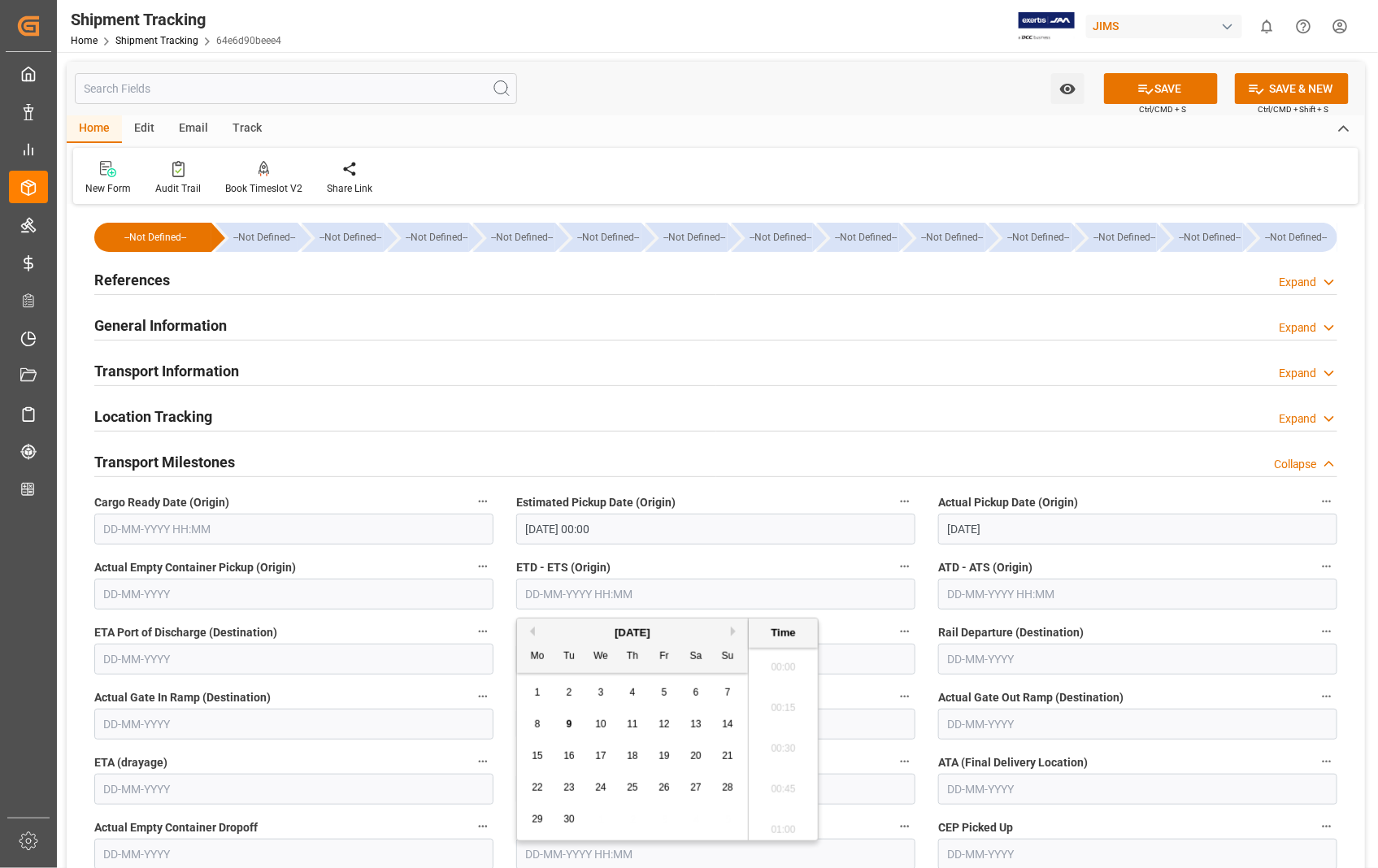
type input "[DATE] 00:00"
click at [607, 594] on input "text" at bounding box center [715, 594] width 400 height 31
type input "[DATE] 00:00"
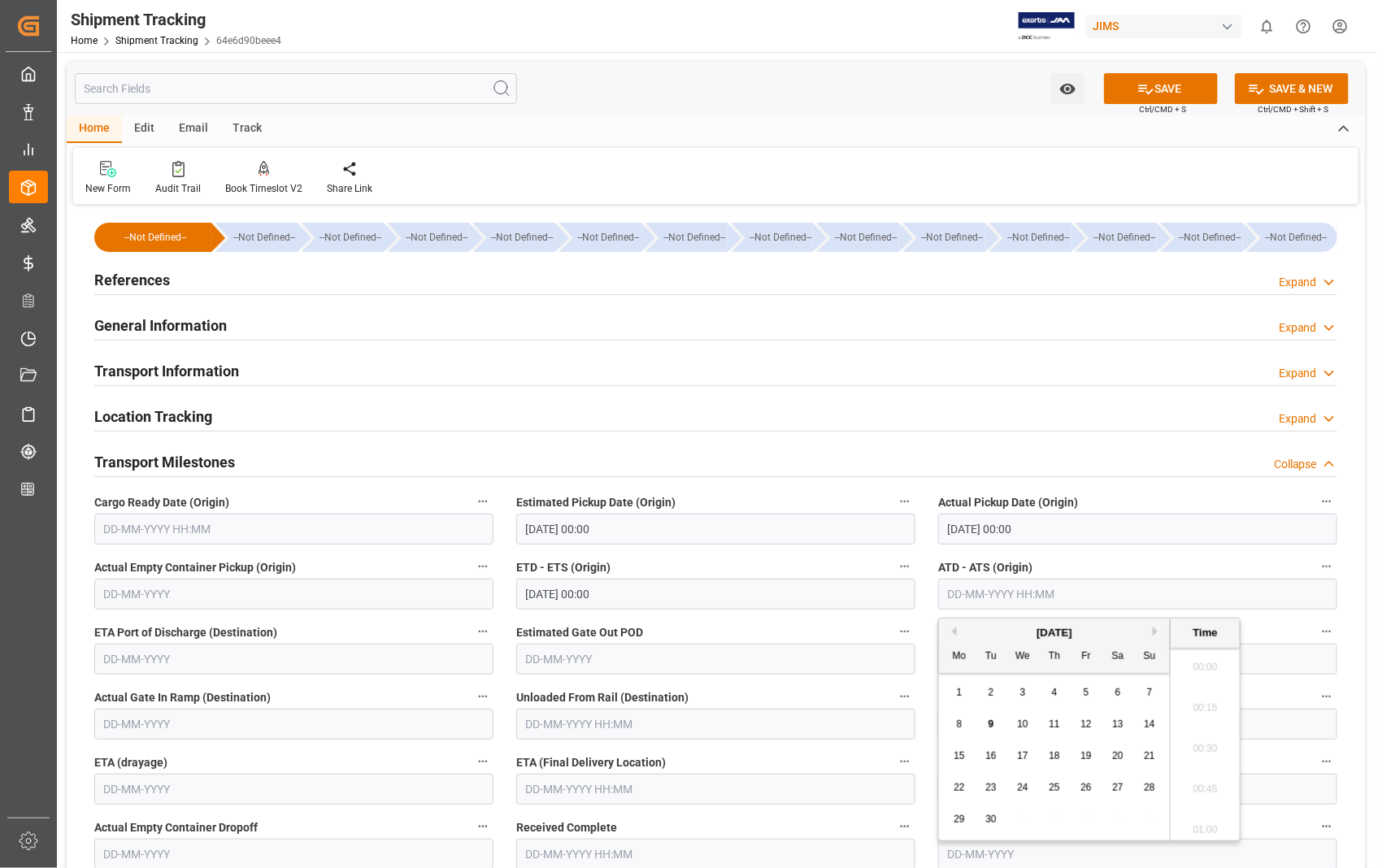
click at [1032, 591] on input "text" at bounding box center [1137, 594] width 400 height 31
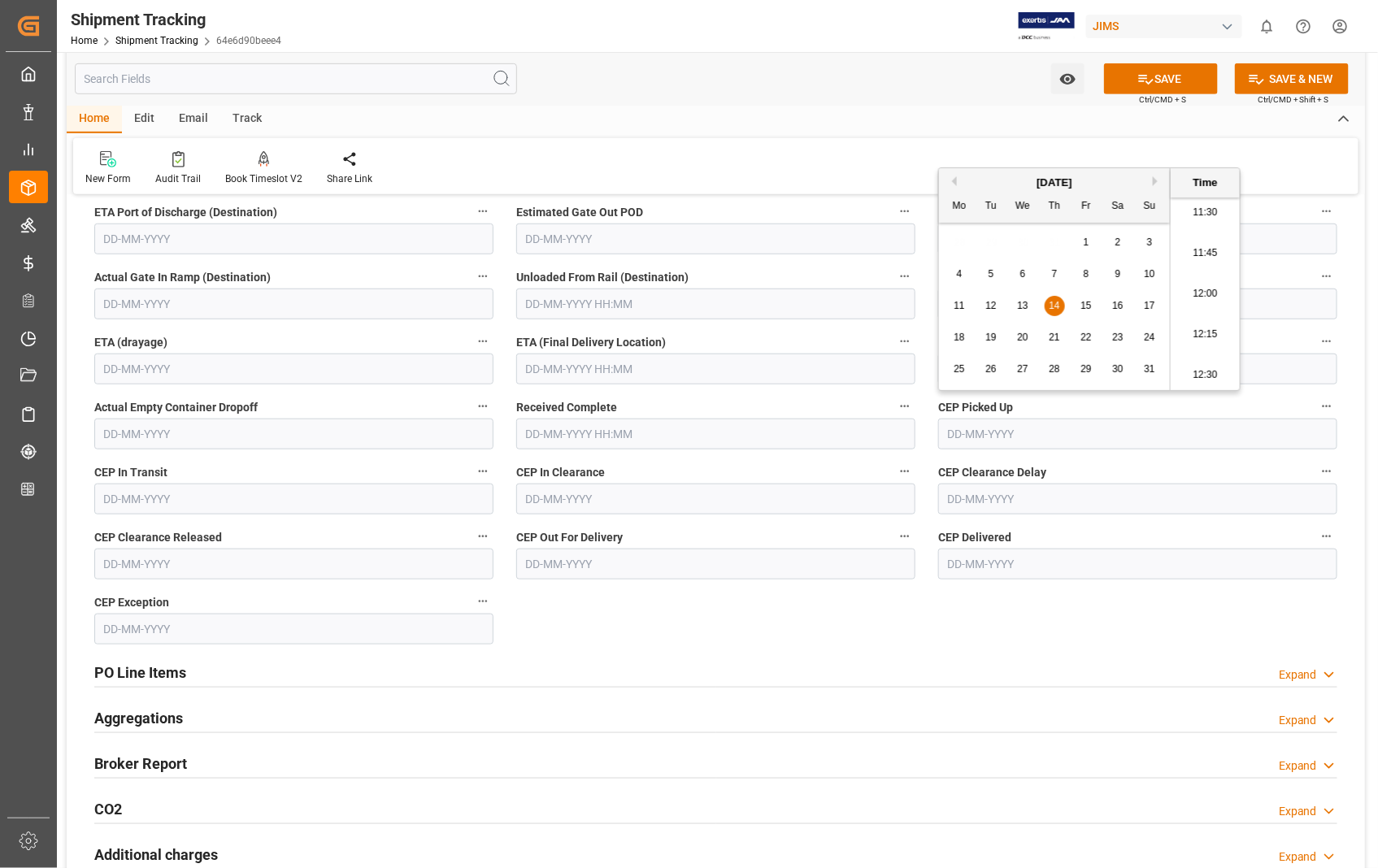
scroll to position [451, 0]
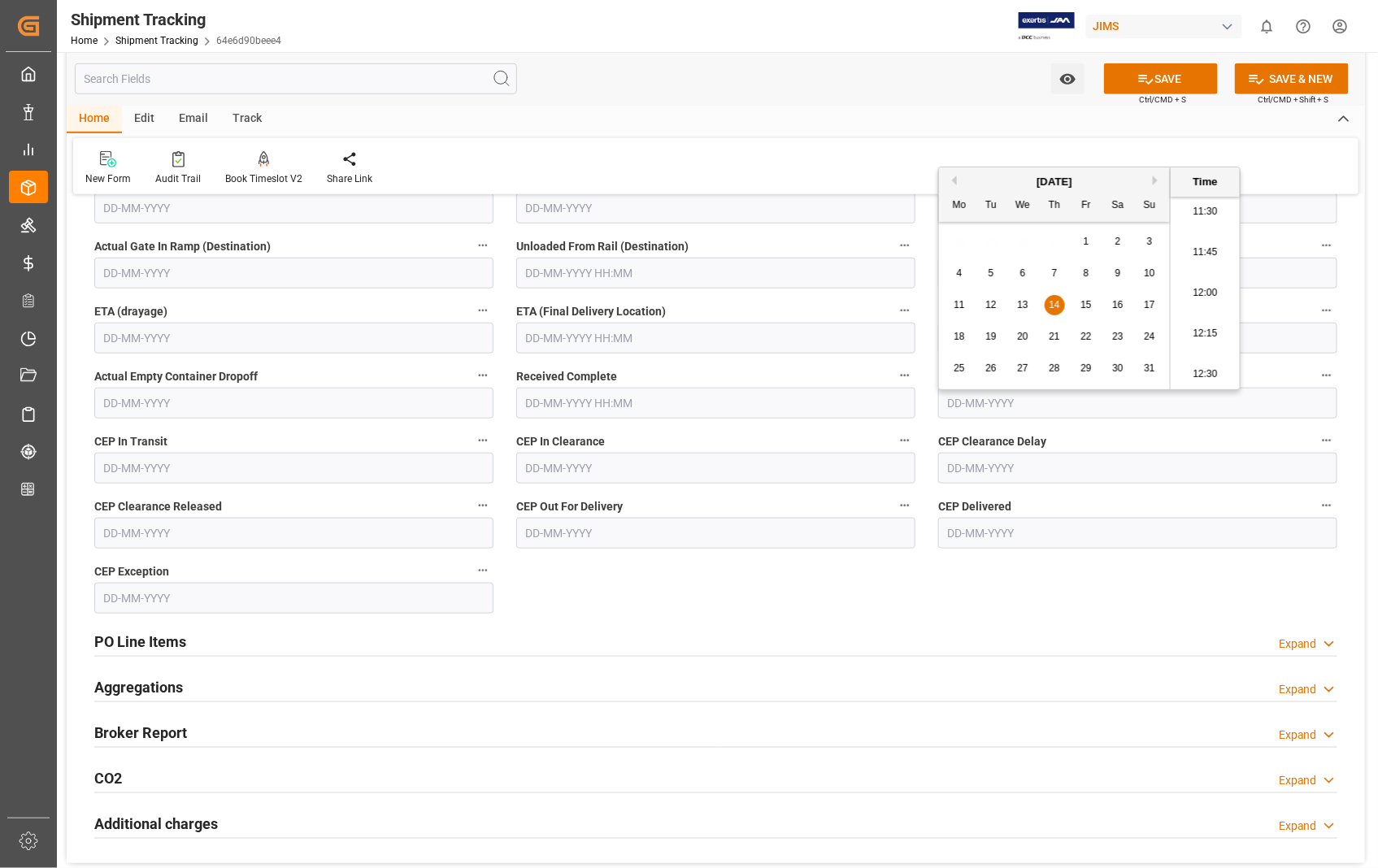
type input "[DATE] 00:00"
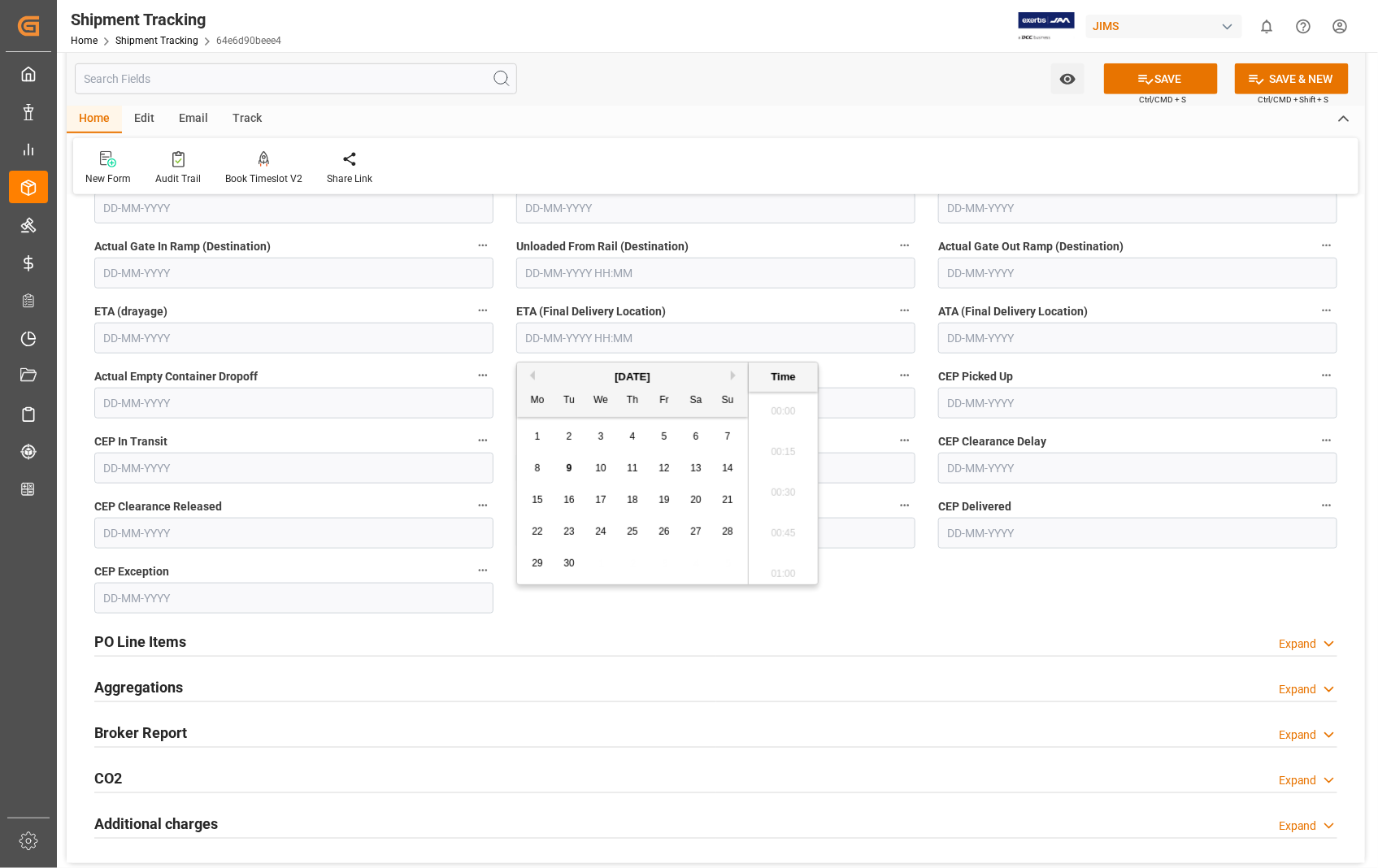
click at [543, 336] on input "text" at bounding box center [715, 338] width 400 height 31
type input "21-08-2025 00:00"
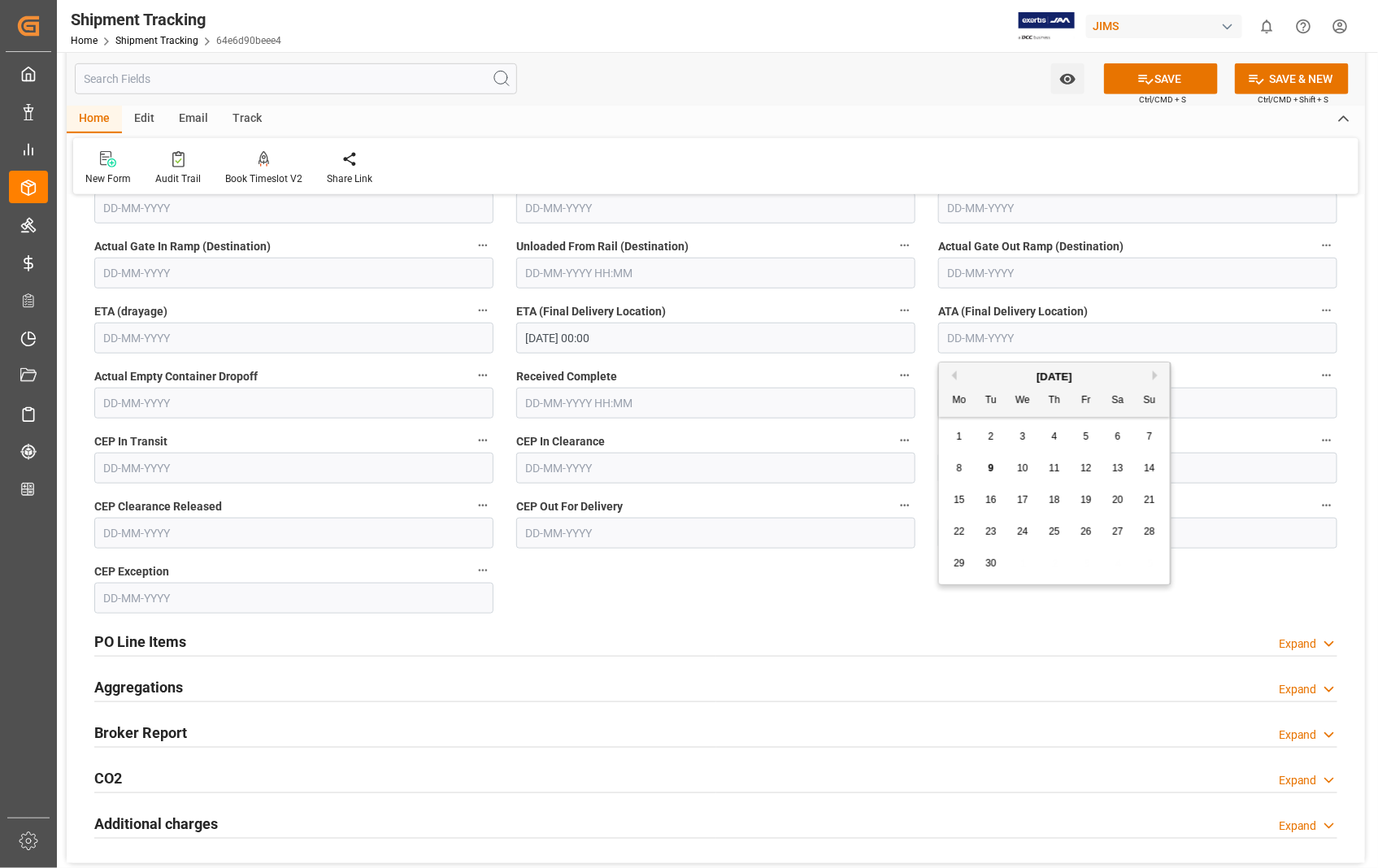
click at [1037, 345] on input "text" at bounding box center [1137, 338] width 400 height 31
type input "21-08-2025"
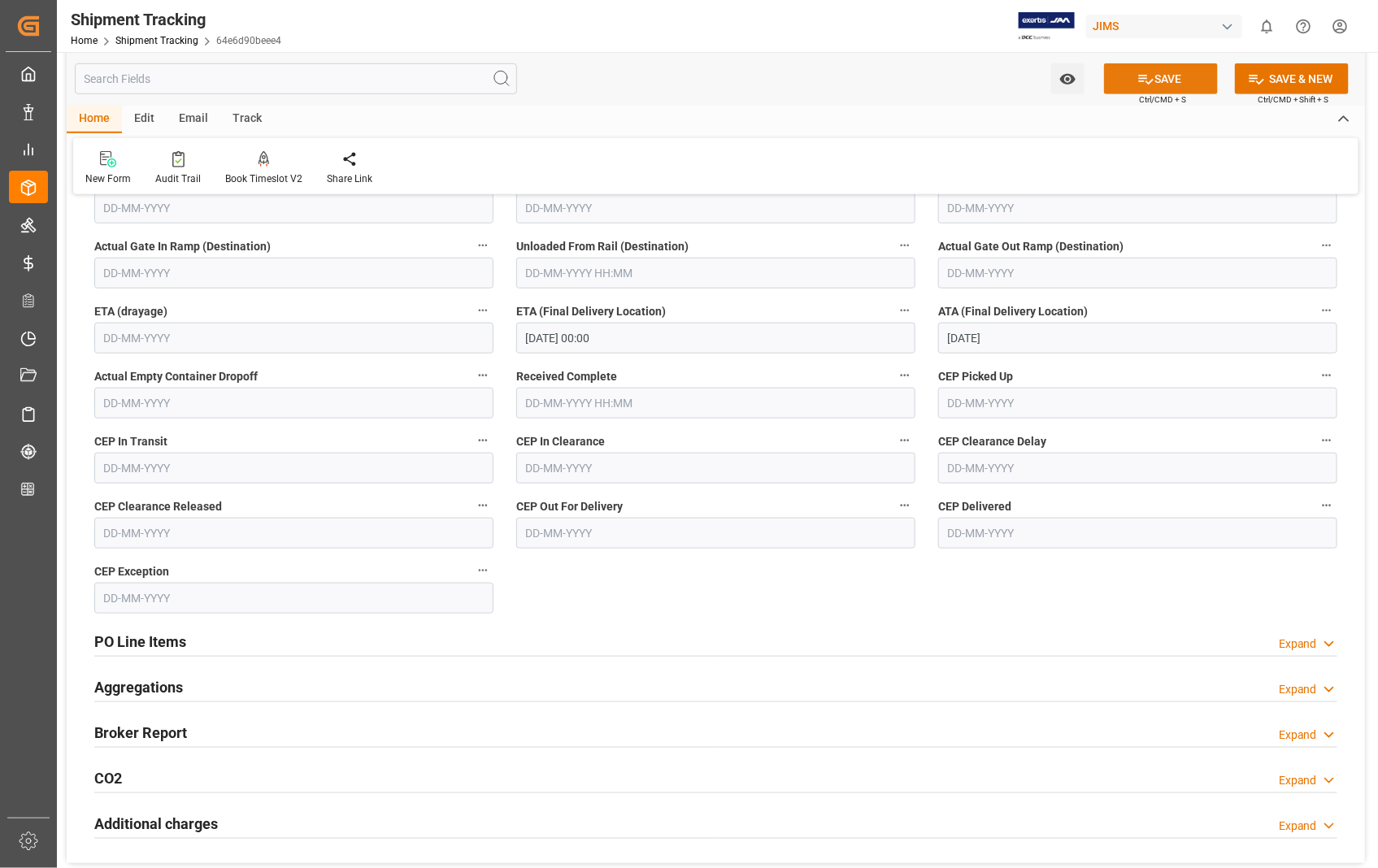
click at [1173, 80] on button "SAVE" at bounding box center [1160, 78] width 114 height 31
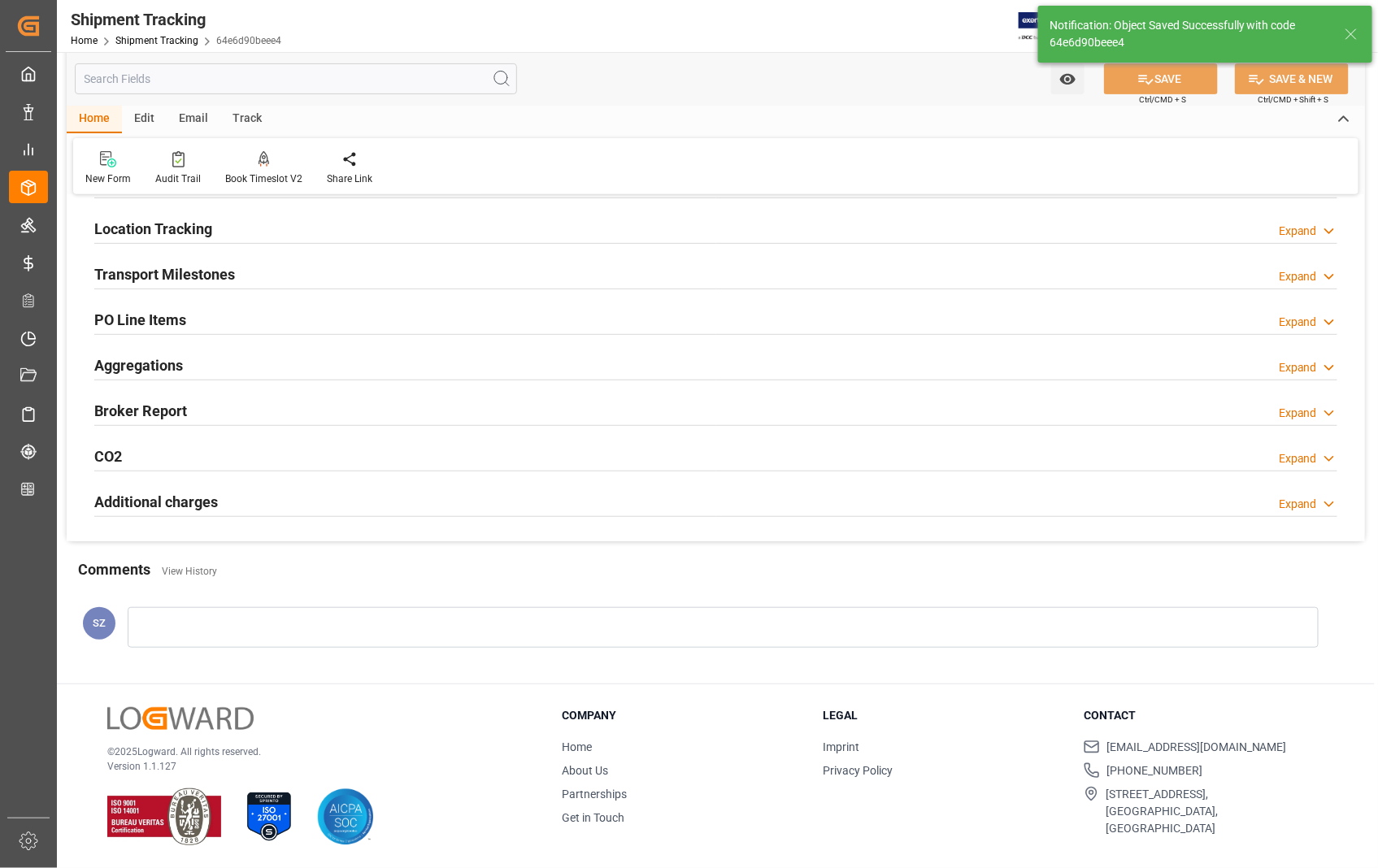
scroll to position [0, 0]
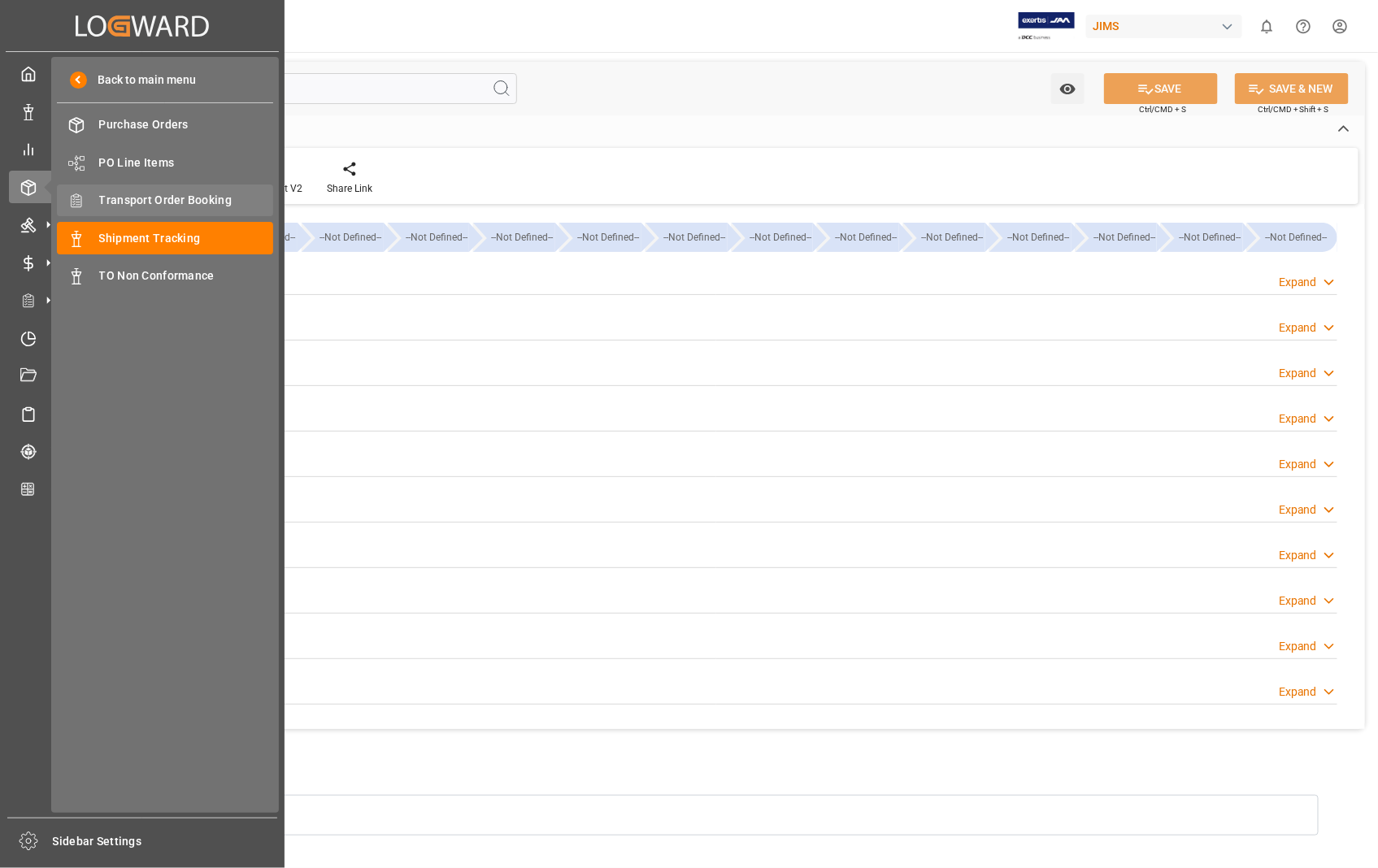
click at [146, 193] on span "Transport Order Booking" at bounding box center [186, 200] width 174 height 17
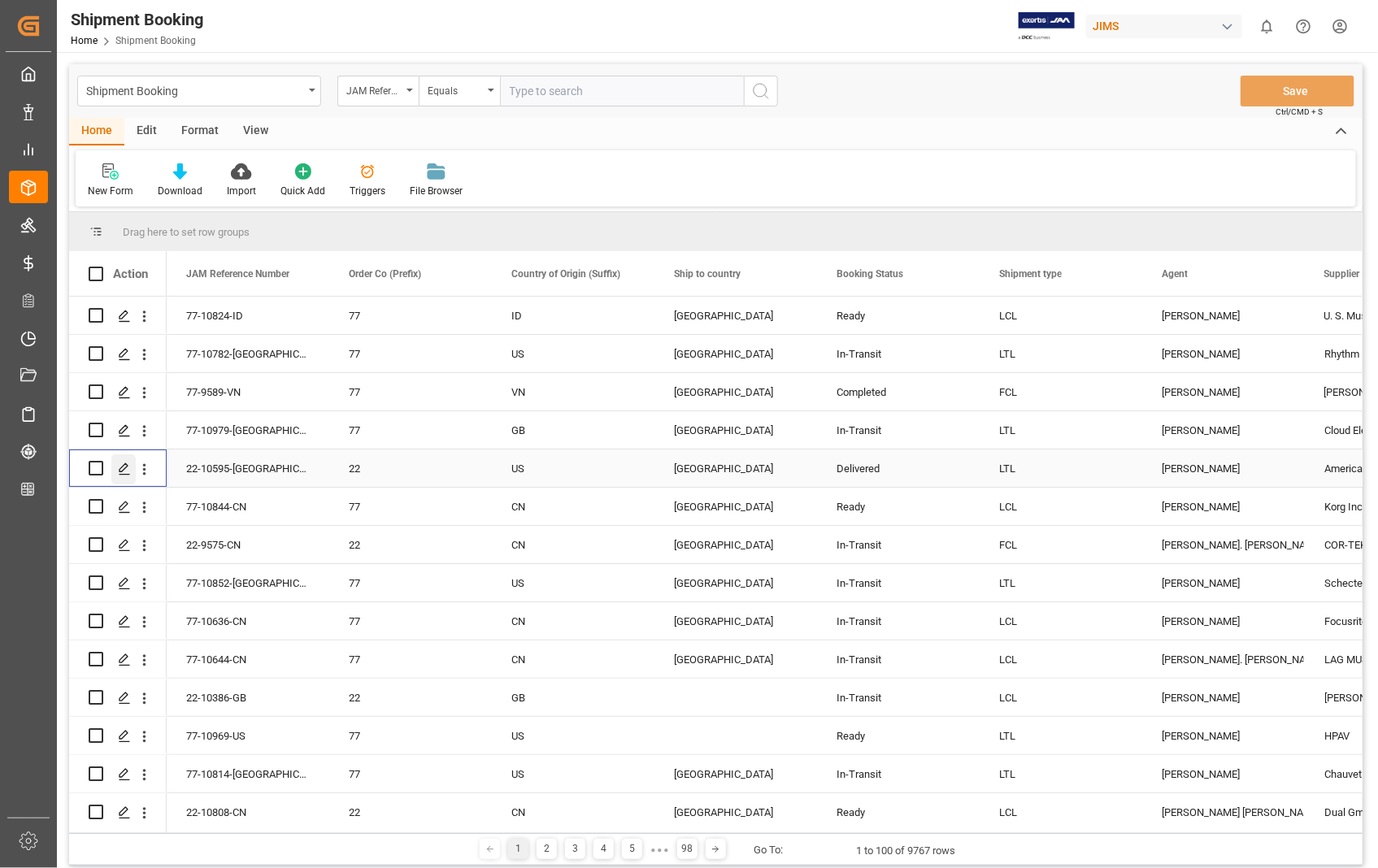
click at [122, 473] on icon "Press SPACE to select this row." at bounding box center [125, 469] width 13 height 13
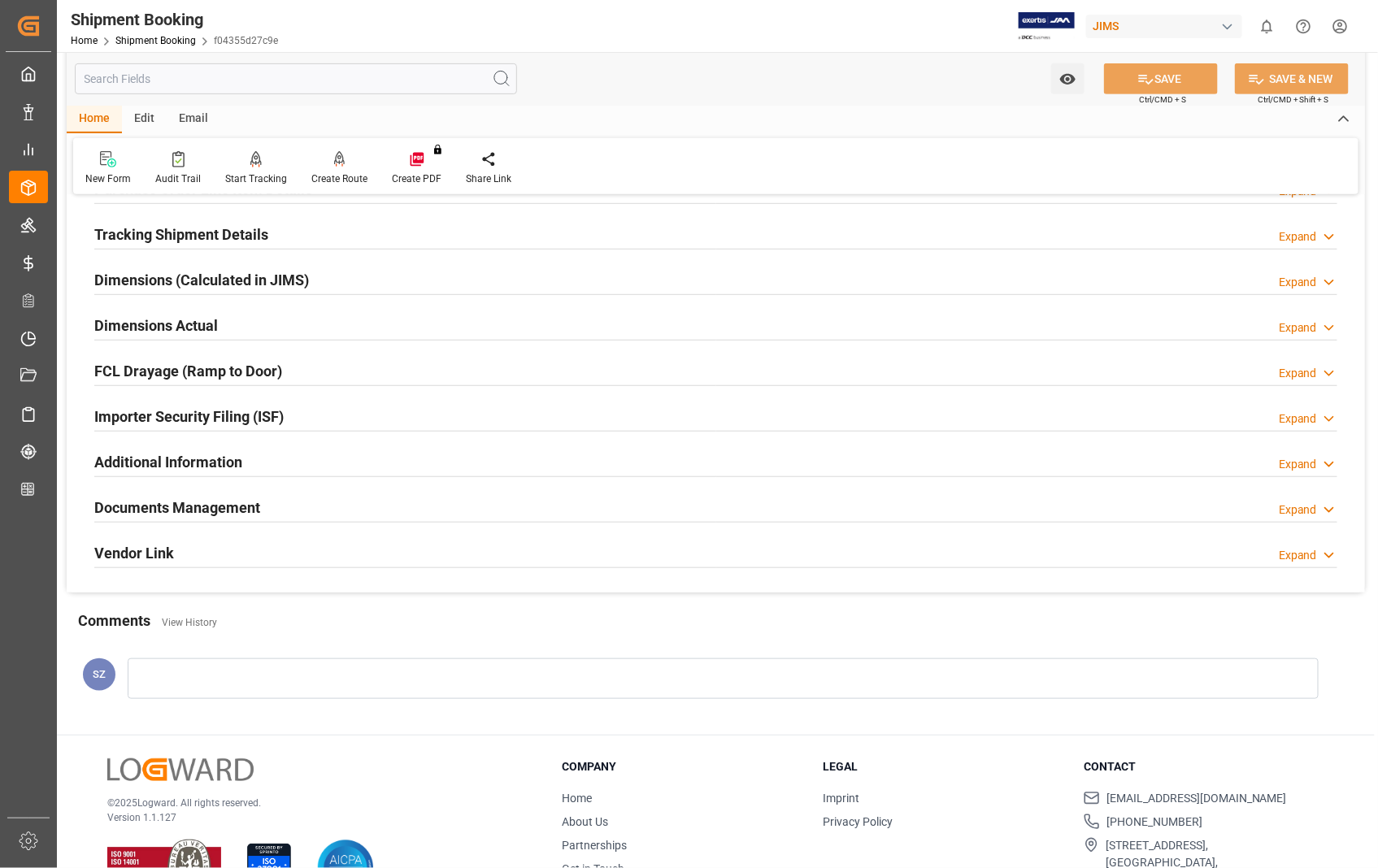
scroll to position [353, 0]
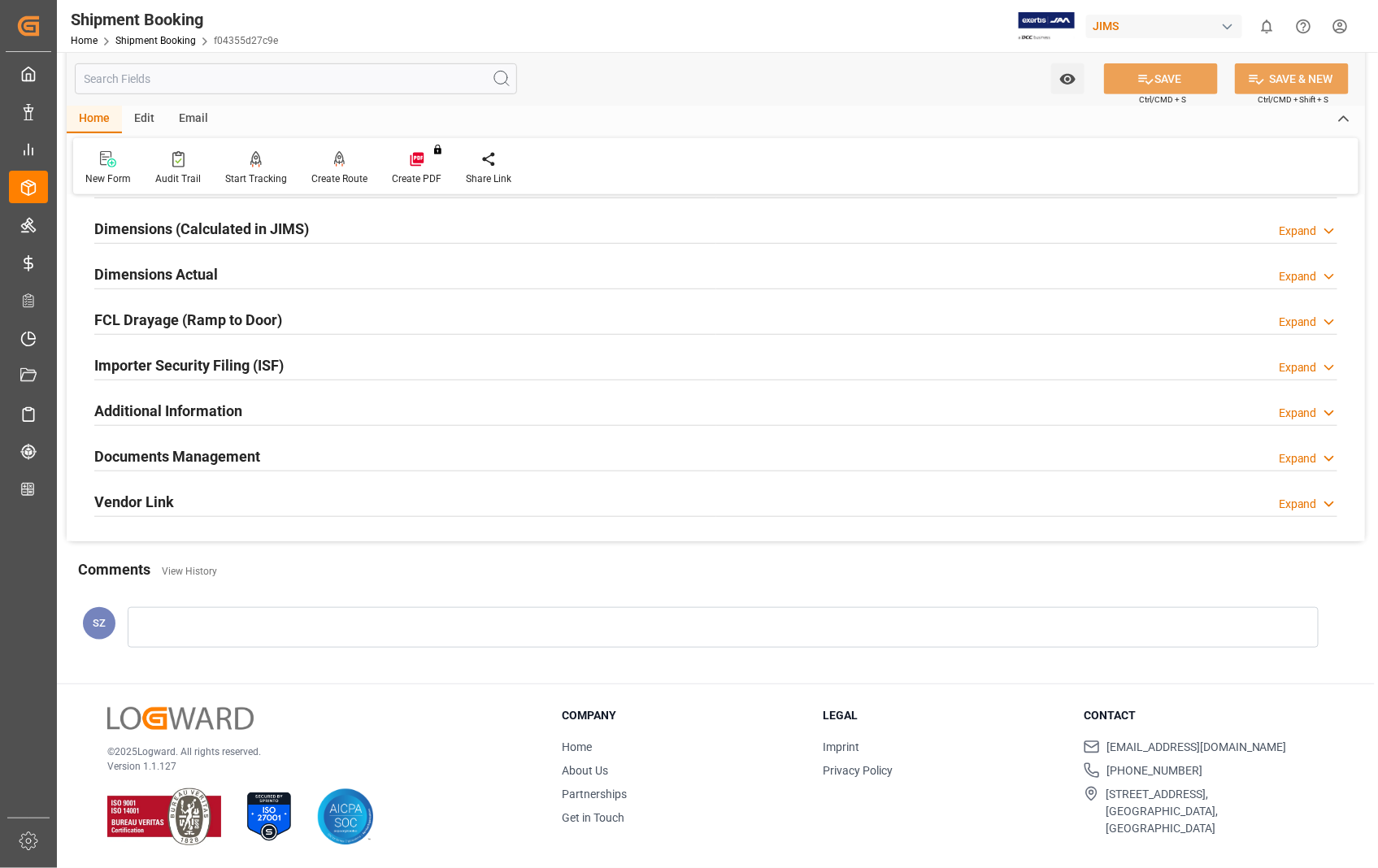
click at [213, 461] on h2 "Documents Management" at bounding box center [178, 456] width 166 height 22
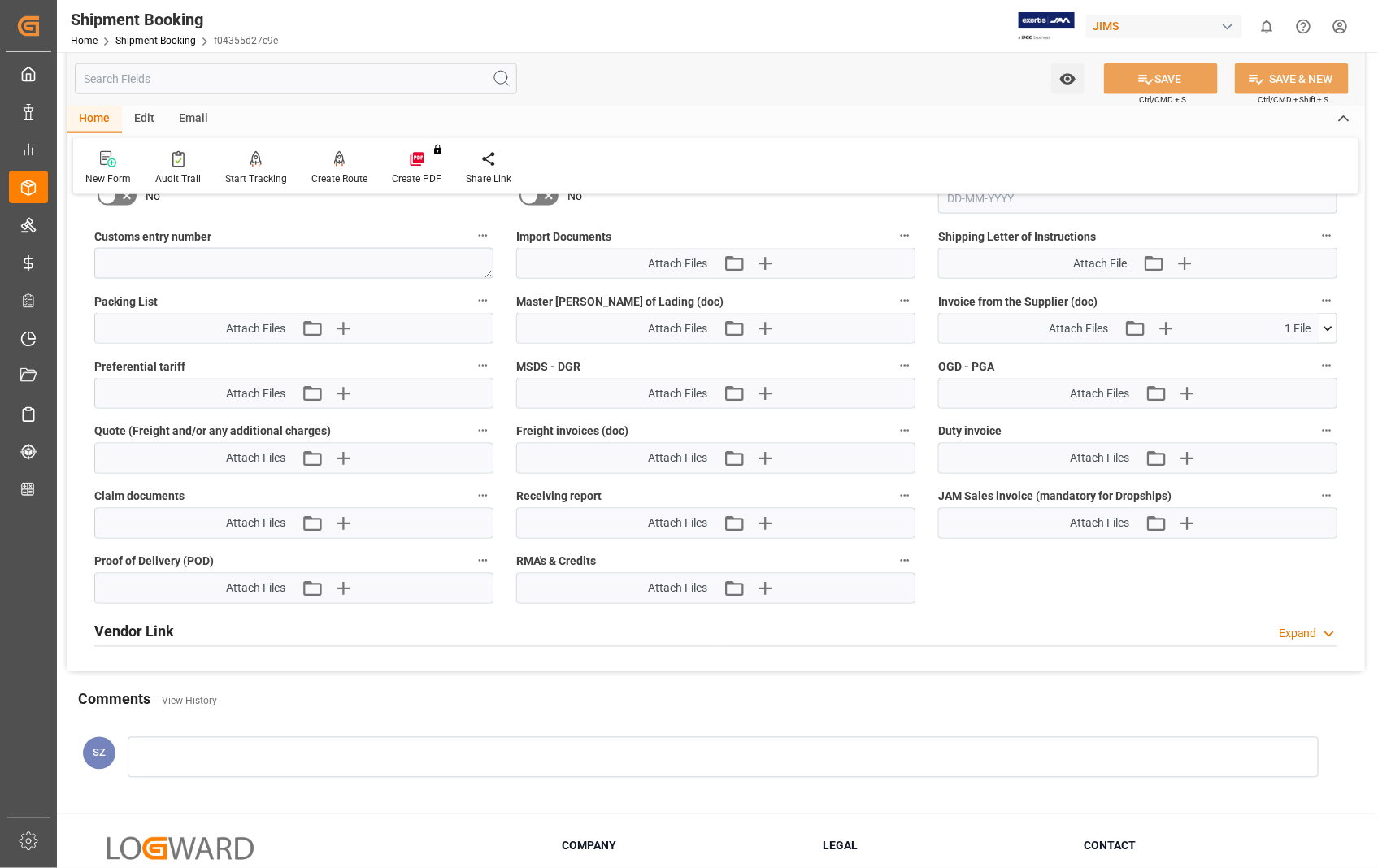
scroll to position [985, 0]
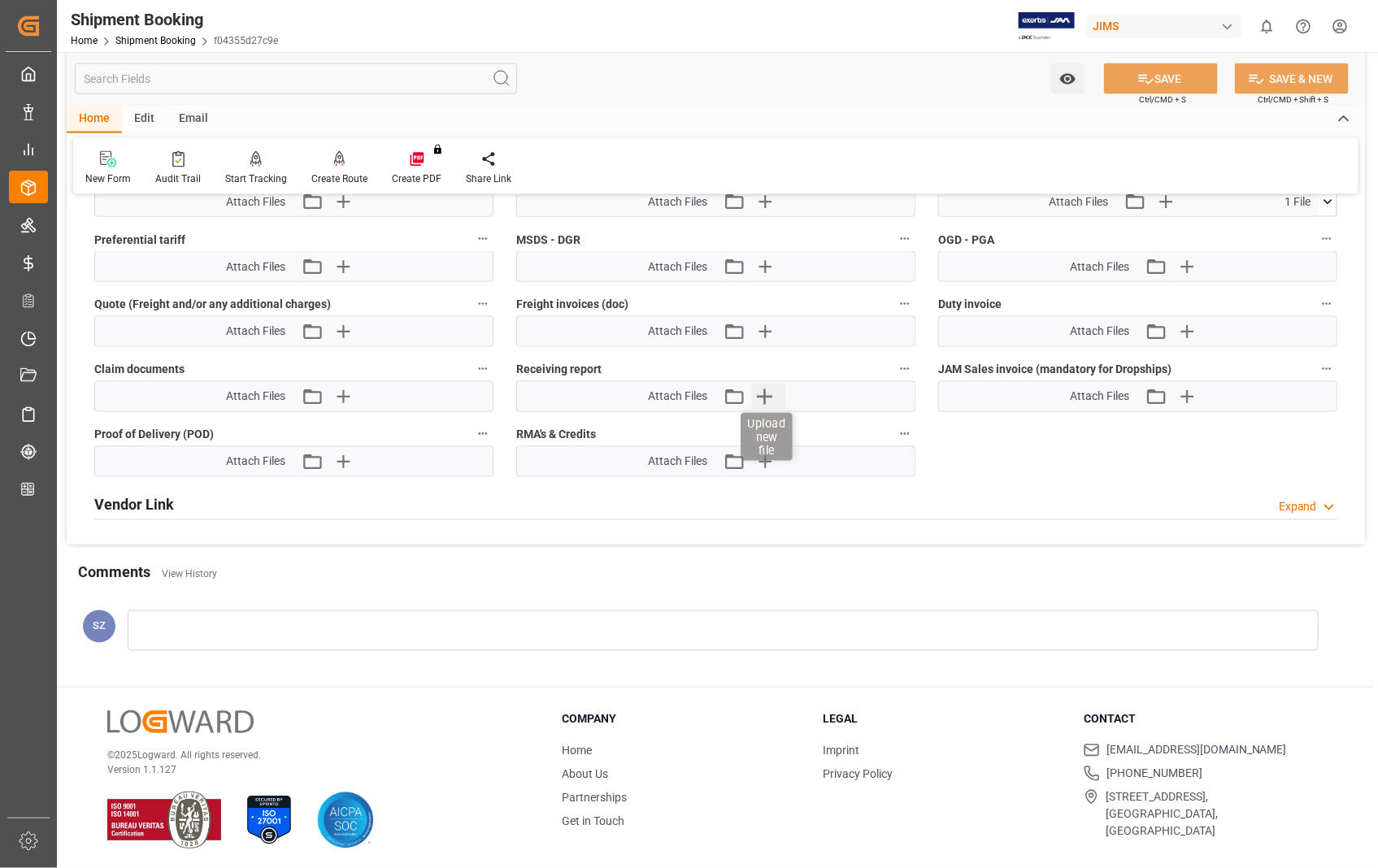
click at [764, 396] on icon "button" at bounding box center [764, 396] width 26 height 26
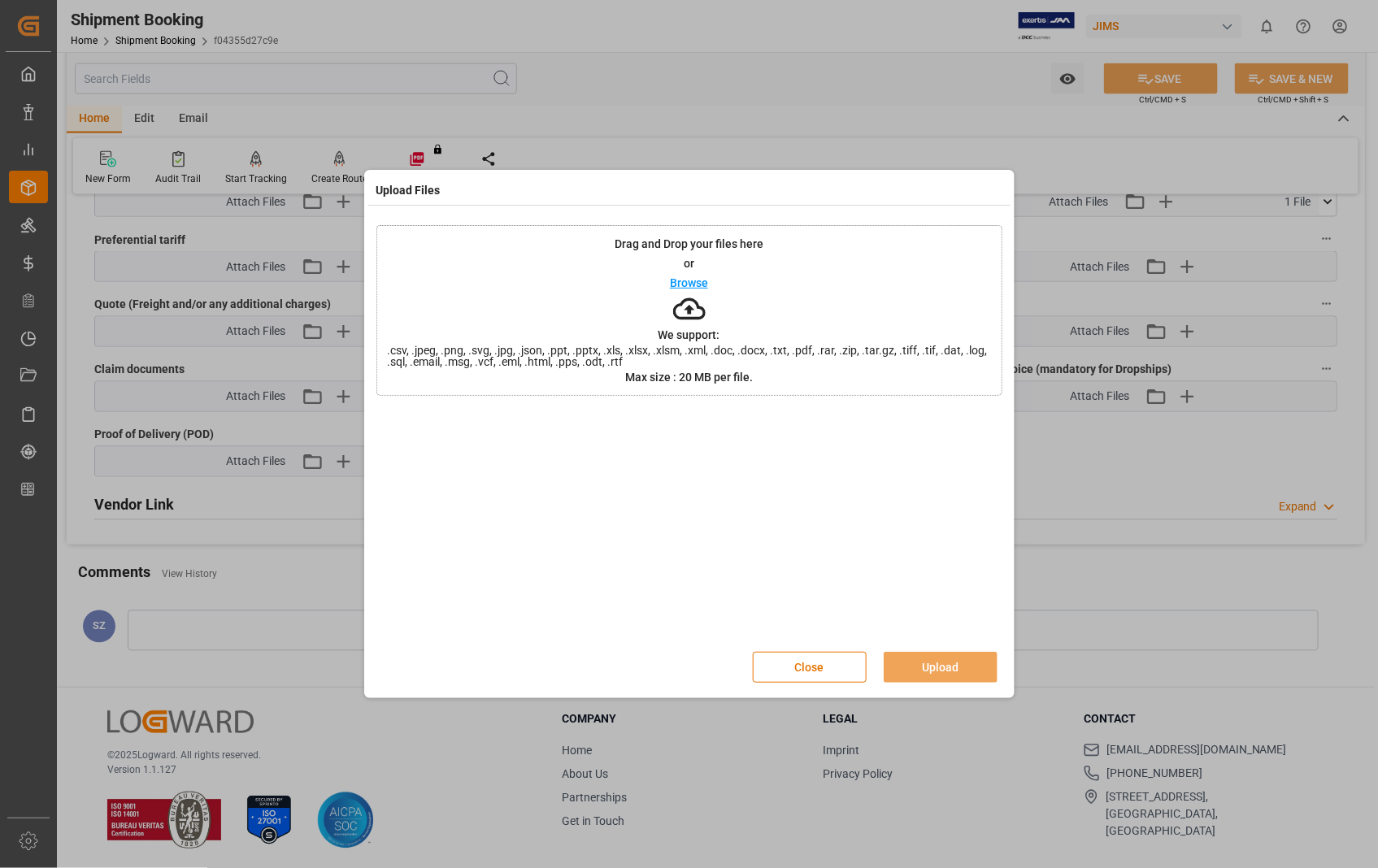
click at [689, 282] on p "Browse" at bounding box center [689, 283] width 38 height 12
click at [934, 669] on button "Upload" at bounding box center [940, 667] width 114 height 31
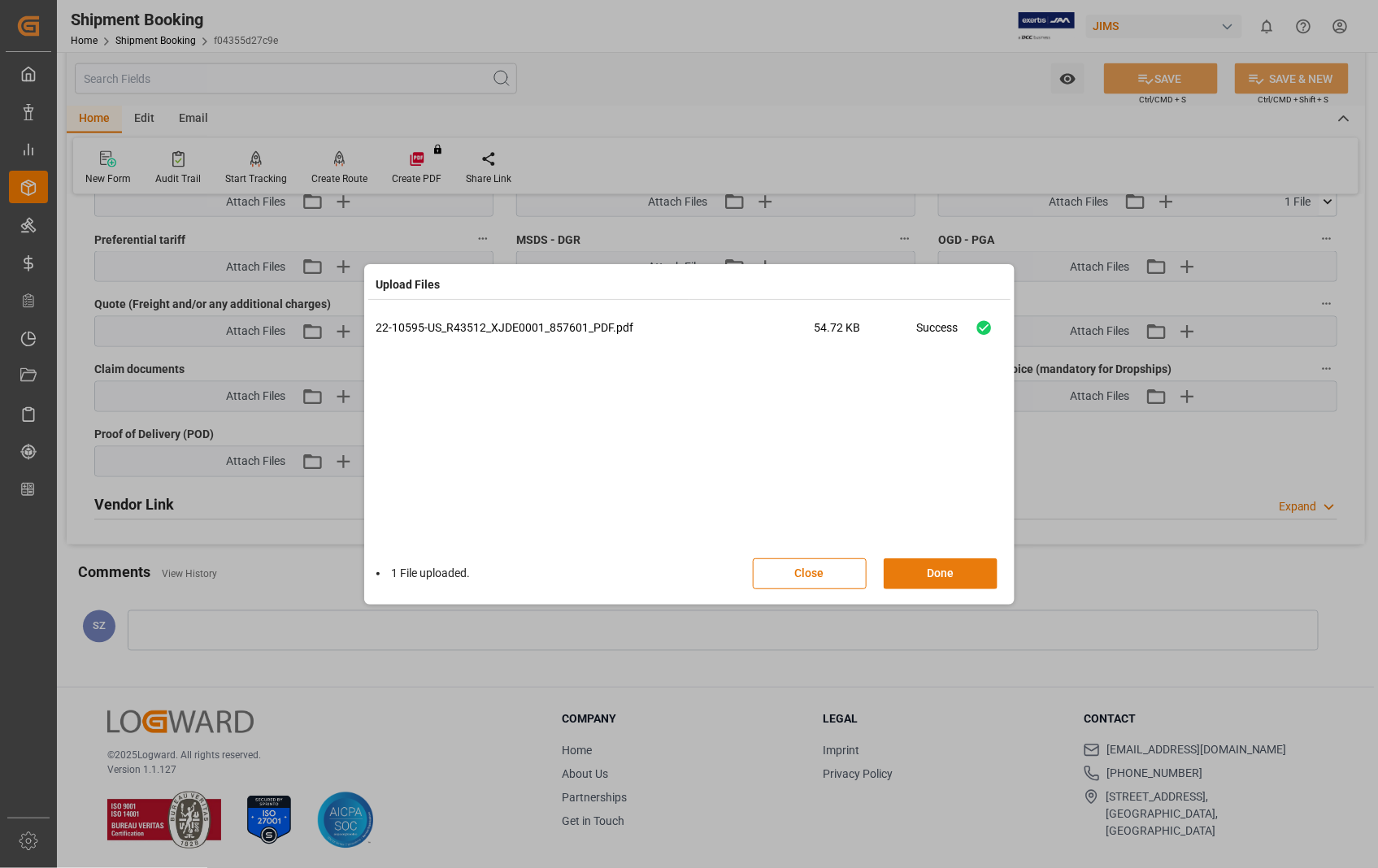
click at [925, 572] on button "Done" at bounding box center [940, 573] width 114 height 31
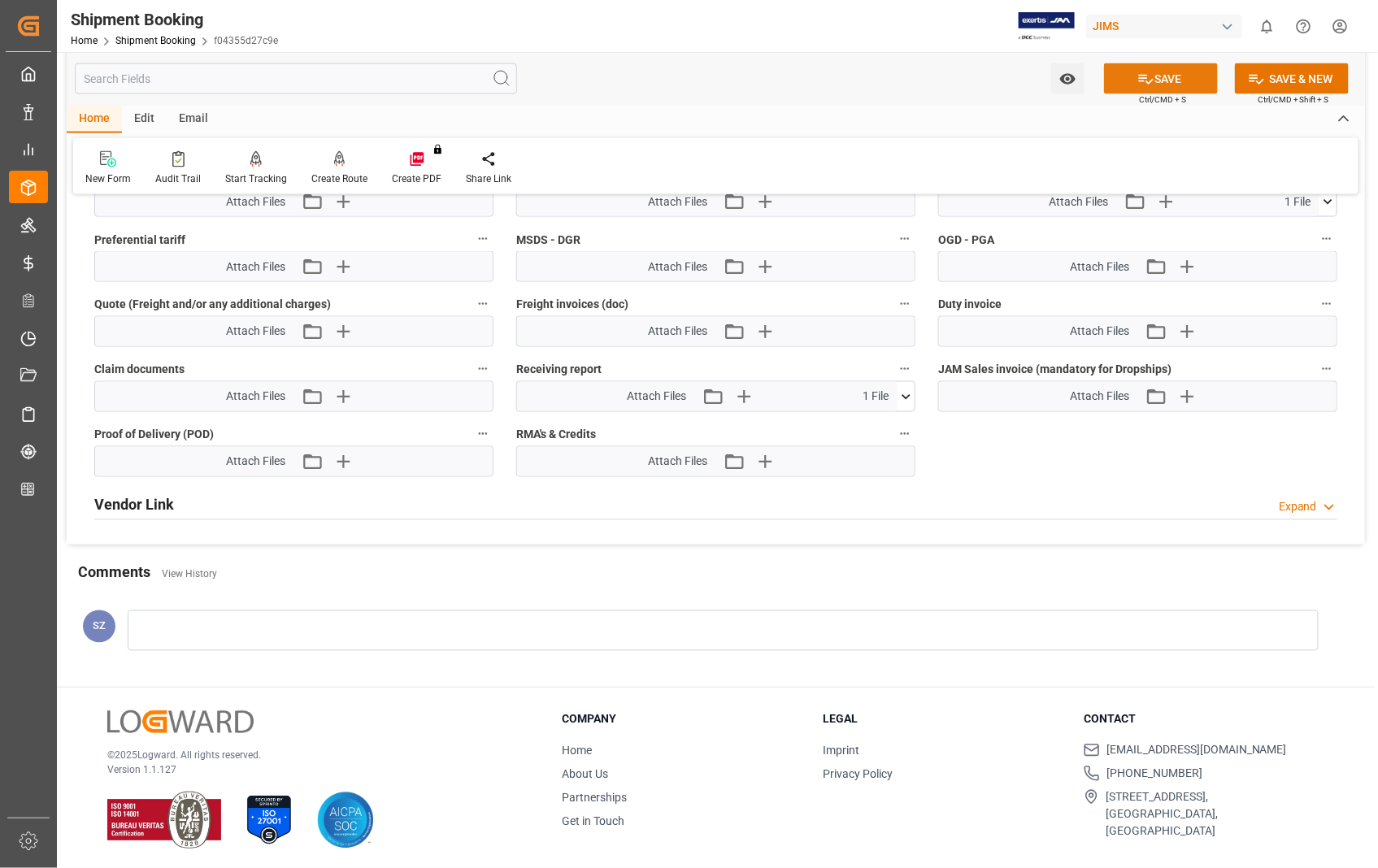
click at [1174, 69] on button "SAVE" at bounding box center [1160, 78] width 114 height 31
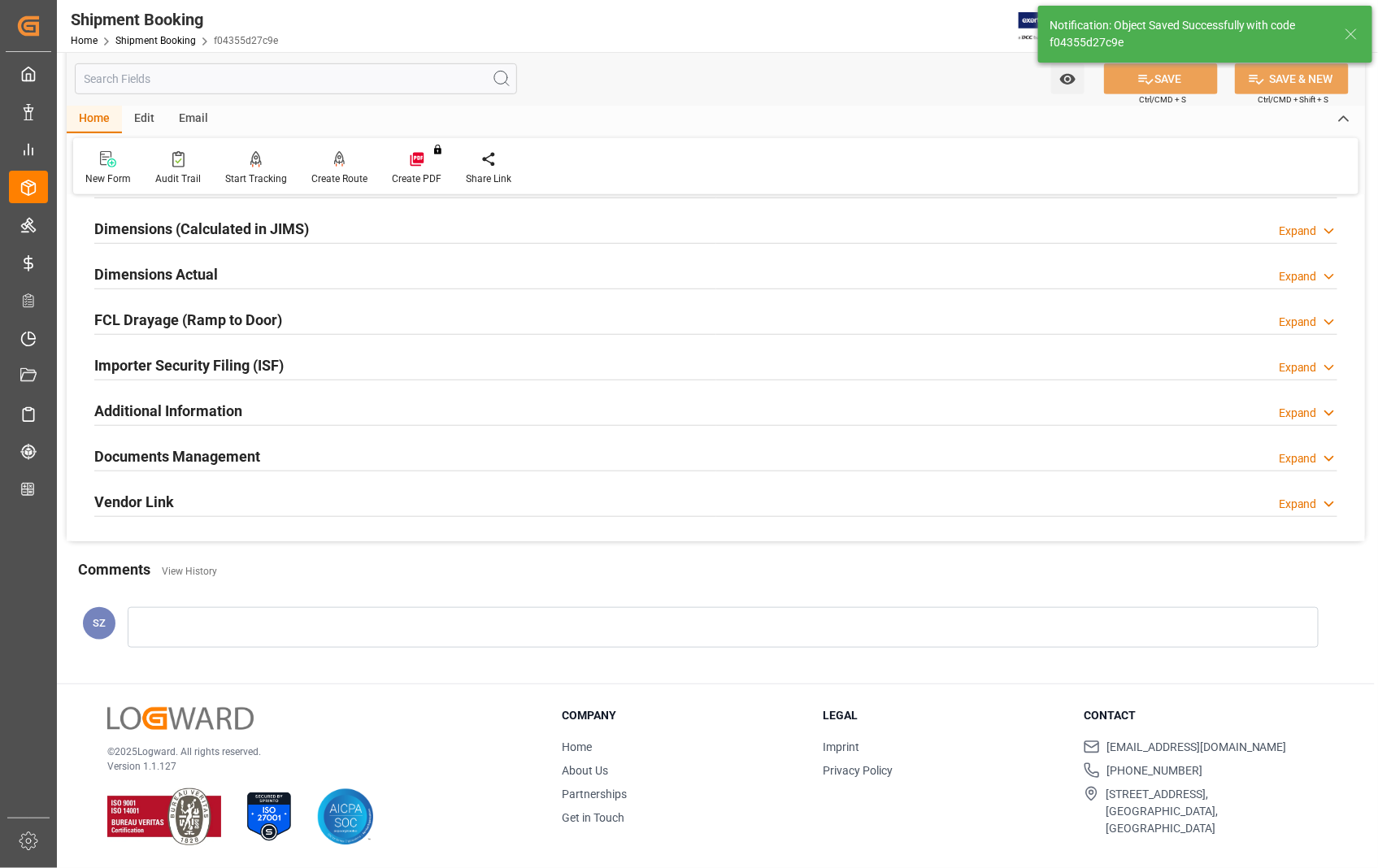
scroll to position [353, 0]
click at [196, 619] on div at bounding box center [723, 627] width 1191 height 41
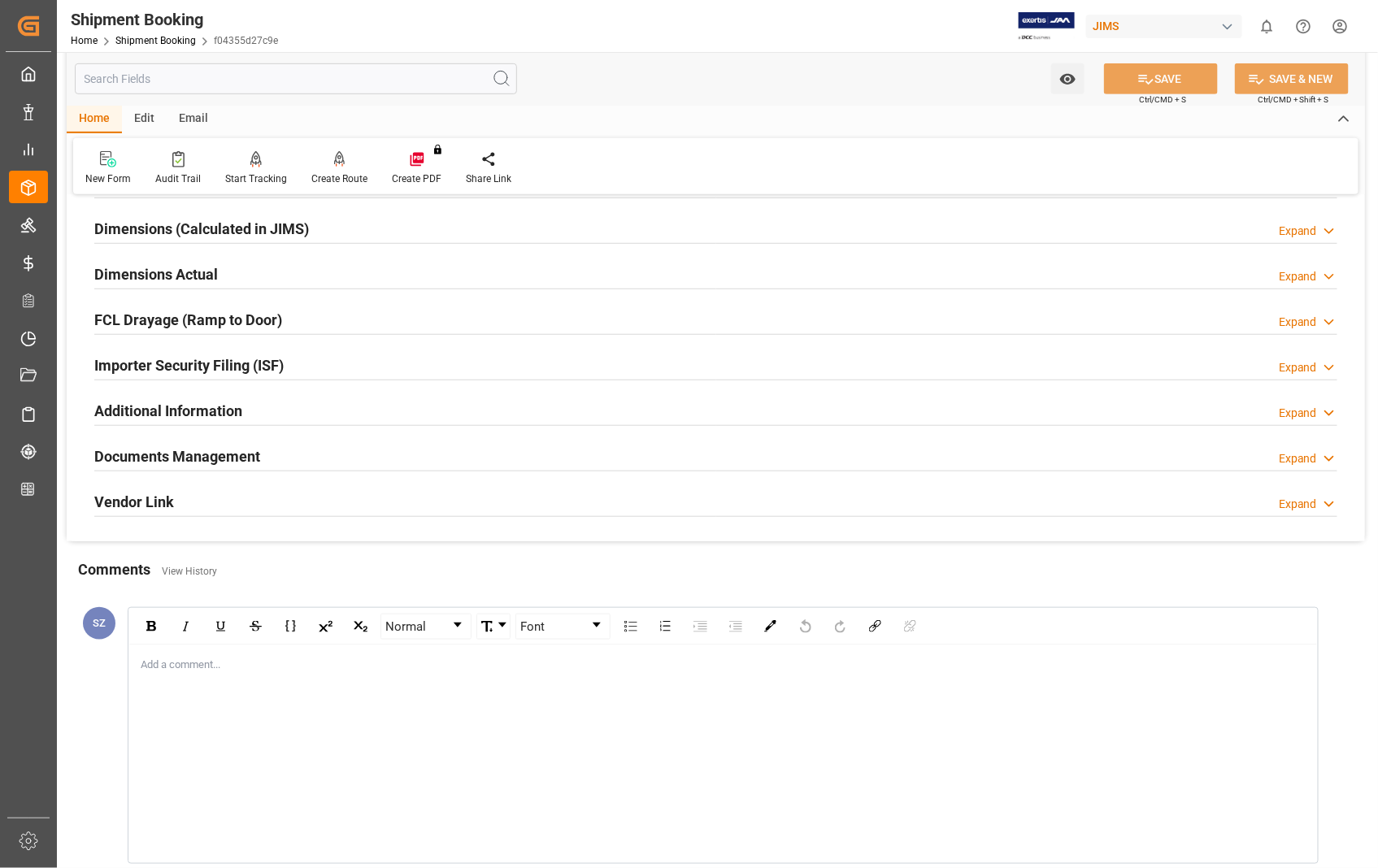
click at [209, 461] on h2 "Documents Management" at bounding box center [178, 456] width 166 height 22
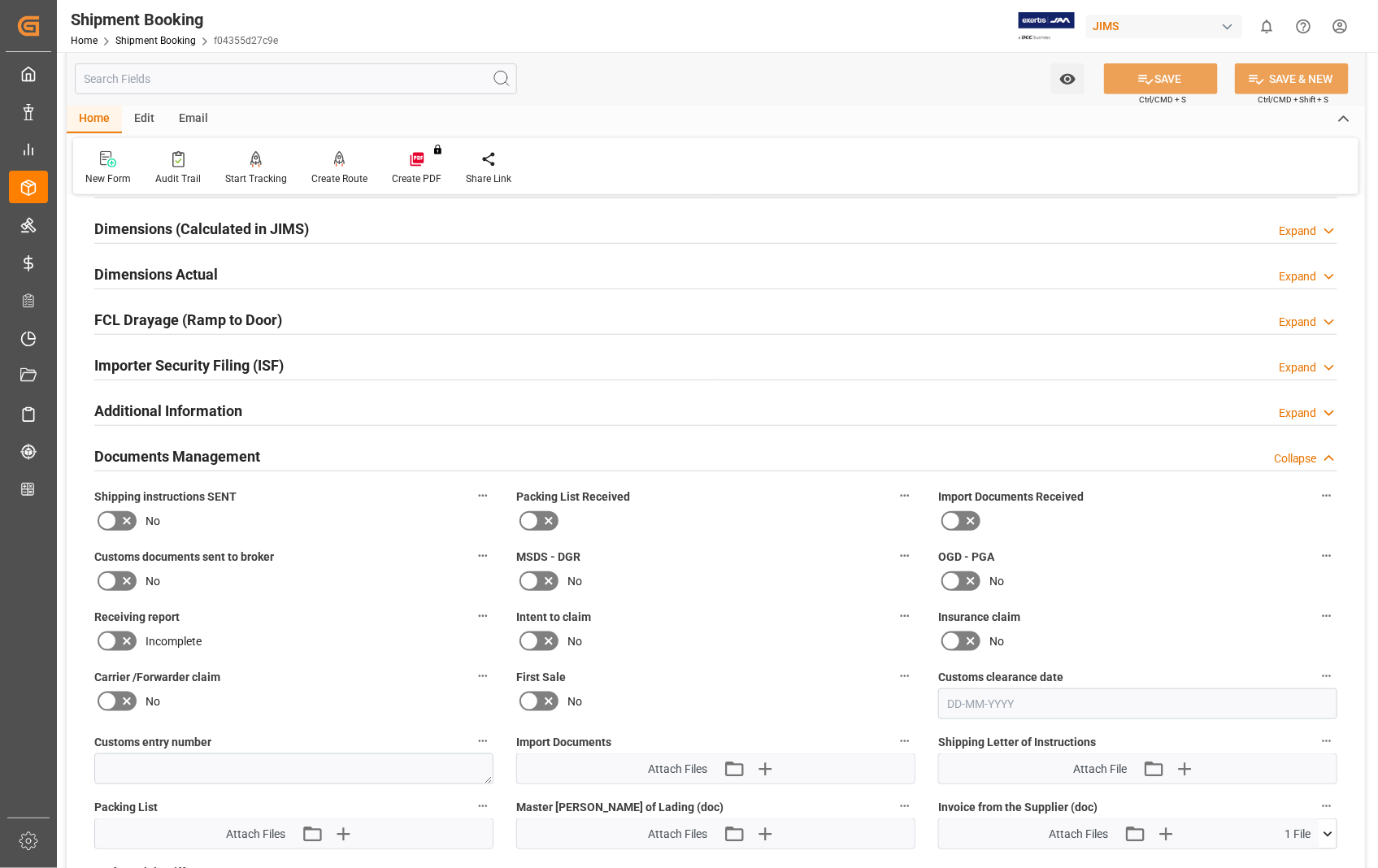
scroll to position [985, 0]
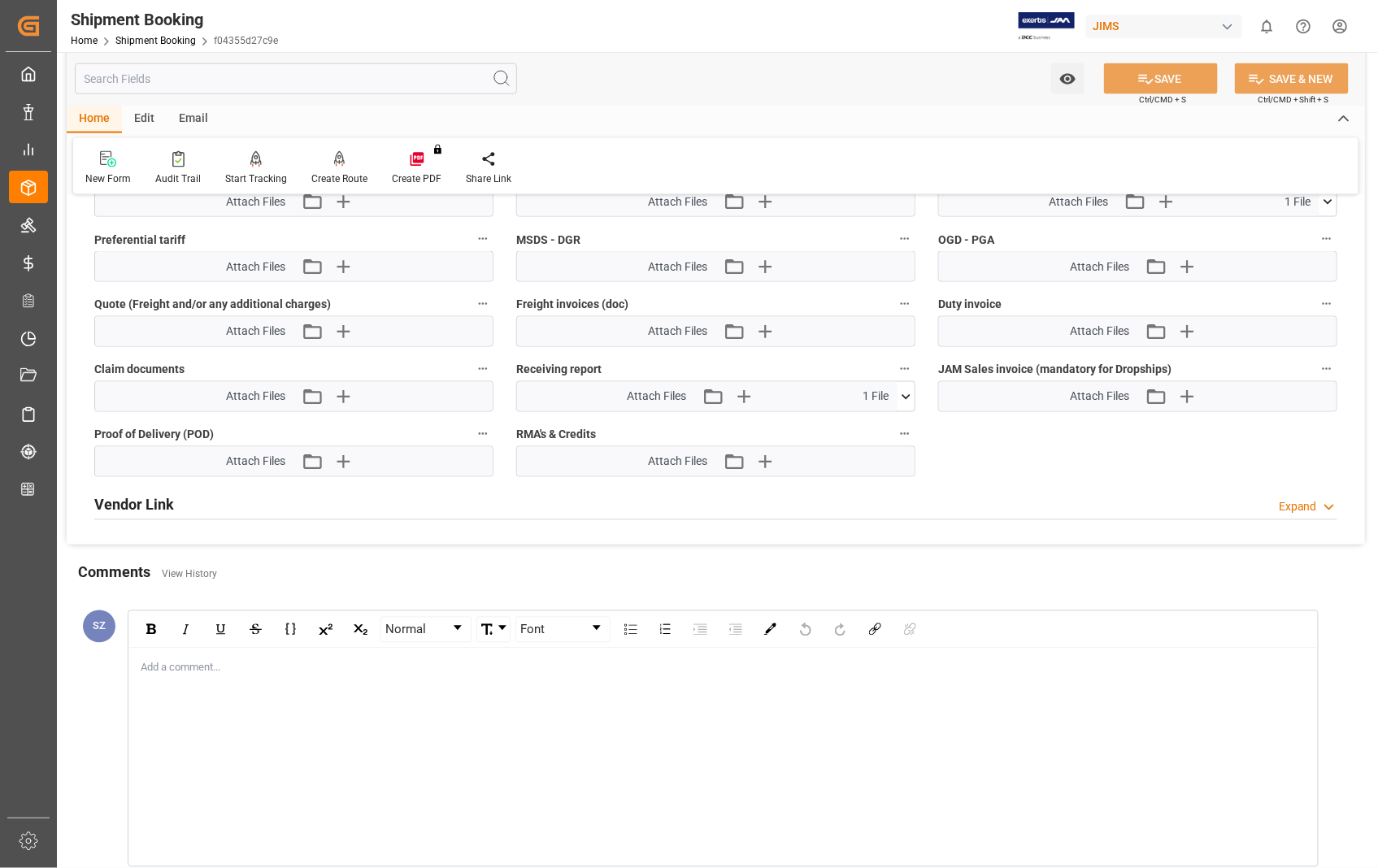
click at [236, 676] on div "Add a comment..." at bounding box center [723, 757] width 1188 height 217
click at [281, 736] on div "This shipment was pick up at warehouse without Proof of delivery." at bounding box center [723, 757] width 1188 height 217
click at [469, 664] on div "This shipment was pick up at warehouse without Proof of delivery." at bounding box center [723, 669] width 1164 height 17
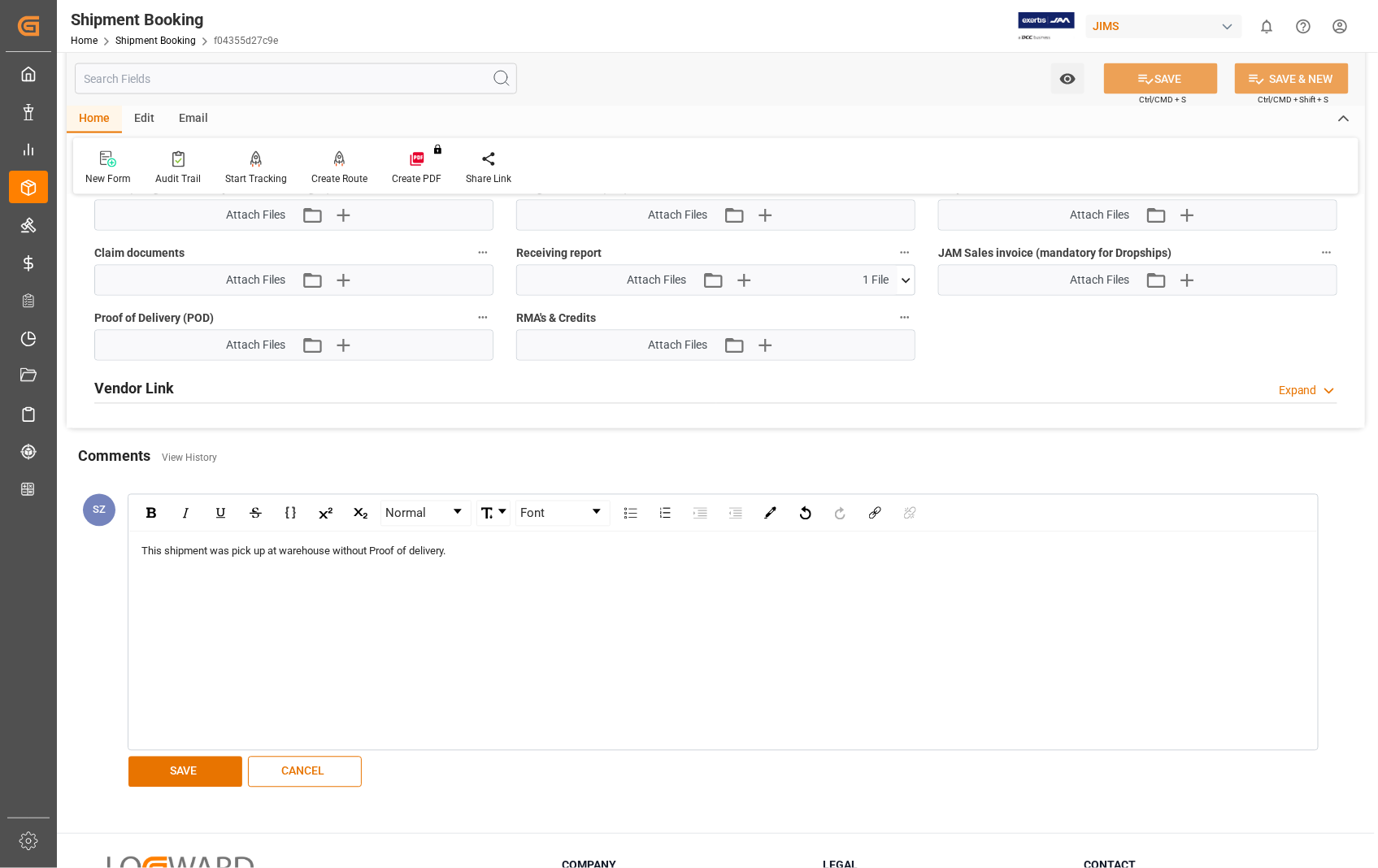
scroll to position [1248, 0]
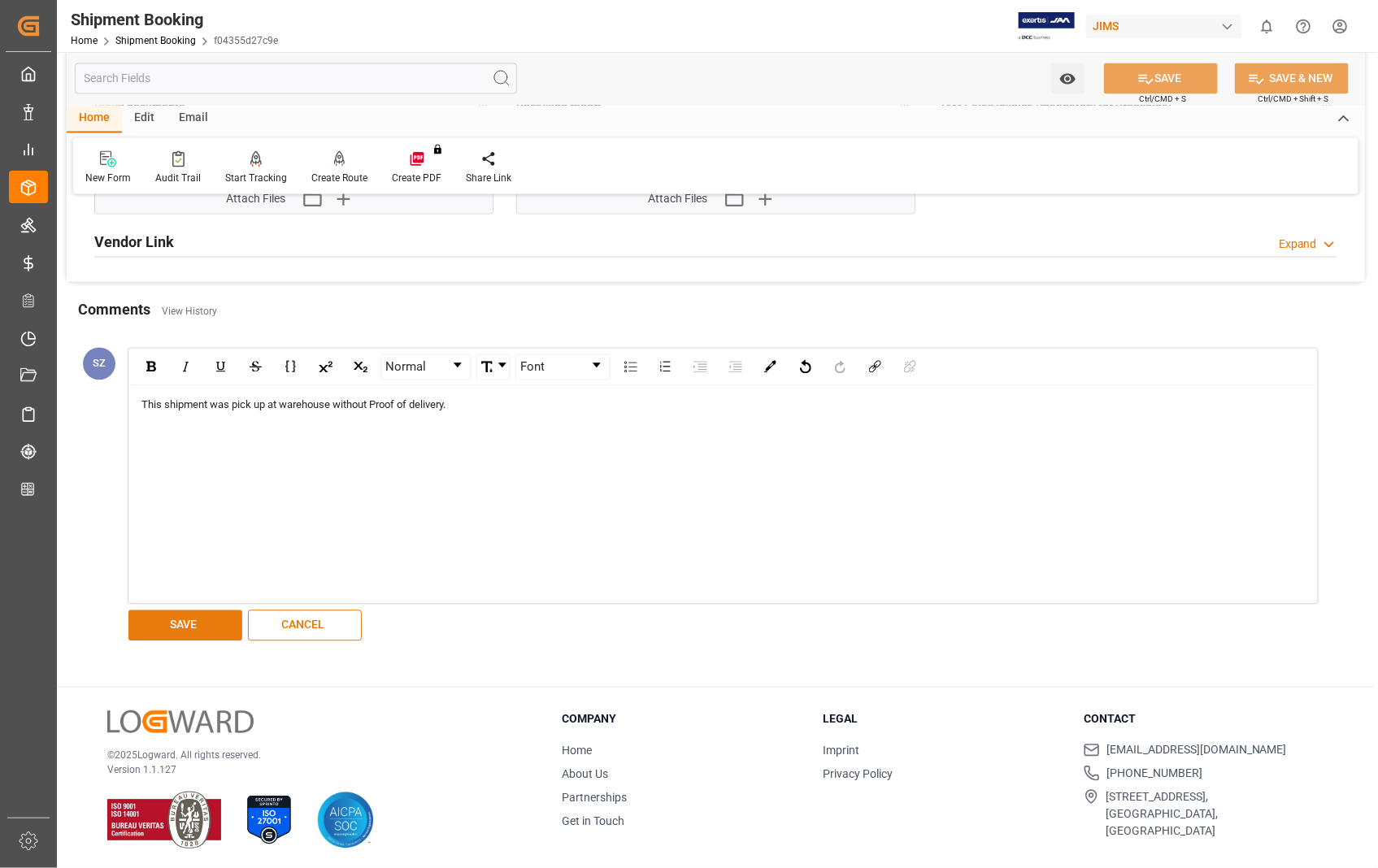
click at [164, 623] on button "SAVE" at bounding box center [185, 625] width 114 height 31
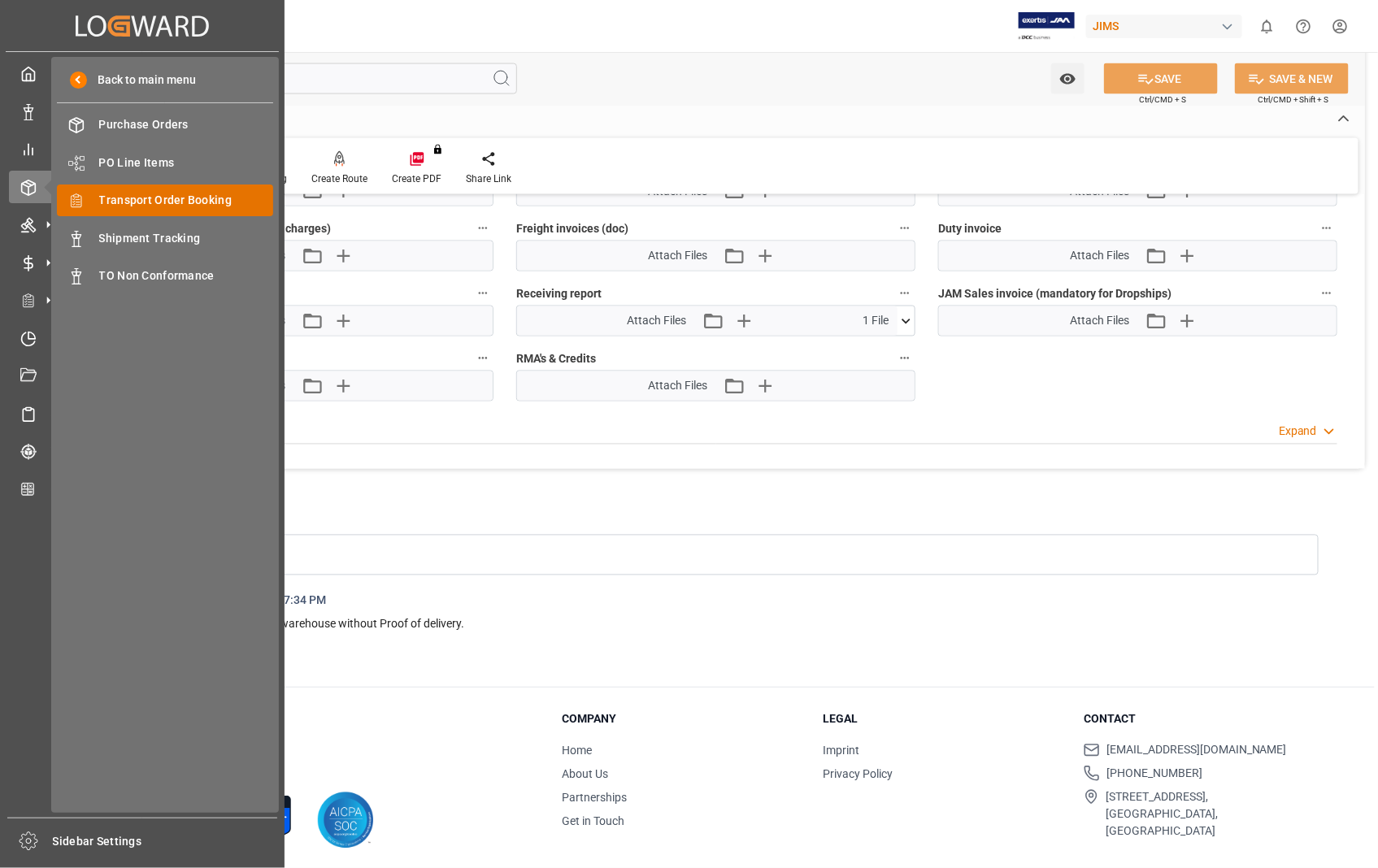
click at [163, 197] on span "Transport Order Booking" at bounding box center [186, 200] width 174 height 17
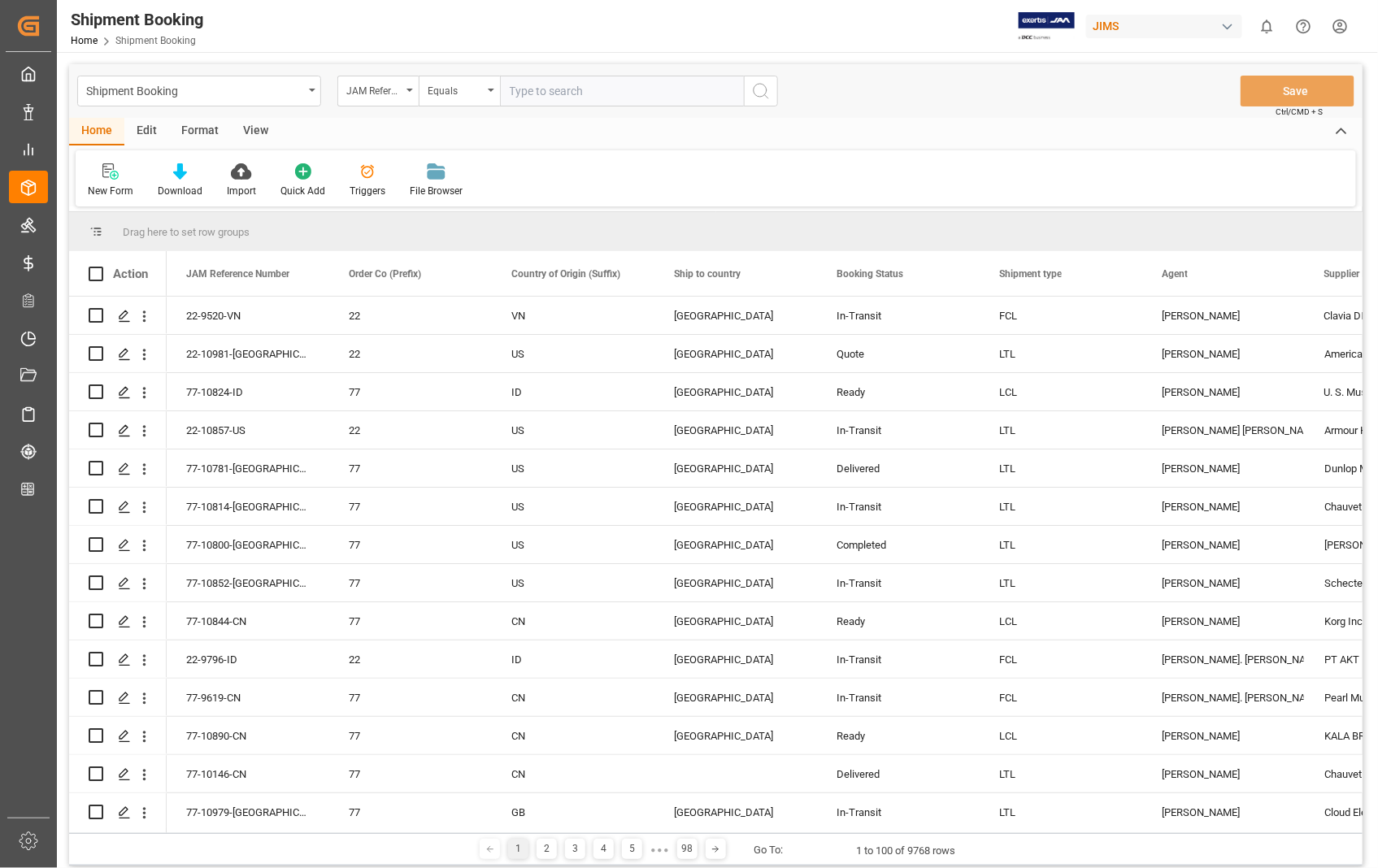
click at [621, 91] on input "text" at bounding box center [622, 91] width 244 height 31
paste input "22-10520-US"
type input "22-10520-US"
click at [766, 86] on icon "search button" at bounding box center [760, 91] width 19 height 19
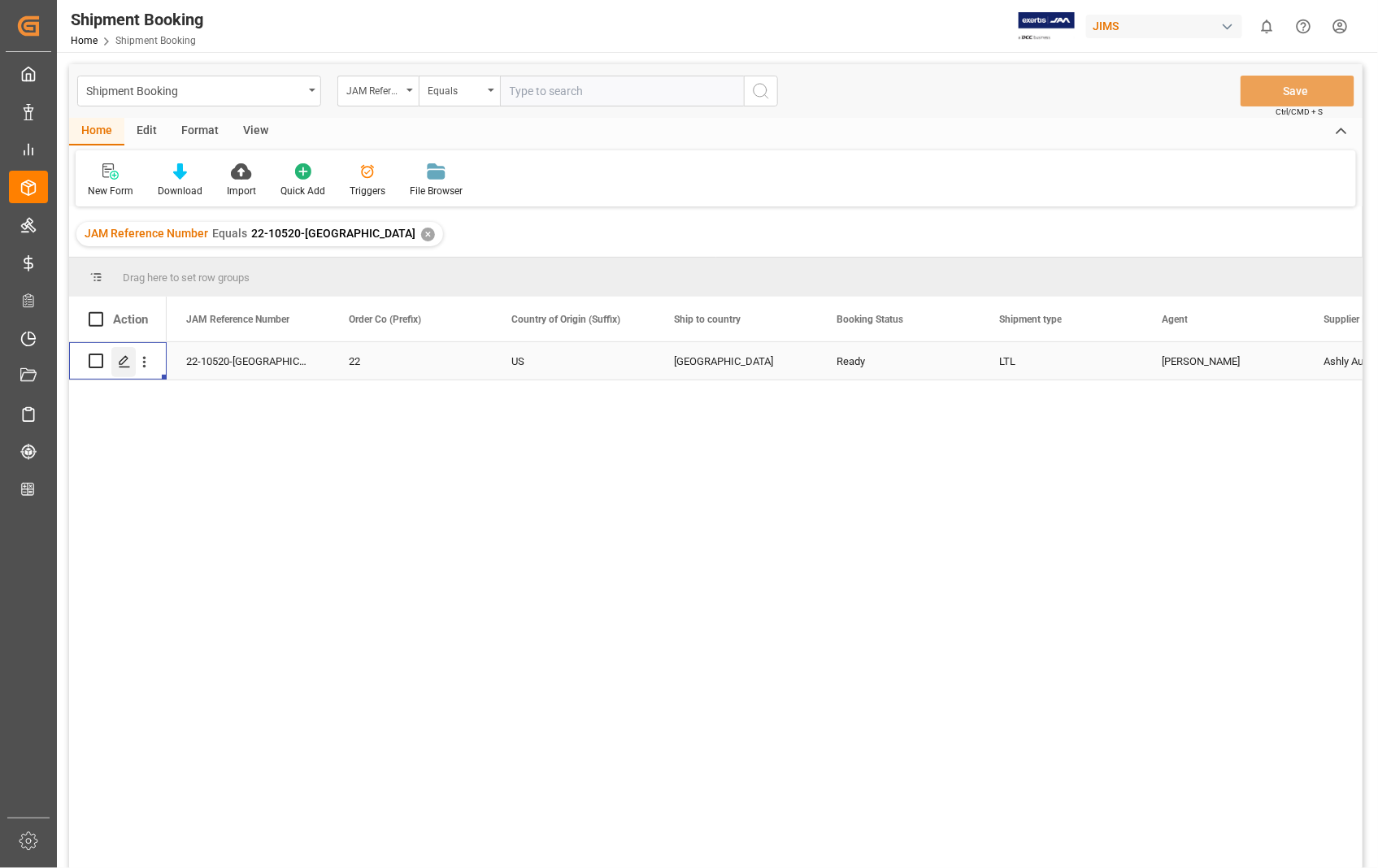
click at [127, 362] on icon "Press SPACE to select this row." at bounding box center [125, 362] width 13 height 13
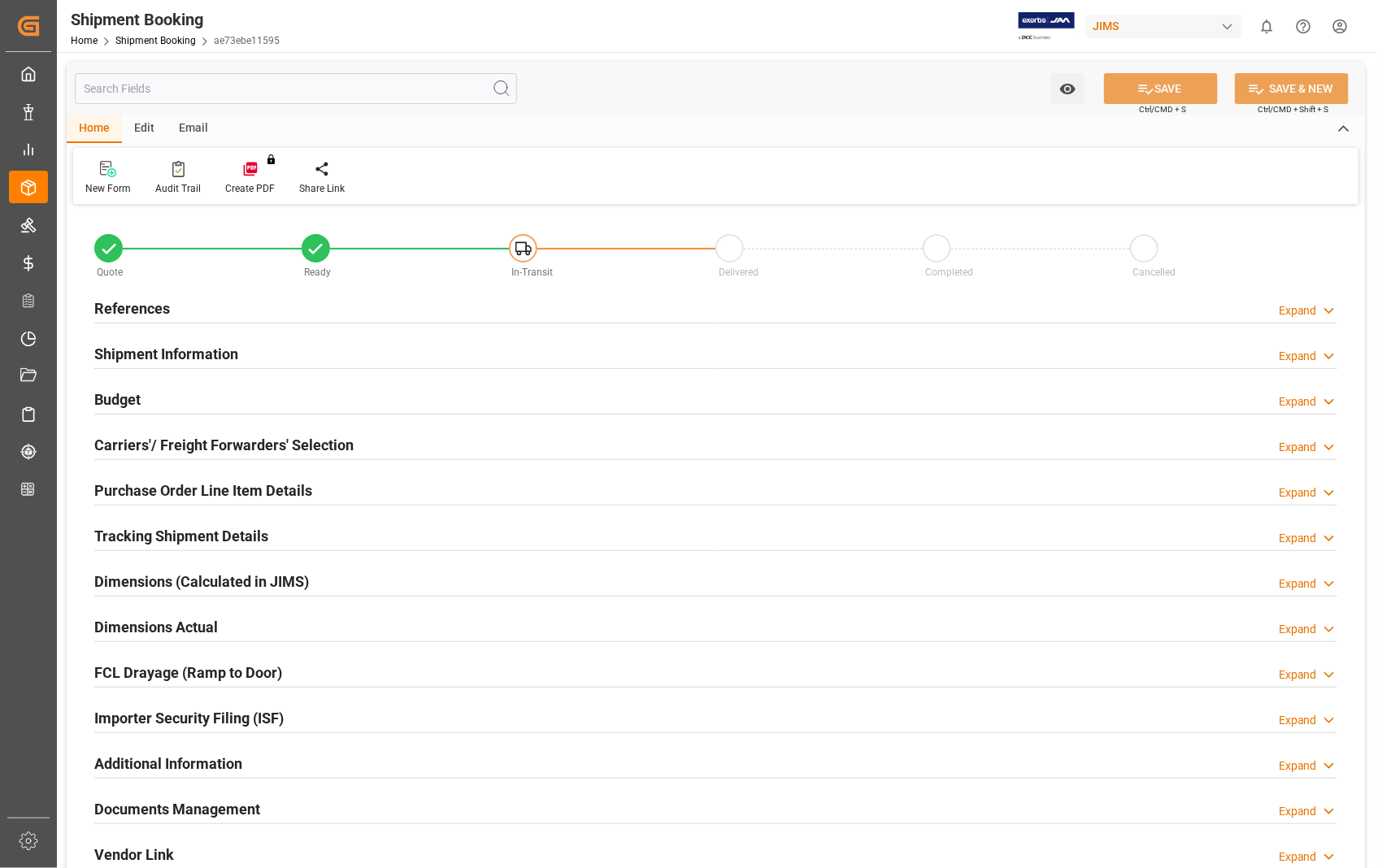
type input "0"
type input "11-08-2025 00:00"
click at [128, 309] on h2 "References" at bounding box center [132, 308] width 76 height 22
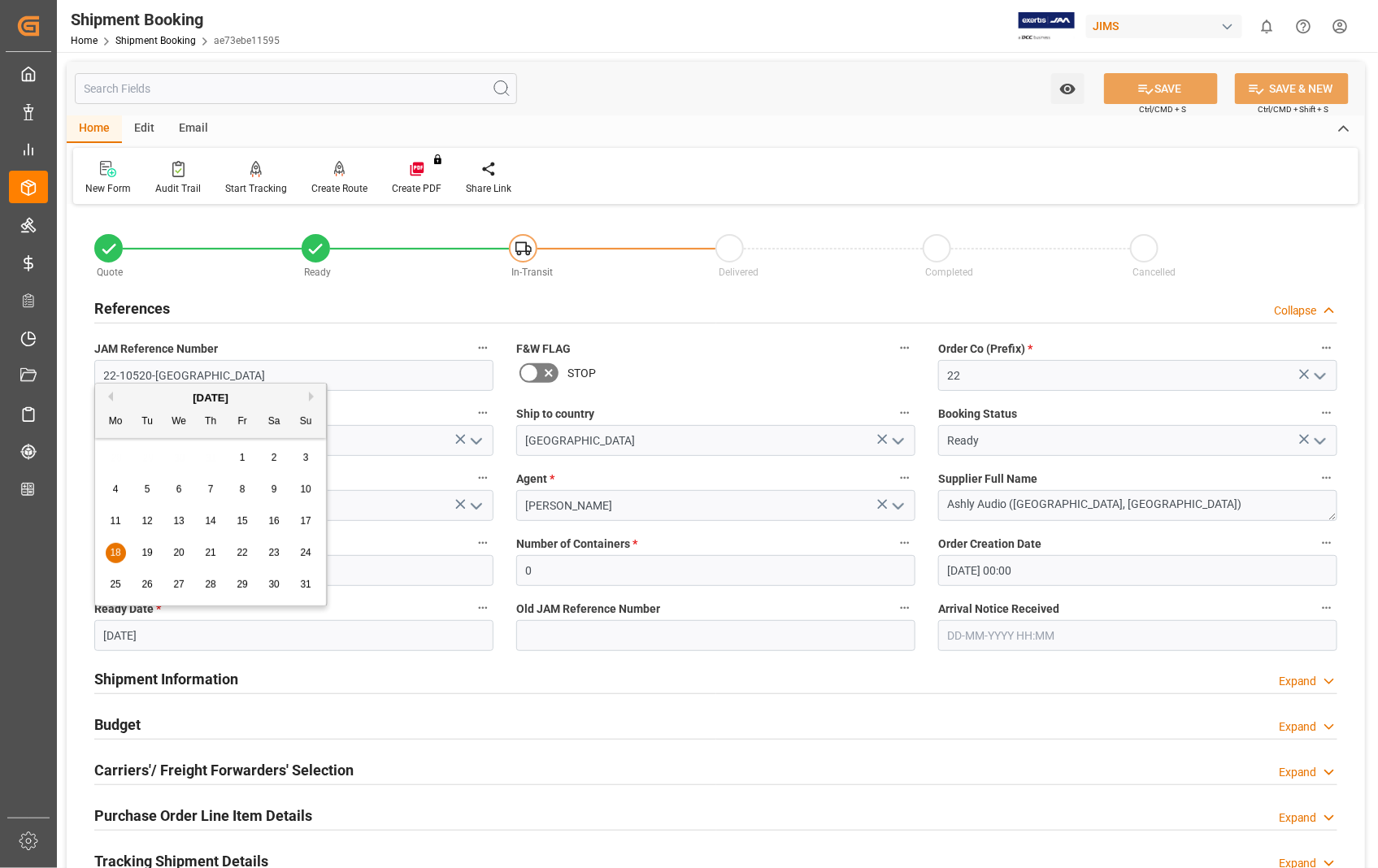
click at [199, 629] on input "[DATE]" at bounding box center [294, 635] width 400 height 31
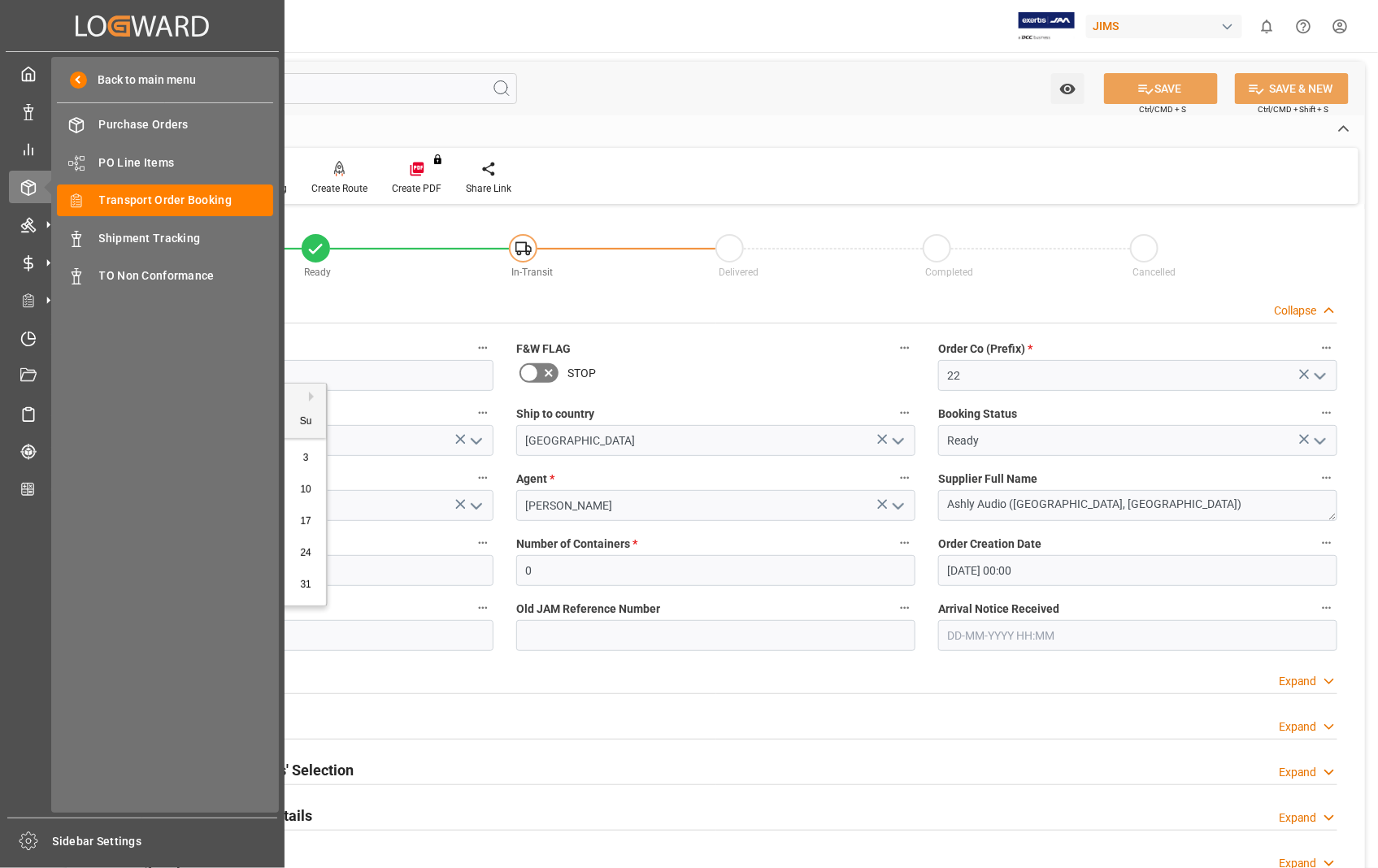
drag, startPoint x: 221, startPoint y: 637, endPoint x: 32, endPoint y: 642, distance: 189.1
click at [32, 642] on div "Created by potrace 1.15, written by Peter Selinger 2001-2017 Created by potrace…" at bounding box center [689, 434] width 1378 height 868
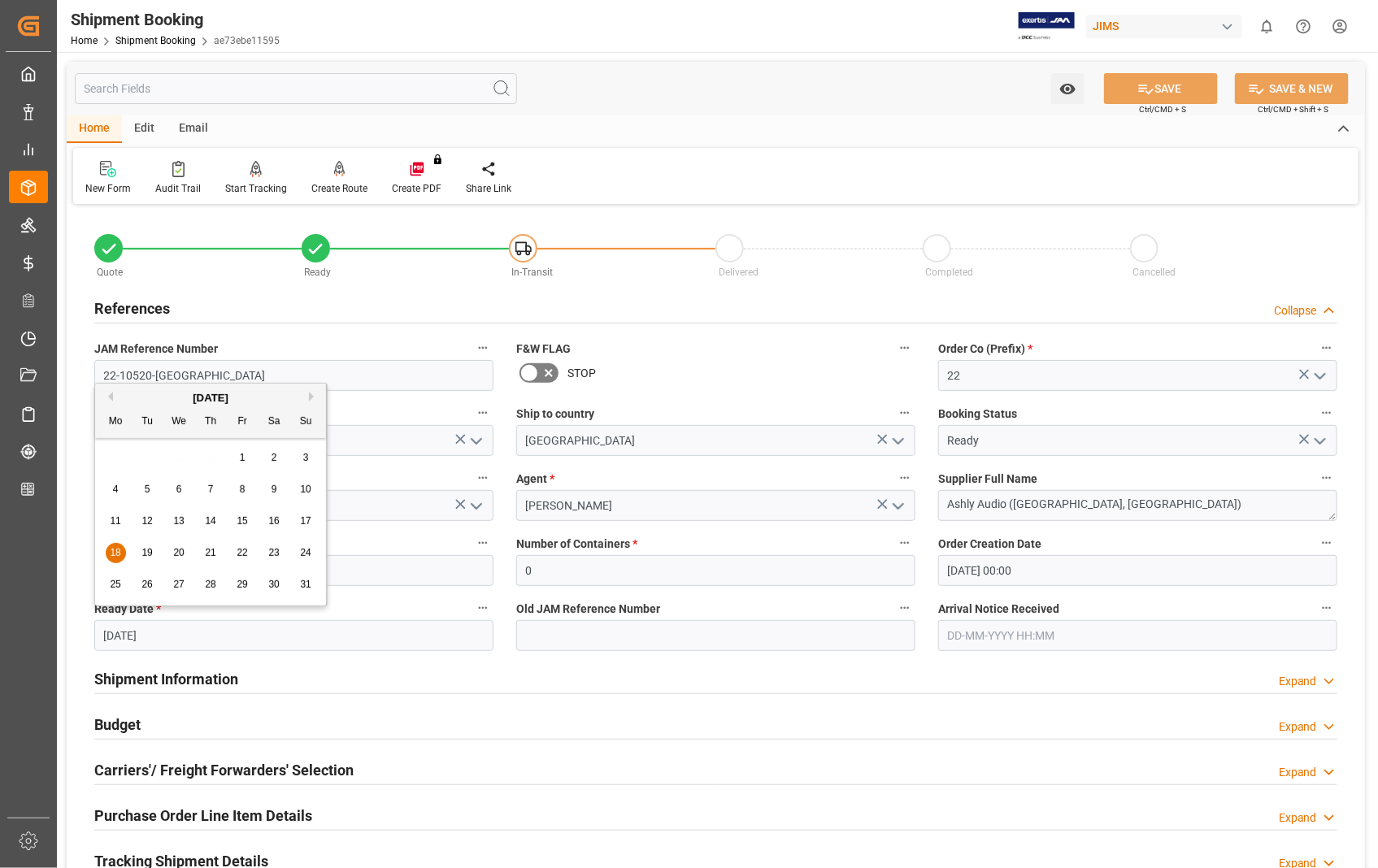
click at [311, 400] on button "Next Month" at bounding box center [314, 397] width 10 height 10
click at [277, 530] on div "20" at bounding box center [274, 522] width 20 height 19
type input "20-09-2025"
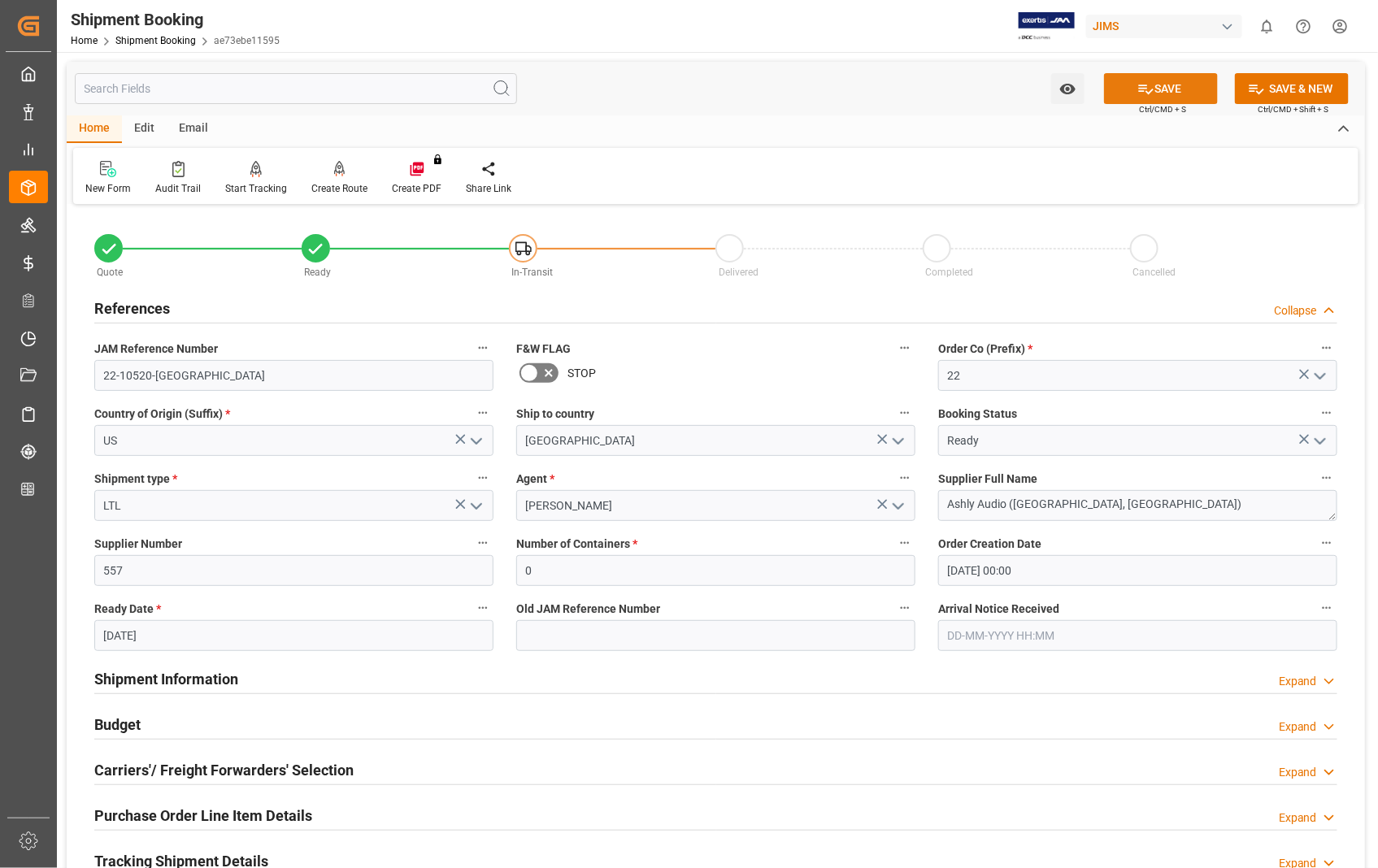
click at [1166, 85] on button "SAVE" at bounding box center [1160, 88] width 114 height 31
